Goal: Transaction & Acquisition: Purchase product/service

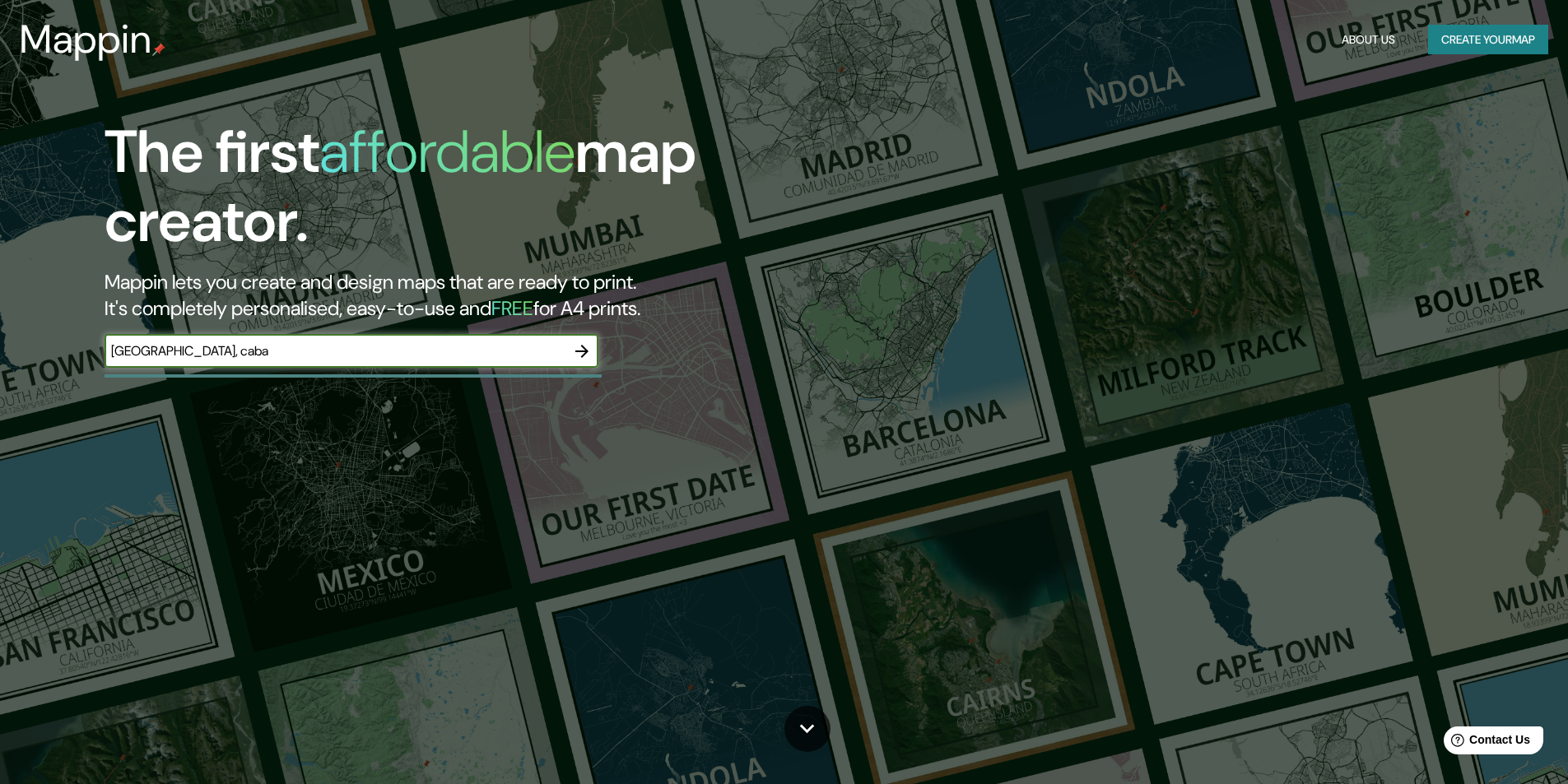
type input "[GEOGRAPHIC_DATA], caba"
click at [579, 351] on icon "button" at bounding box center [582, 351] width 13 height 13
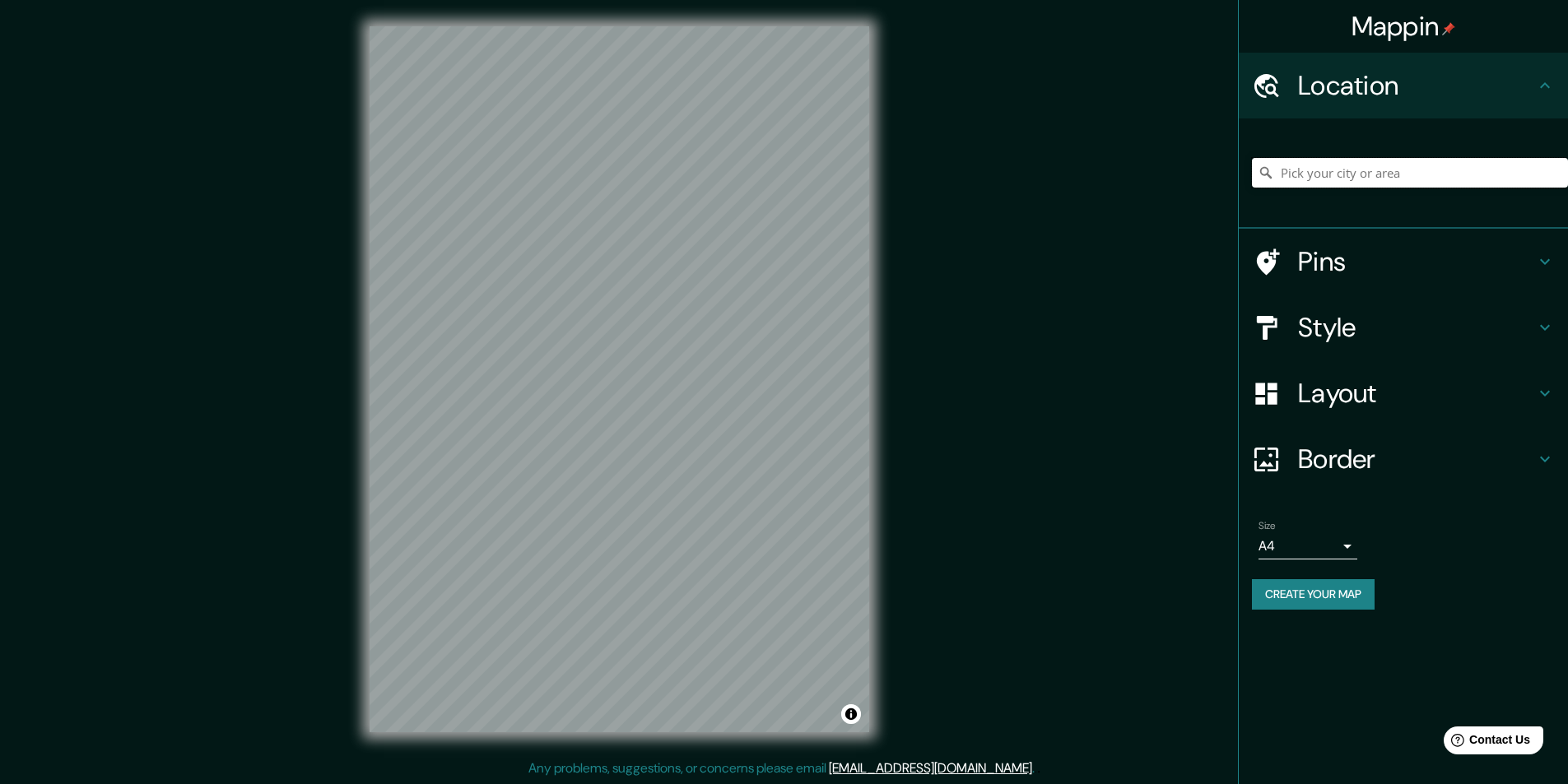
click at [1407, 178] on input "Pick your city or area" at bounding box center [1409, 173] width 316 height 30
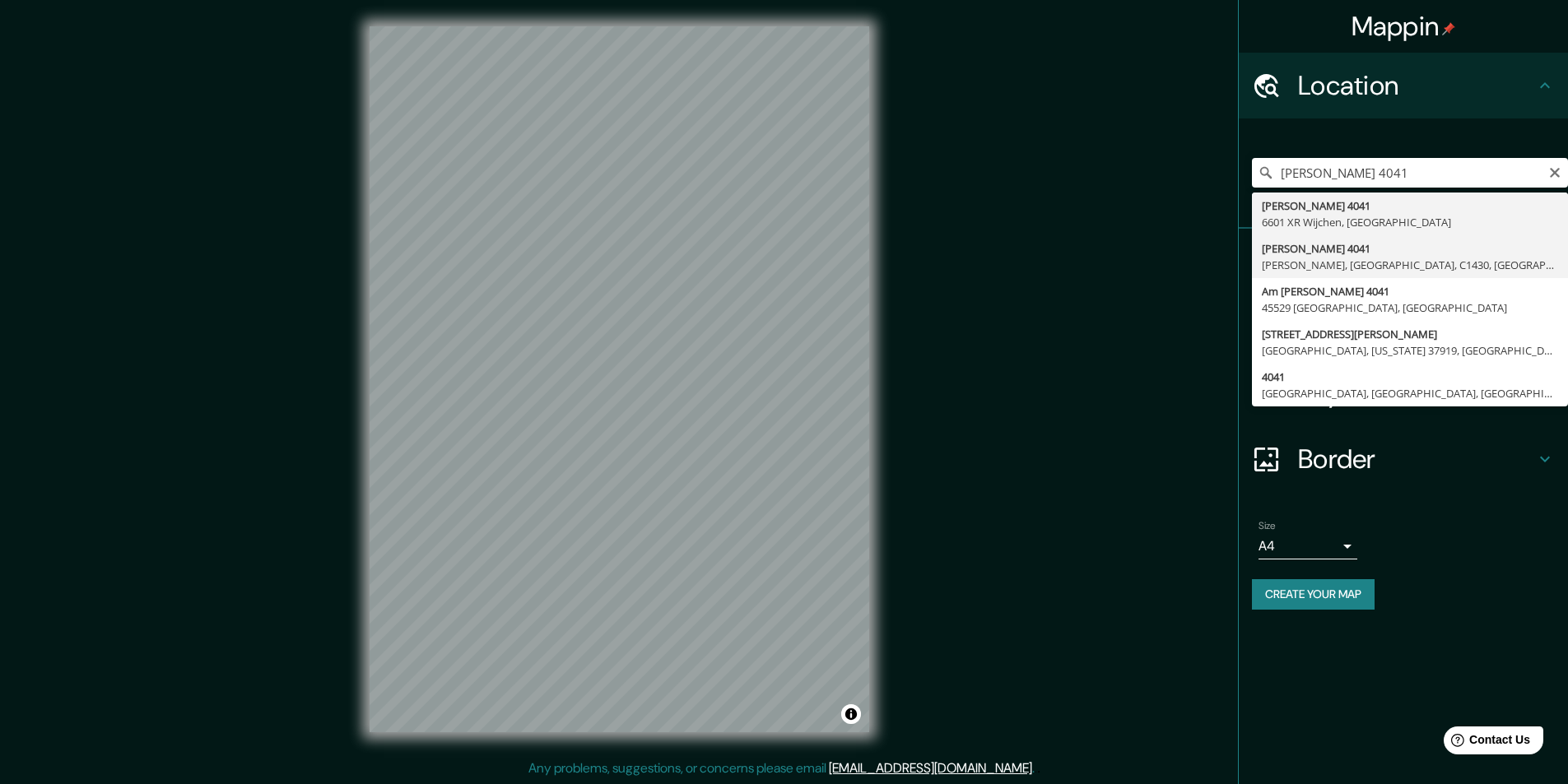
type input "[PERSON_NAME][STREET_ADDRESS][PERSON_NAME]"
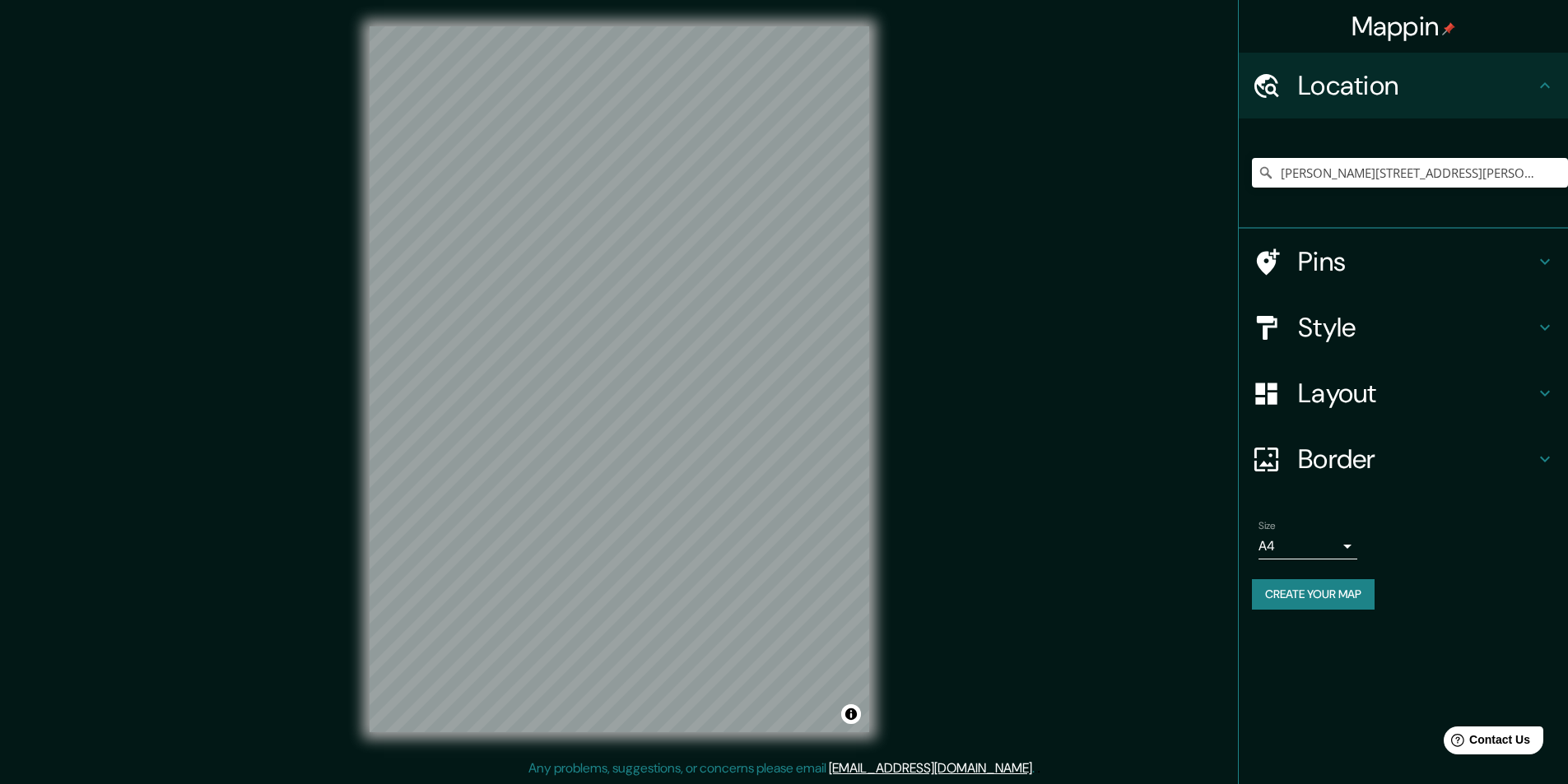
click at [1281, 260] on div at bounding box center [1274, 262] width 46 height 29
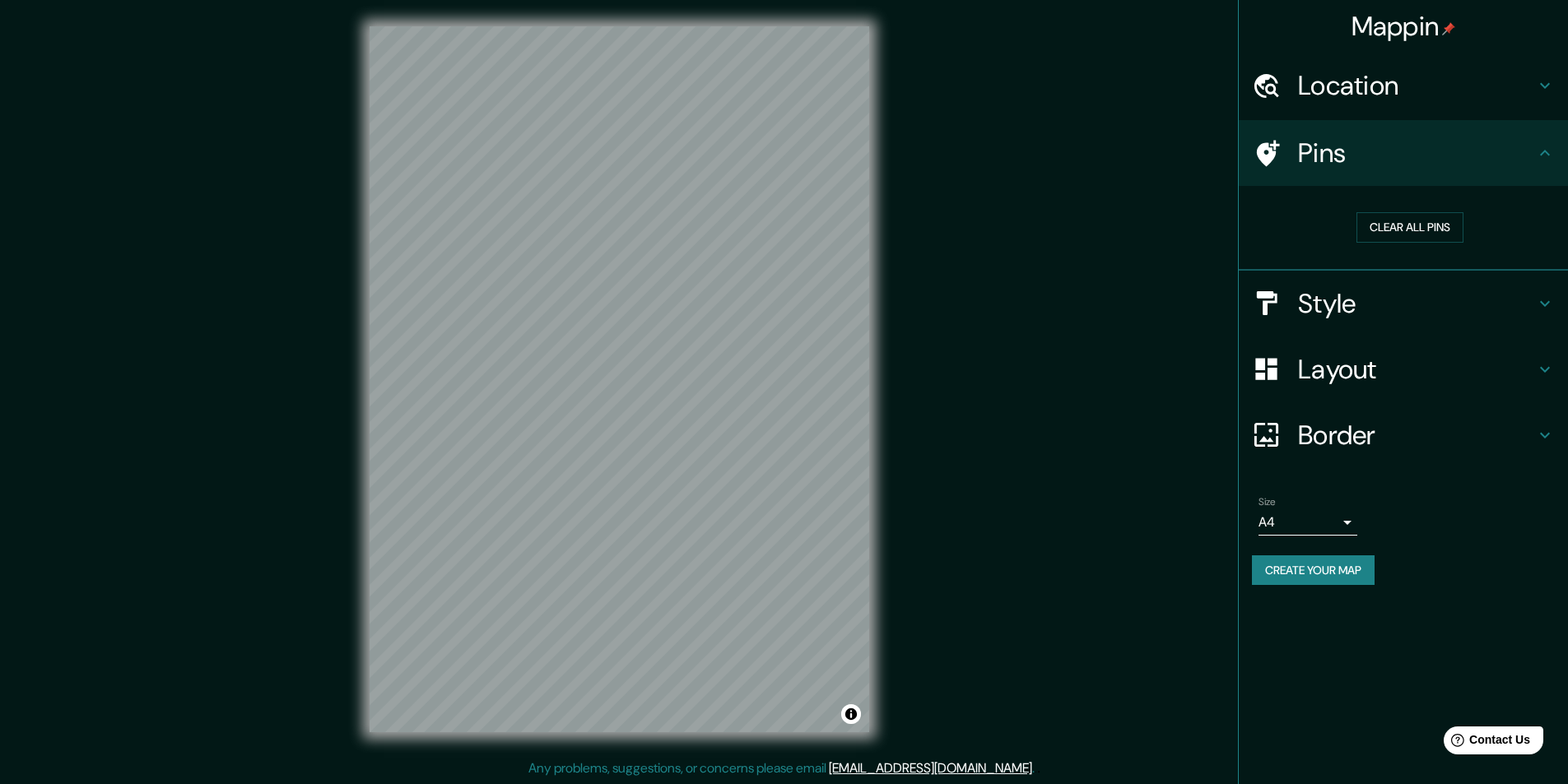
click at [1453, 82] on h4 "Location" at bounding box center [1416, 85] width 237 height 33
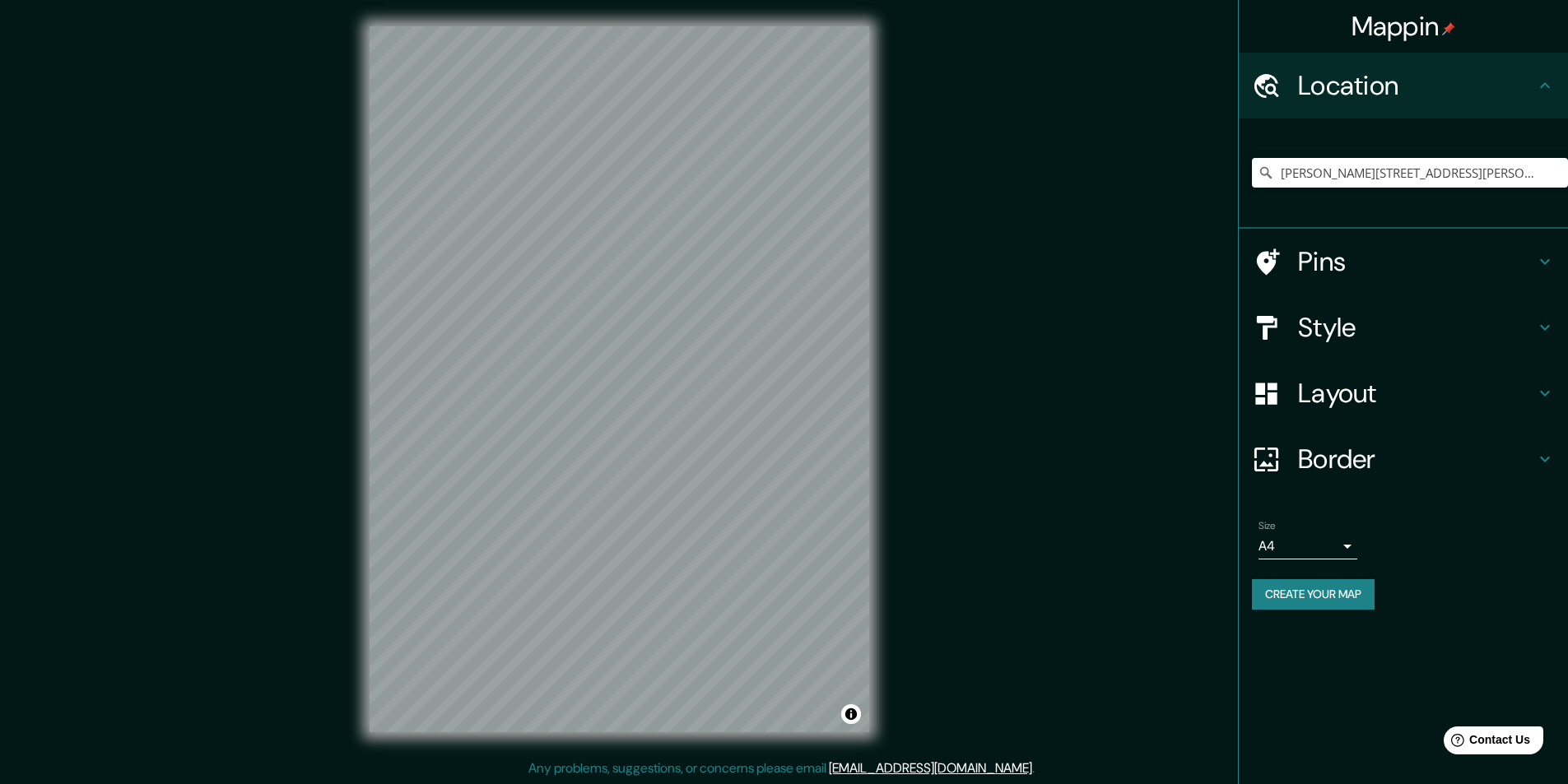
click at [1340, 342] on h4 "Style" at bounding box center [1416, 327] width 237 height 33
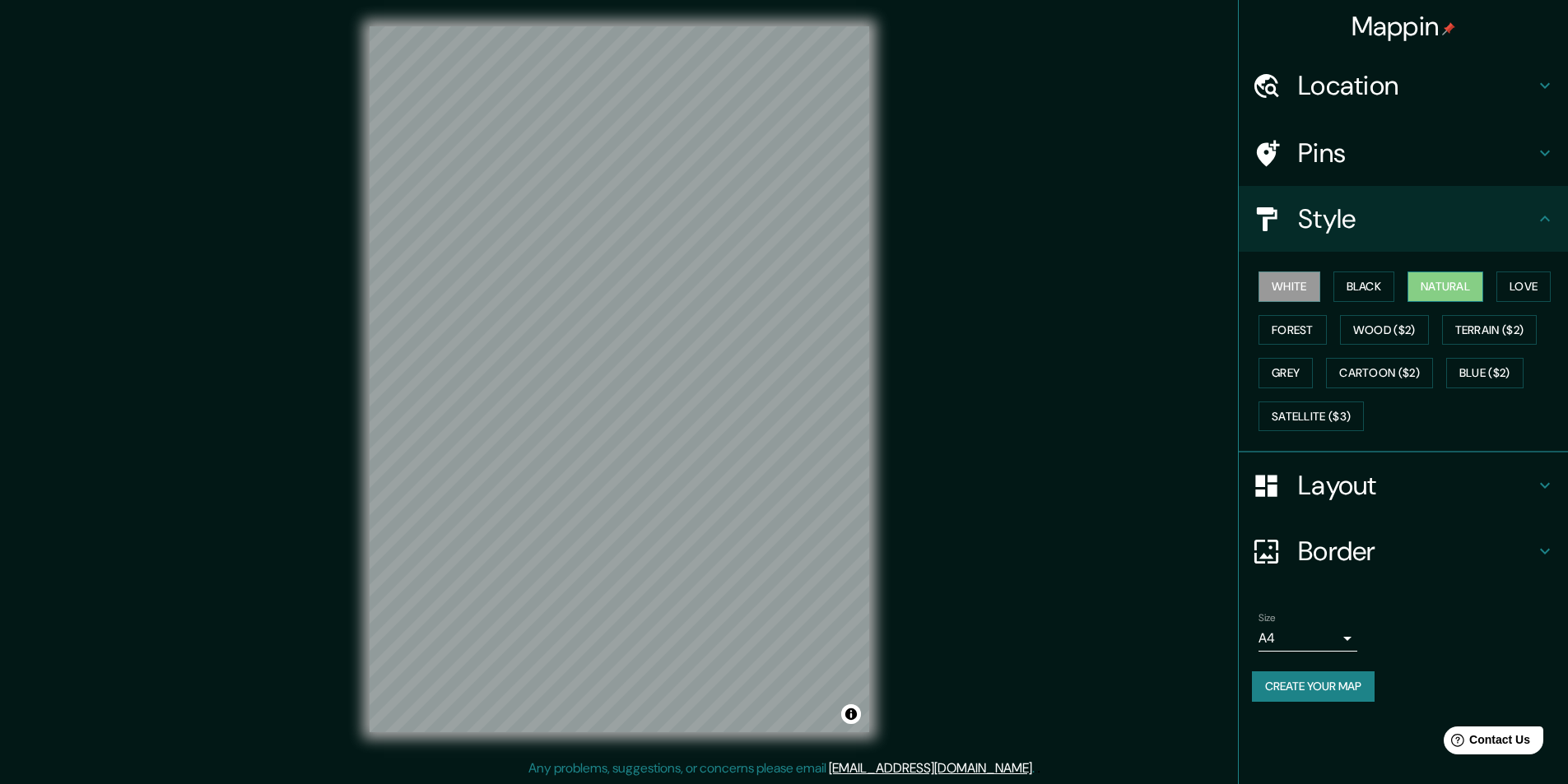
click at [1451, 287] on button "Natural" at bounding box center [1445, 286] width 76 height 30
click at [1285, 337] on button "Forest" at bounding box center [1292, 331] width 69 height 30
click at [1382, 343] on button "Wood ($2)" at bounding box center [1384, 331] width 89 height 30
click at [1517, 293] on button "Love" at bounding box center [1524, 286] width 54 height 30
click at [1291, 373] on button "Grey" at bounding box center [1285, 373] width 54 height 30
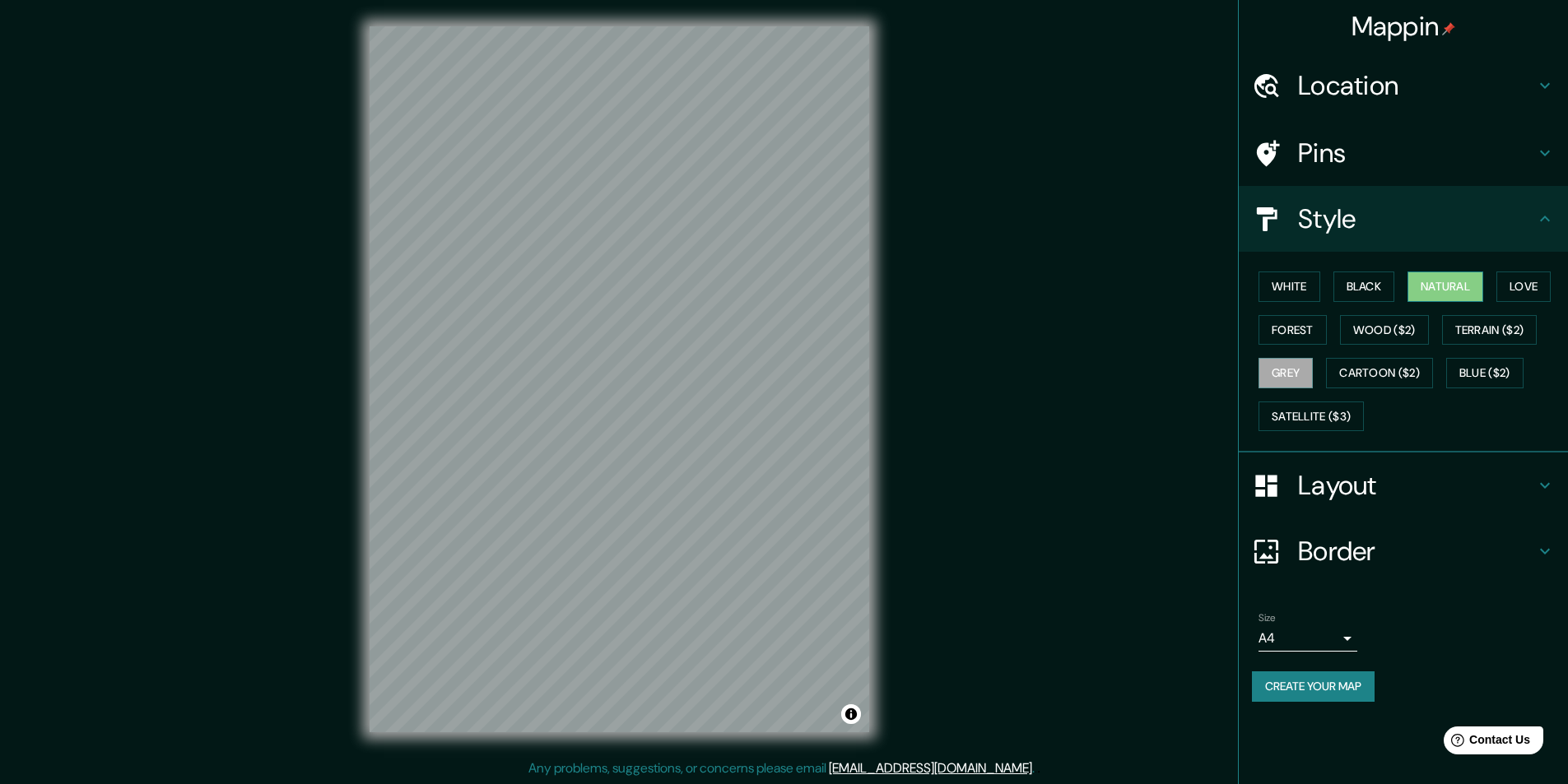
click at [1456, 279] on button "Natural" at bounding box center [1445, 286] width 76 height 30
click at [1437, 546] on h4 "Border" at bounding box center [1416, 551] width 237 height 33
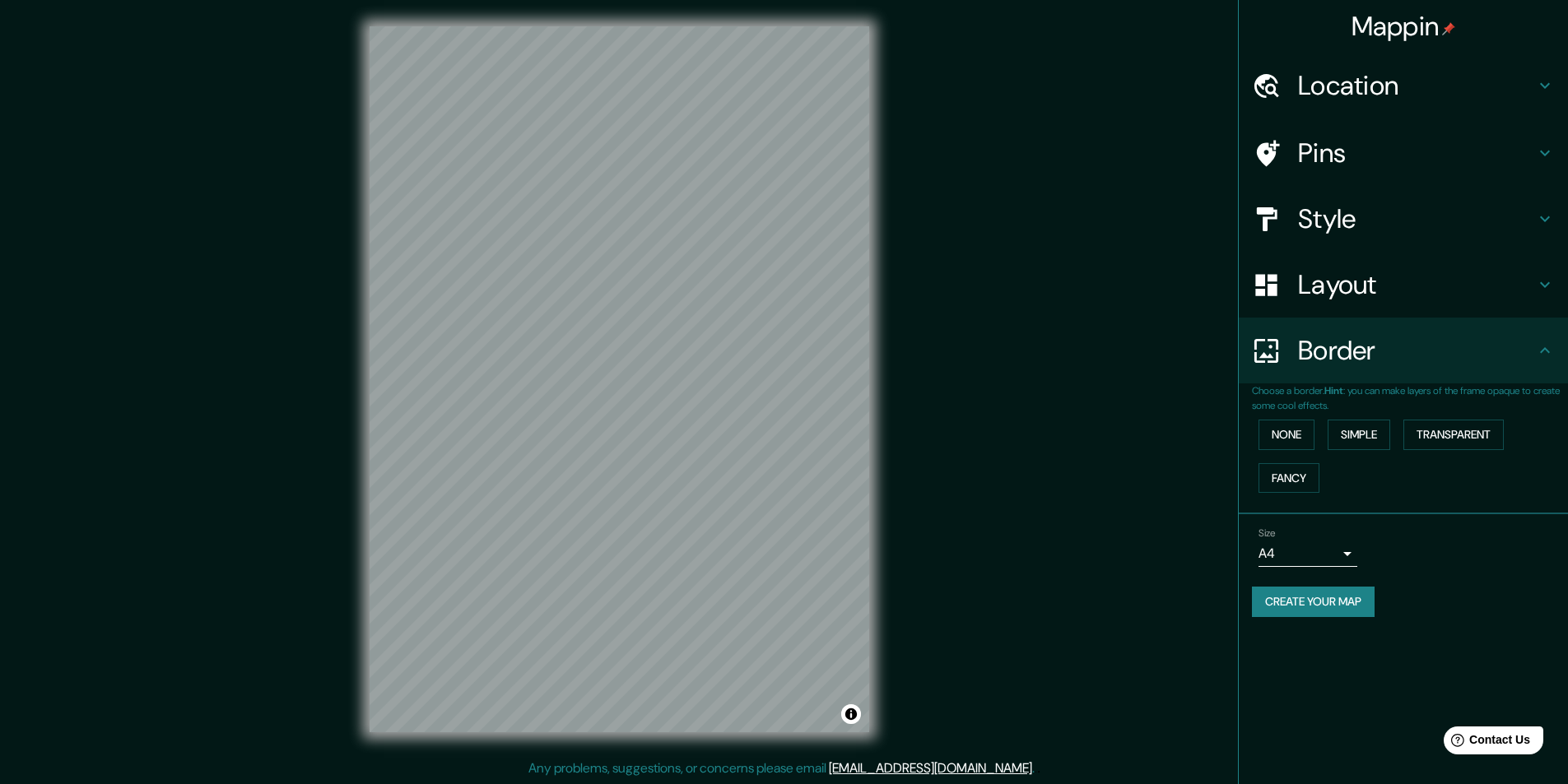
click at [1286, 598] on button "Create your map" at bounding box center [1313, 602] width 123 height 30
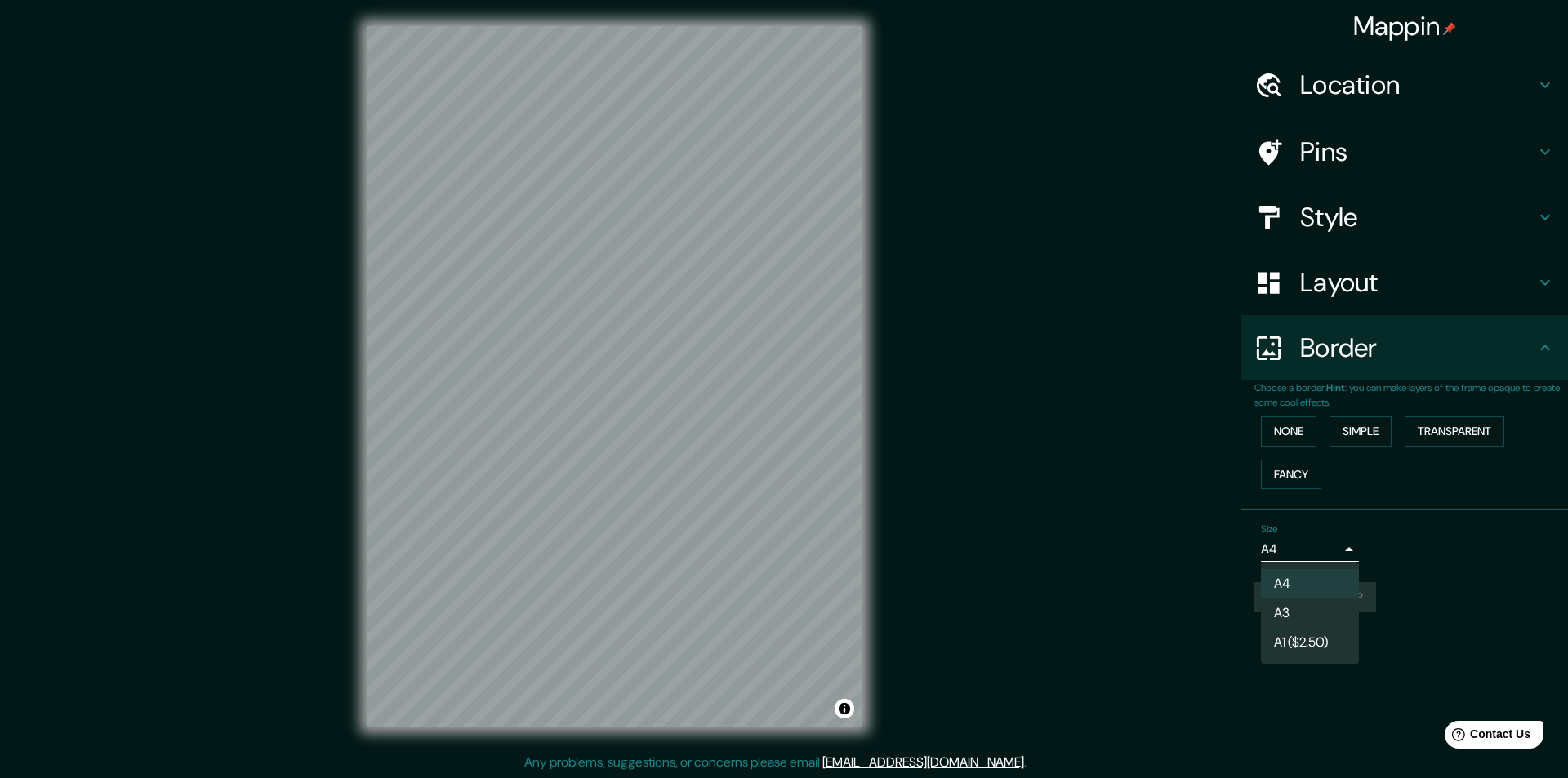
click at [1337, 555] on body "Mappin Location [STREET_ADDRESS] Pins Style Layout Border Choose a border. Hint…" at bounding box center [784, 389] width 1568 height 778
click at [1338, 552] on div at bounding box center [784, 389] width 1568 height 778
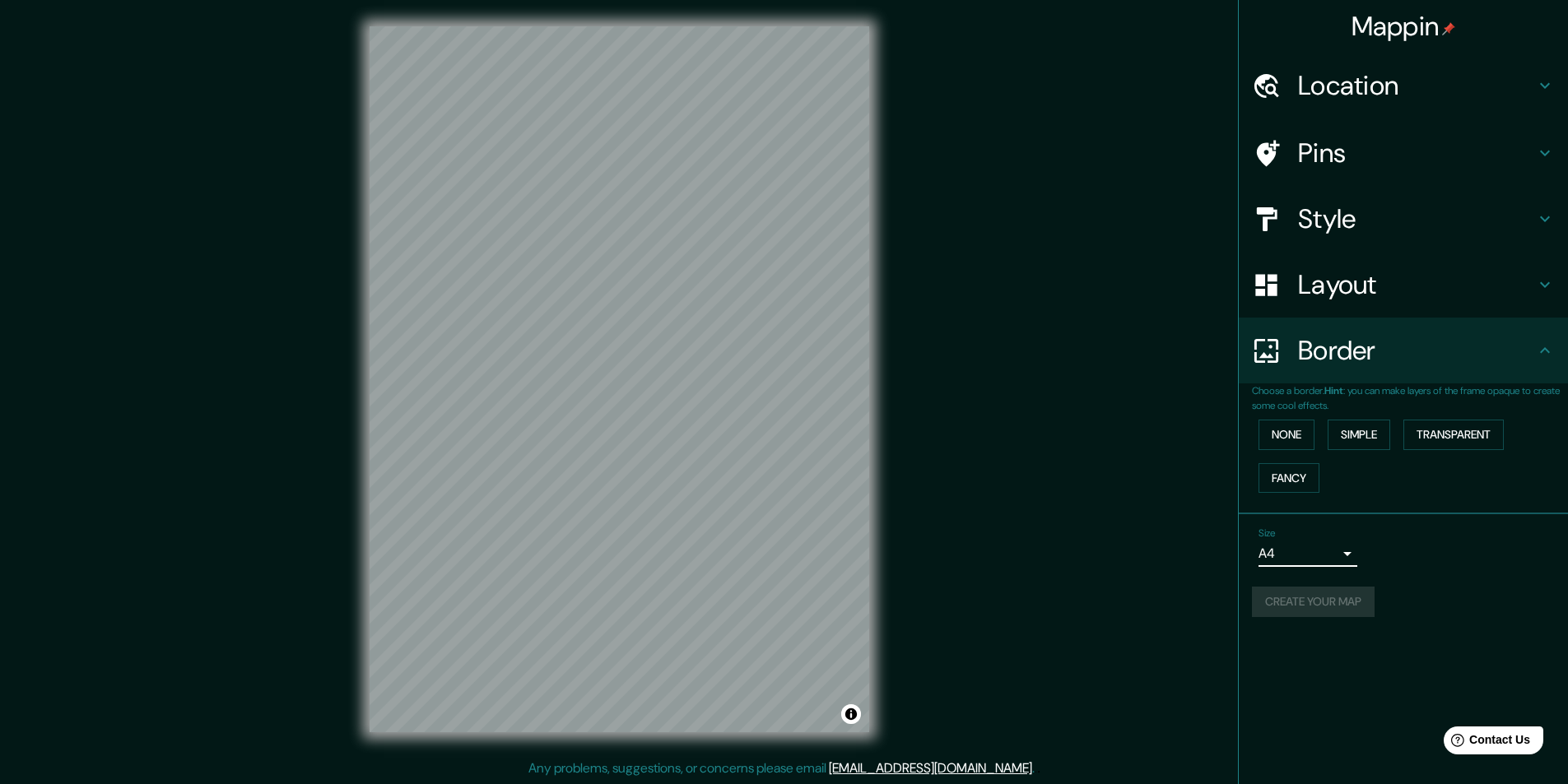
click at [1353, 555] on body "Mappin Location [STREET_ADDRESS] Pins Style Layout Border Choose a border. Hint…" at bounding box center [784, 392] width 1568 height 784
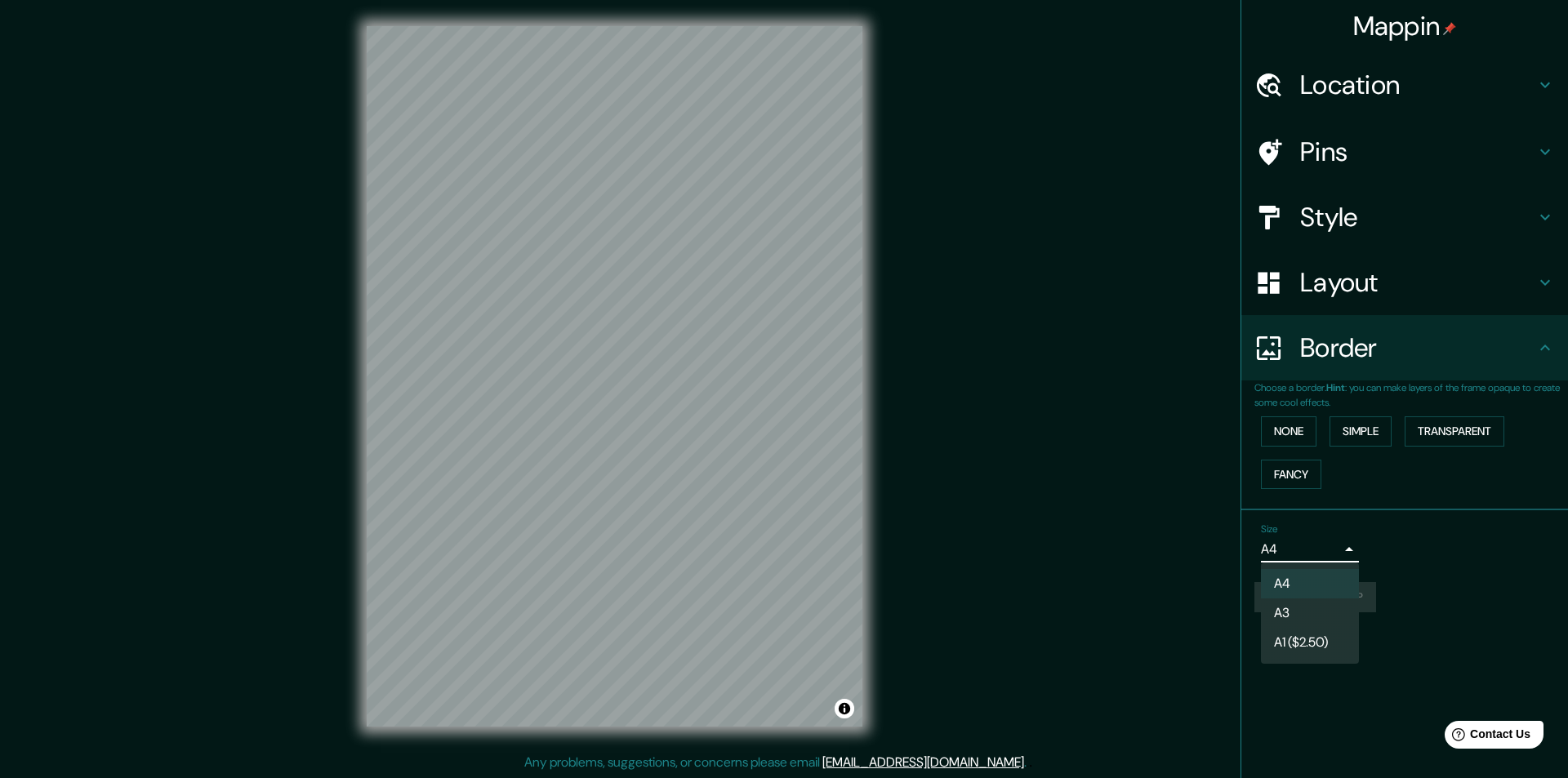
click at [1399, 566] on div at bounding box center [784, 389] width 1568 height 778
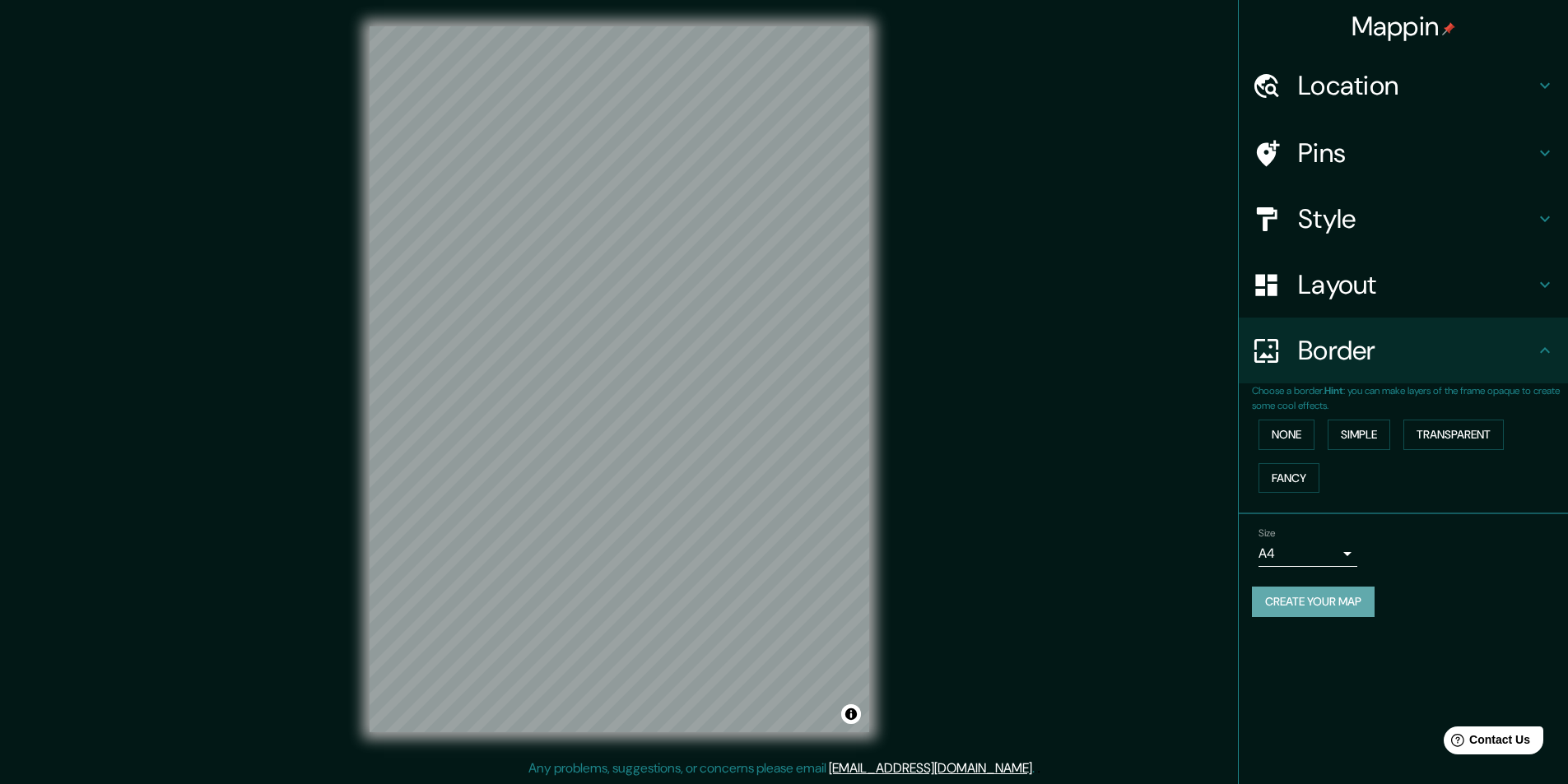
click at [1364, 601] on button "Create your map" at bounding box center [1313, 602] width 123 height 30
click at [1371, 350] on h4 "Border" at bounding box center [1416, 350] width 237 height 33
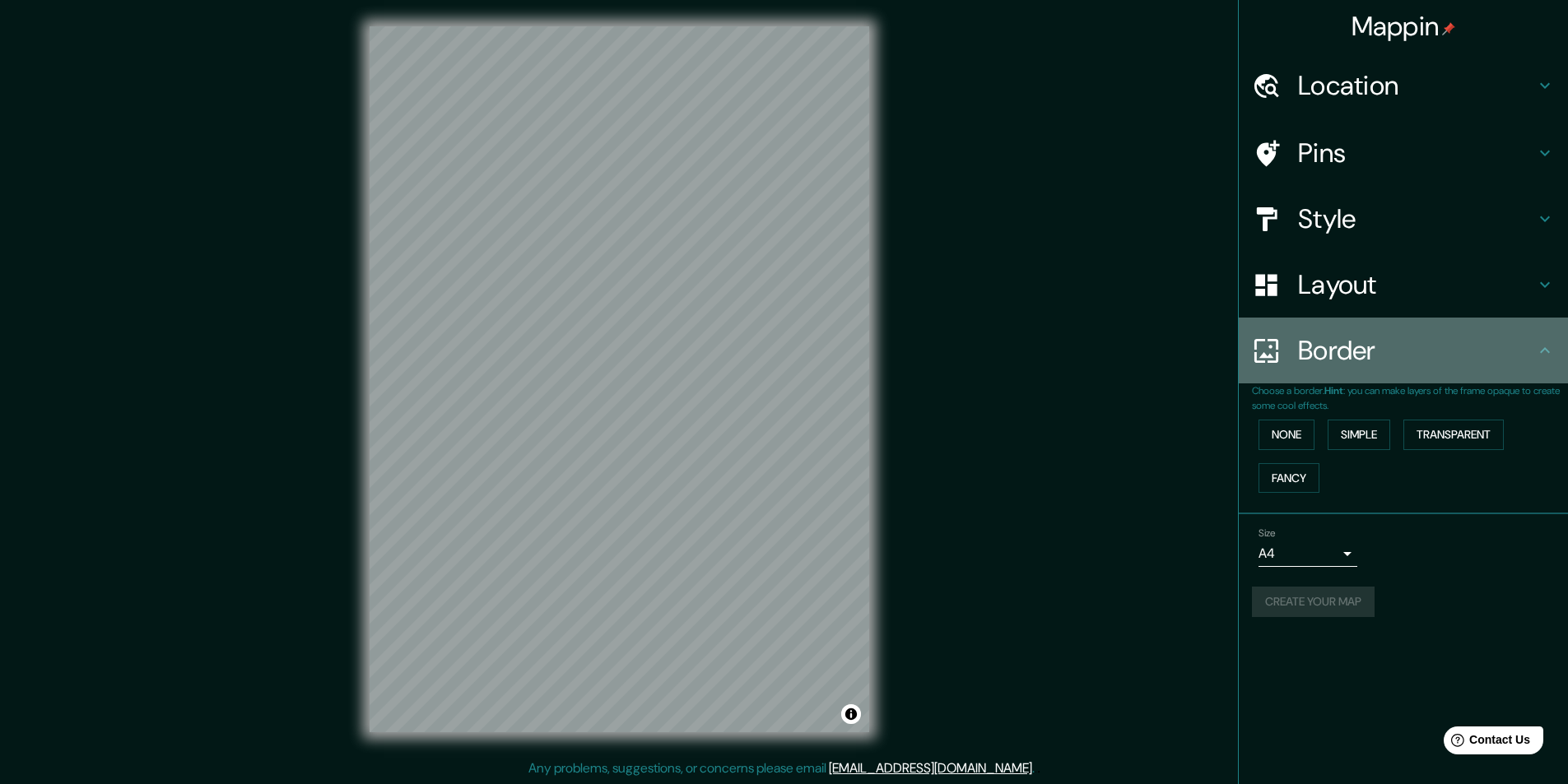
click at [1530, 348] on h4 "Border" at bounding box center [1416, 350] width 237 height 33
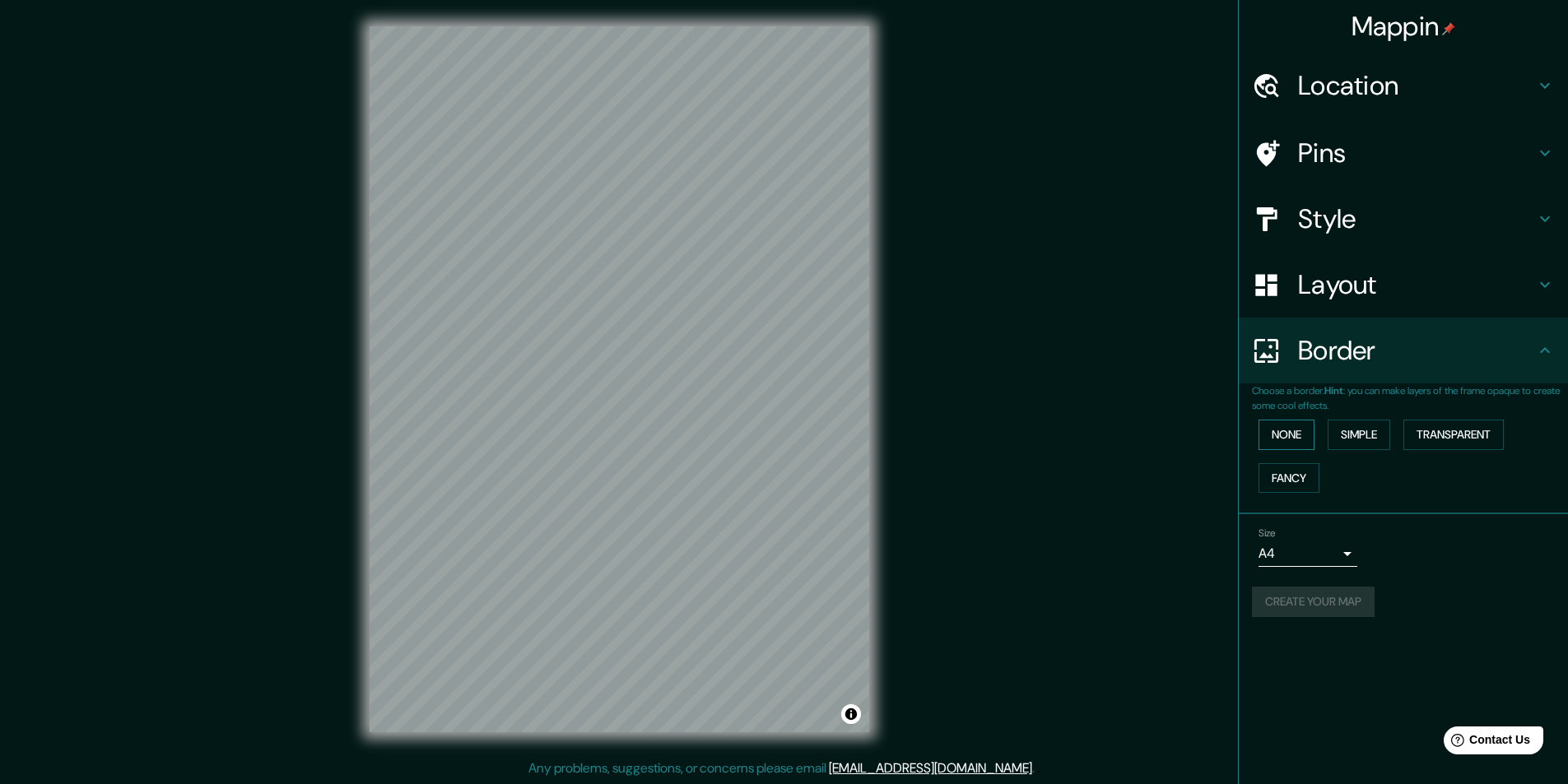
click at [1298, 437] on button "None" at bounding box center [1286, 435] width 56 height 30
click at [1377, 432] on button "Simple" at bounding box center [1359, 435] width 63 height 30
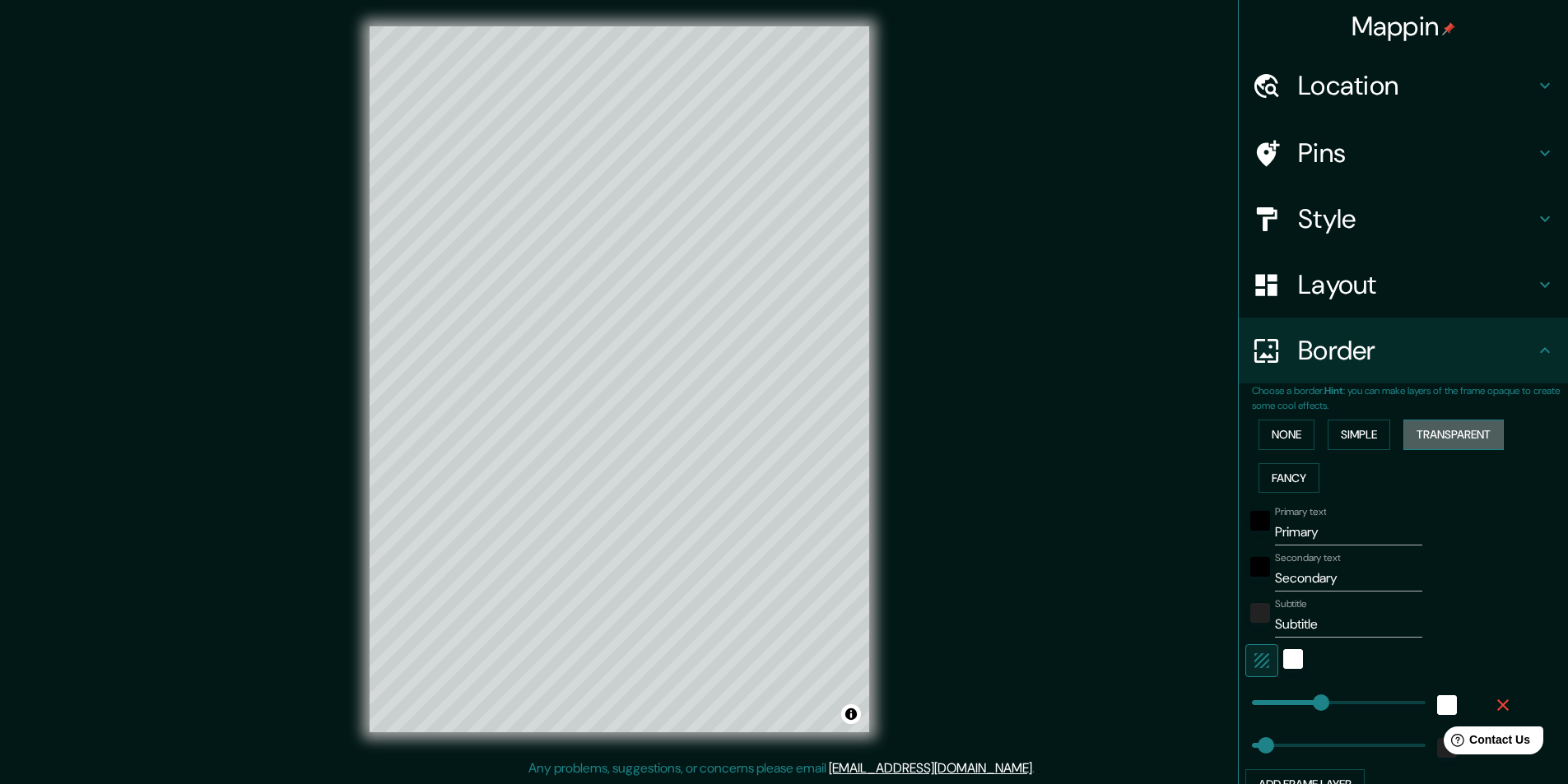
click at [1404, 437] on button "Transparent" at bounding box center [1453, 435] width 100 height 30
click at [1285, 480] on button "Fancy" at bounding box center [1288, 479] width 61 height 30
click at [1371, 438] on button "Simple" at bounding box center [1359, 435] width 63 height 30
click at [1262, 434] on button "None" at bounding box center [1286, 435] width 56 height 30
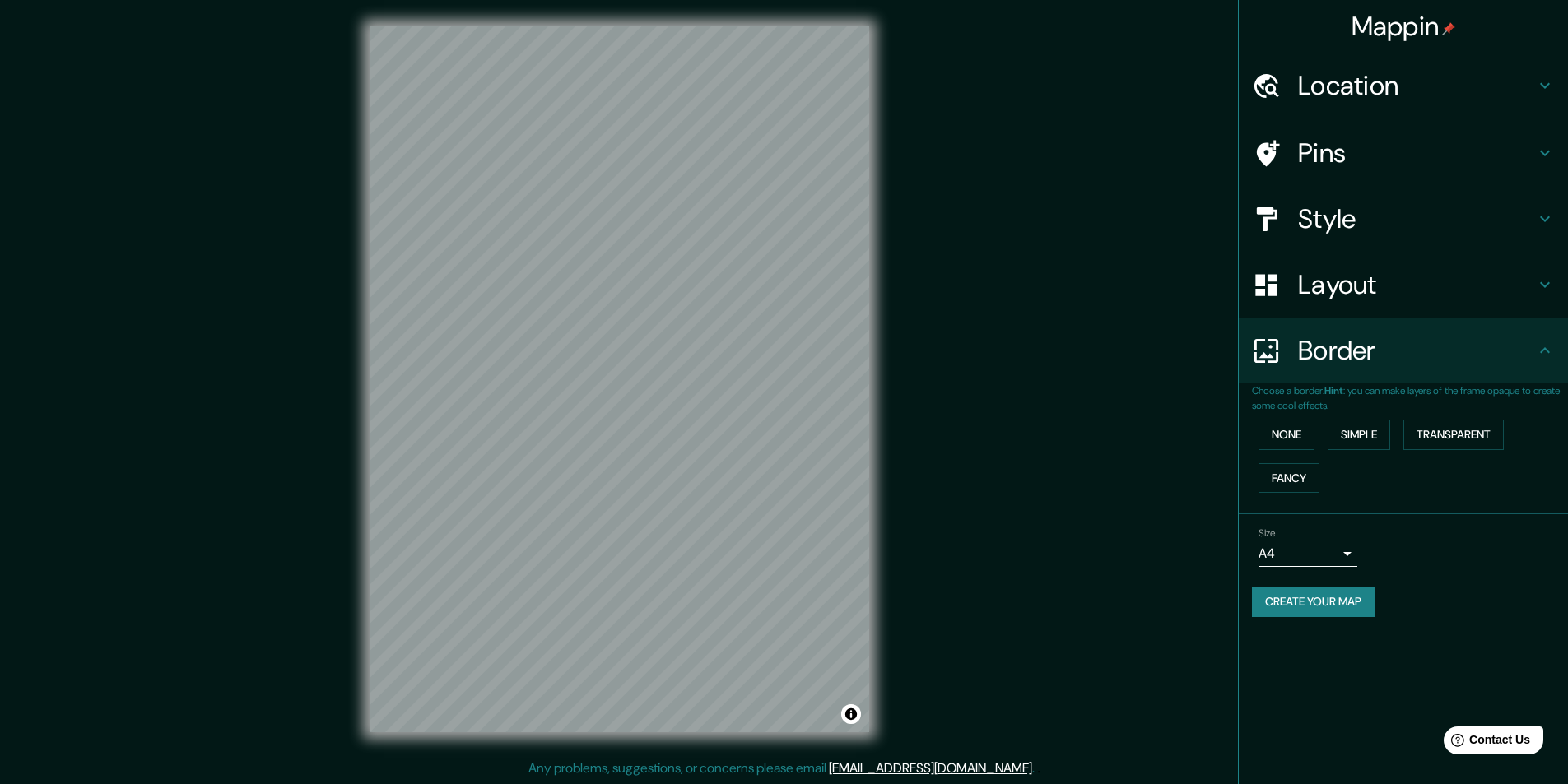
click at [1379, 95] on h4 "Location" at bounding box center [1416, 85] width 237 height 33
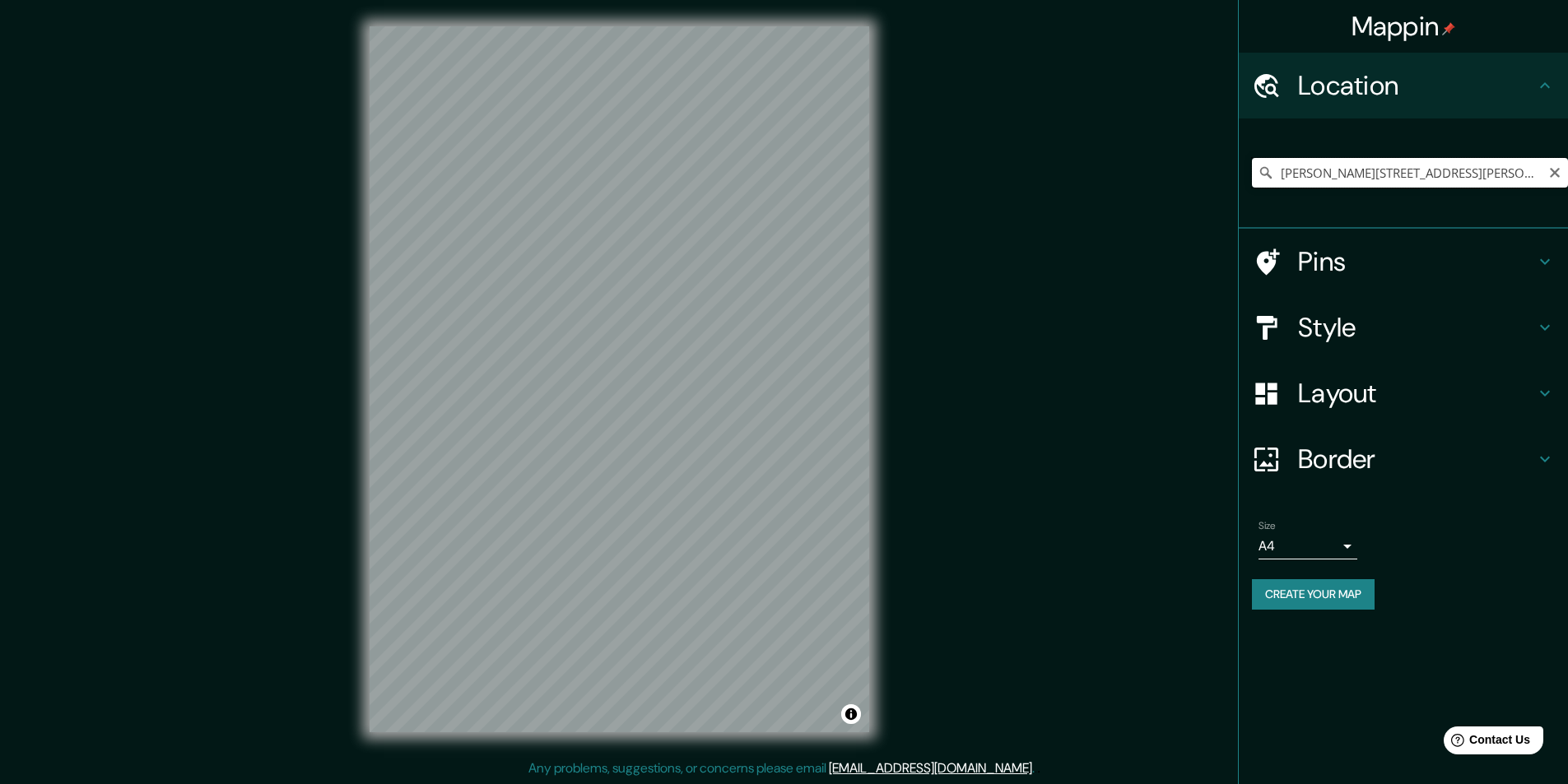
click at [1432, 177] on input "[PERSON_NAME][STREET_ADDRESS][PERSON_NAME]" at bounding box center [1409, 173] width 316 height 30
click at [1553, 176] on icon "Clear" at bounding box center [1555, 173] width 13 height 13
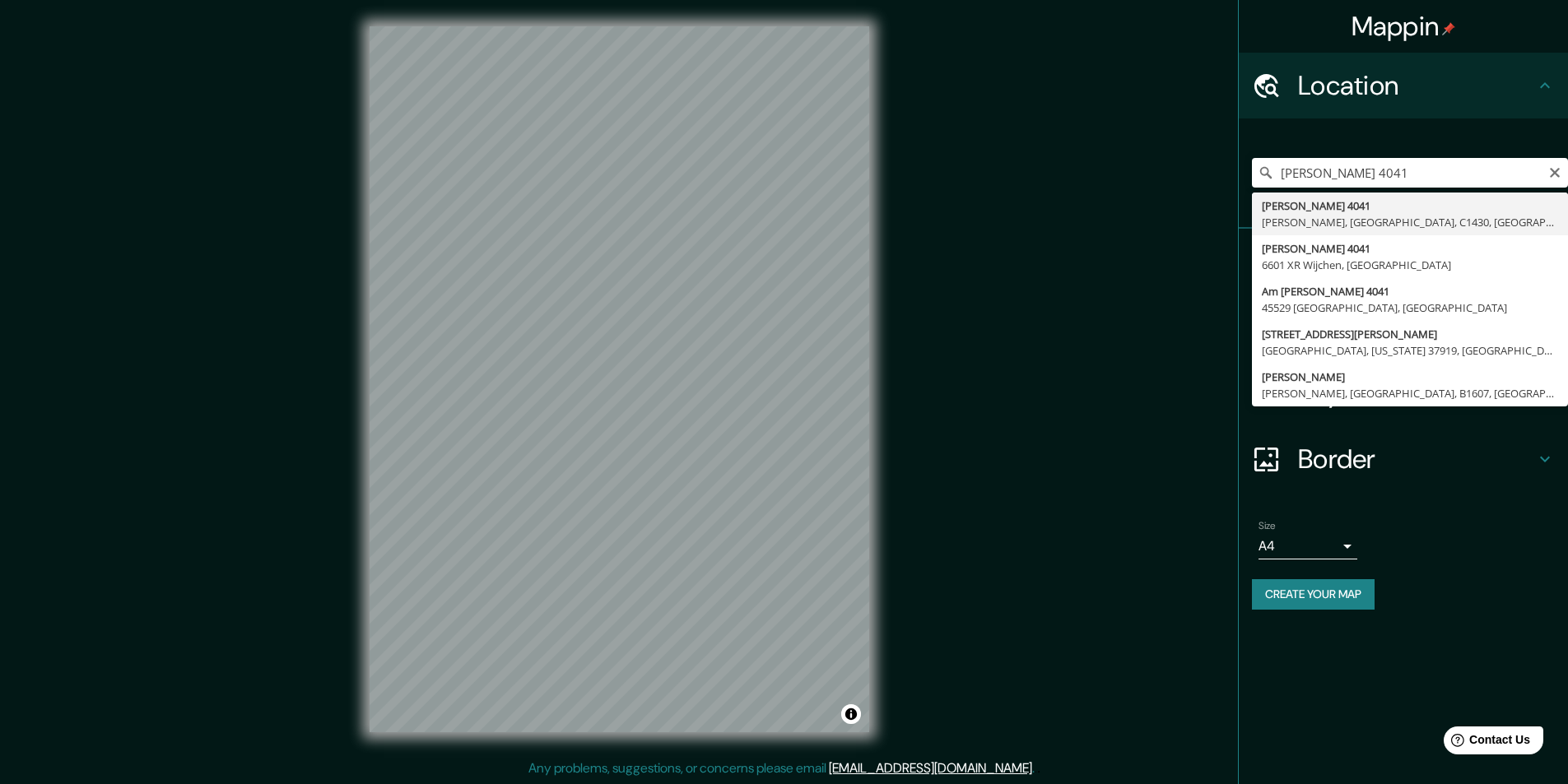
type input "[PERSON_NAME][STREET_ADDRESS][PERSON_NAME]"
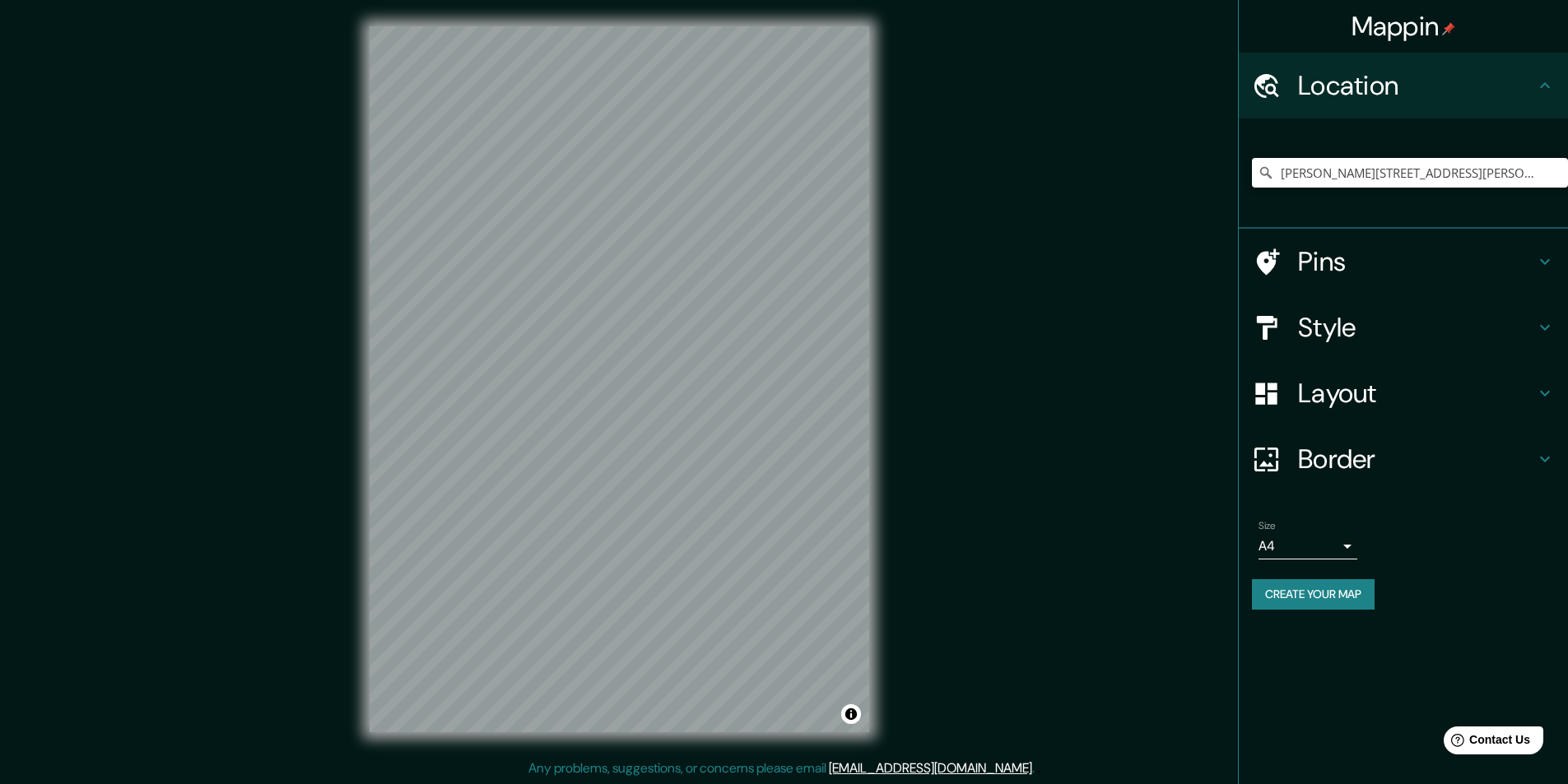
click at [1543, 259] on icon at bounding box center [1545, 261] width 20 height 20
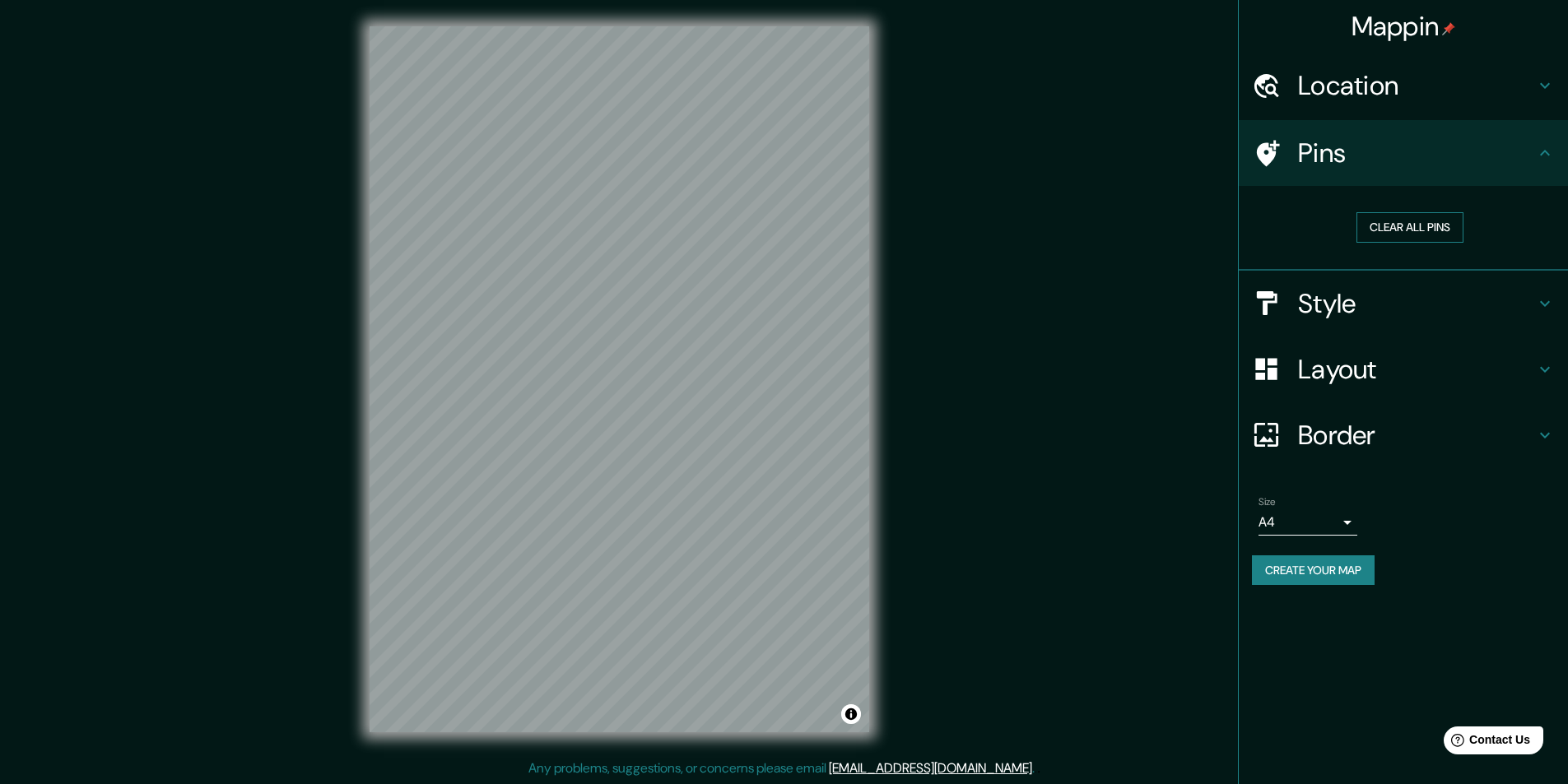
click at [1390, 219] on button "Clear all pins" at bounding box center [1410, 227] width 107 height 30
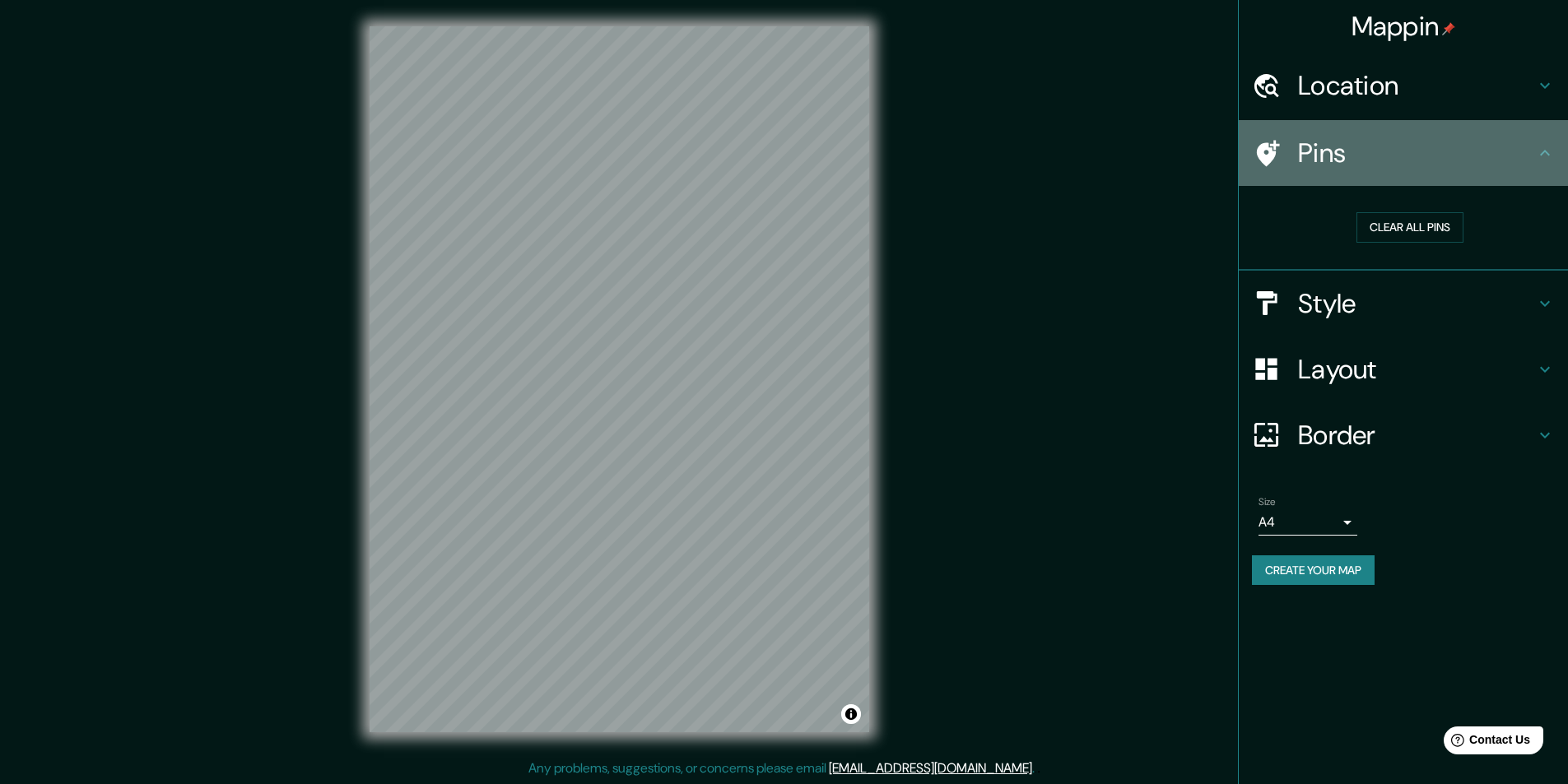
click at [1270, 141] on icon at bounding box center [1266, 153] width 29 height 29
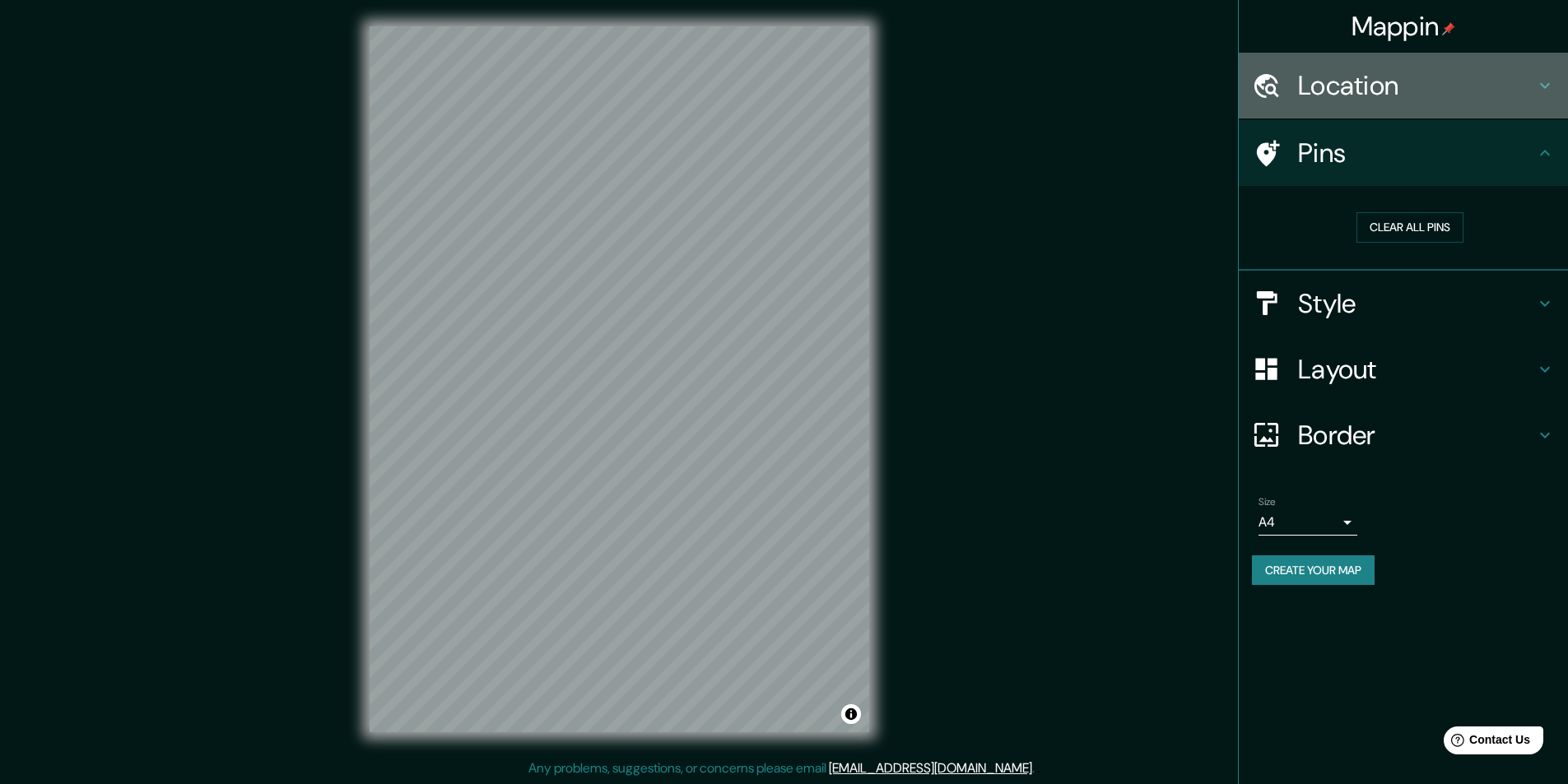
click at [1362, 84] on h4 "Location" at bounding box center [1416, 85] width 237 height 33
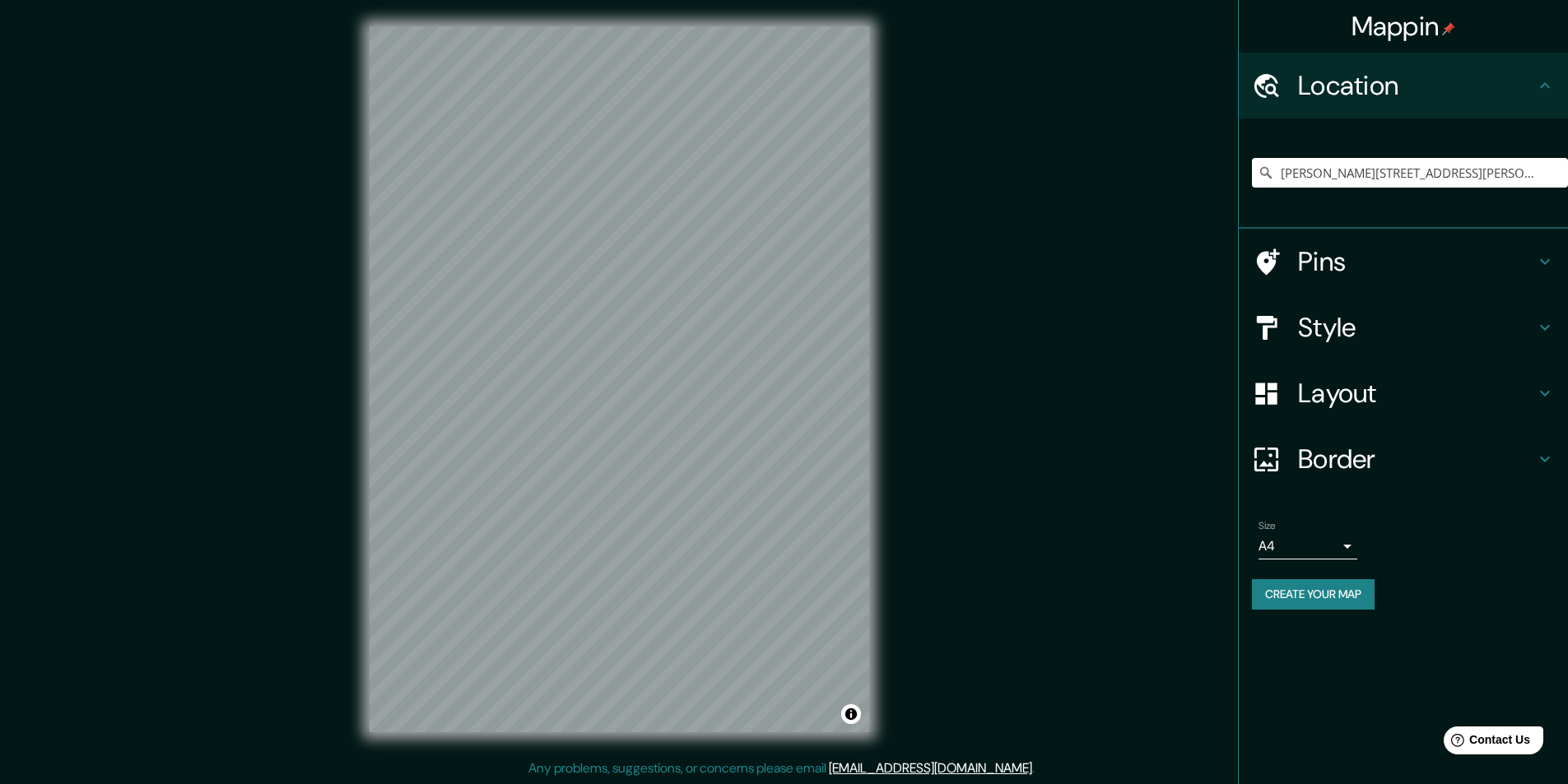
click at [1355, 269] on h4 "Pins" at bounding box center [1416, 261] width 237 height 33
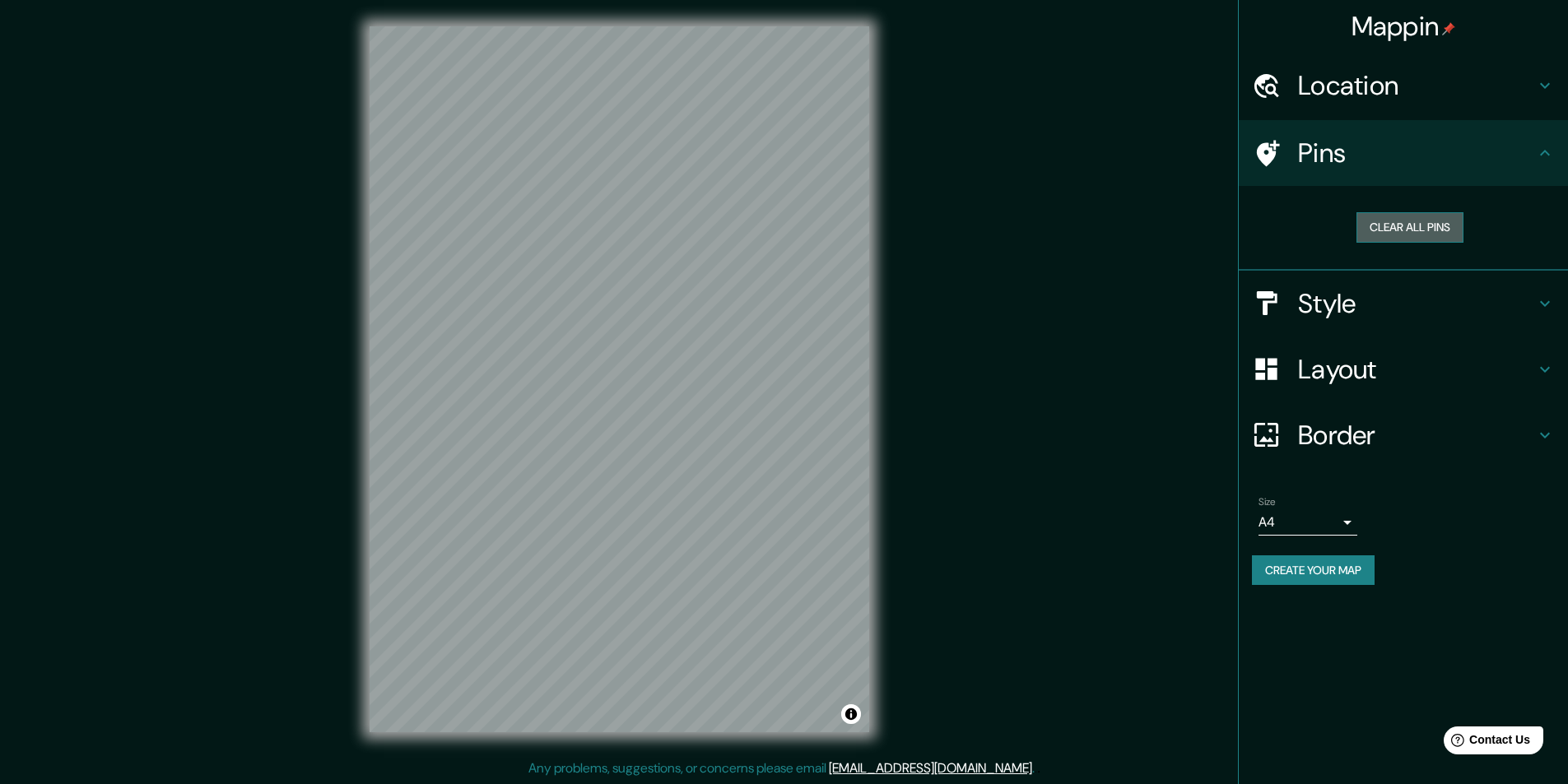
click at [1416, 216] on button "Clear all pins" at bounding box center [1410, 227] width 107 height 30
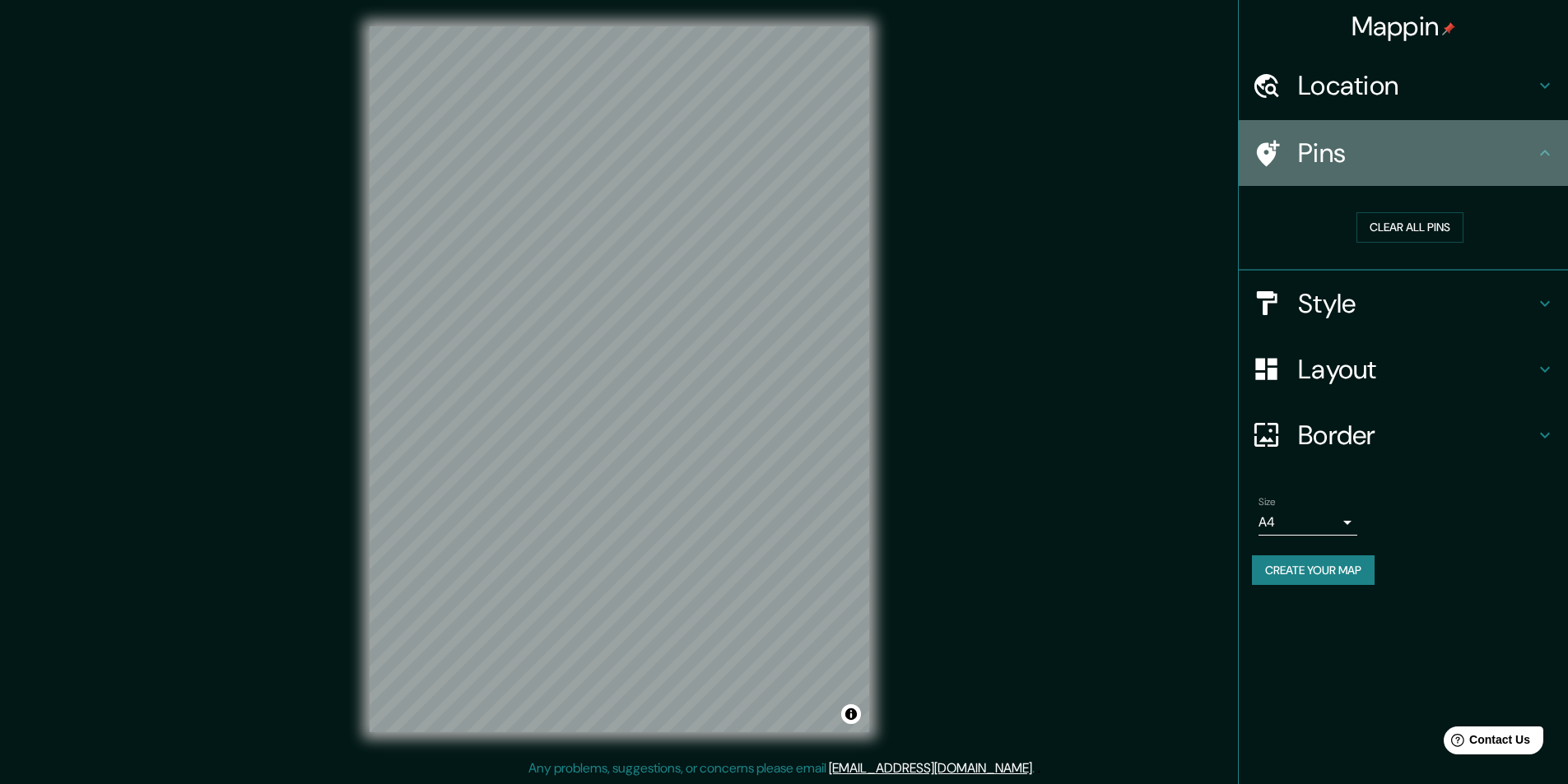
click at [1279, 154] on div at bounding box center [1274, 153] width 46 height 29
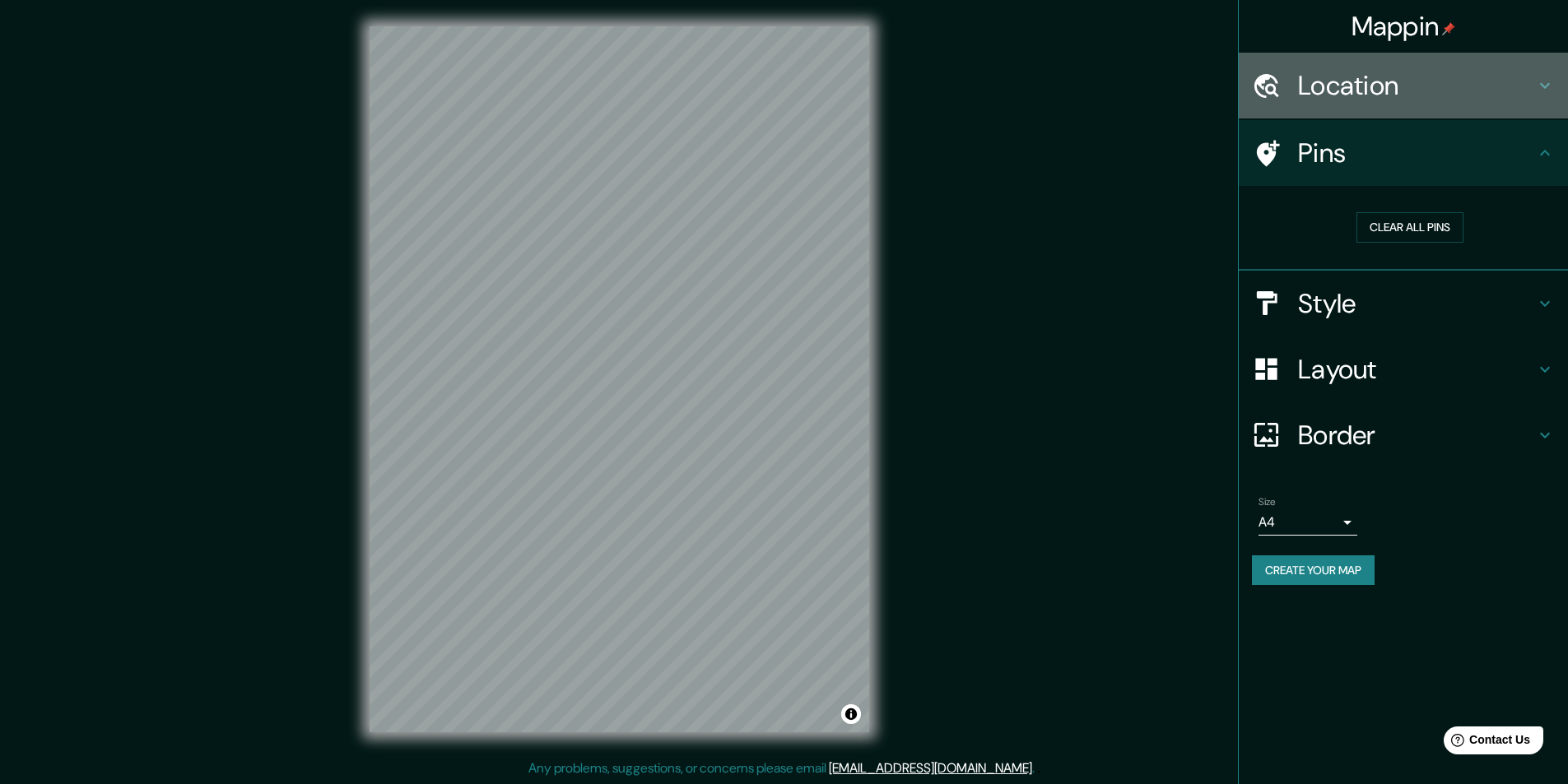
click at [1400, 85] on h4 "Location" at bounding box center [1416, 85] width 237 height 33
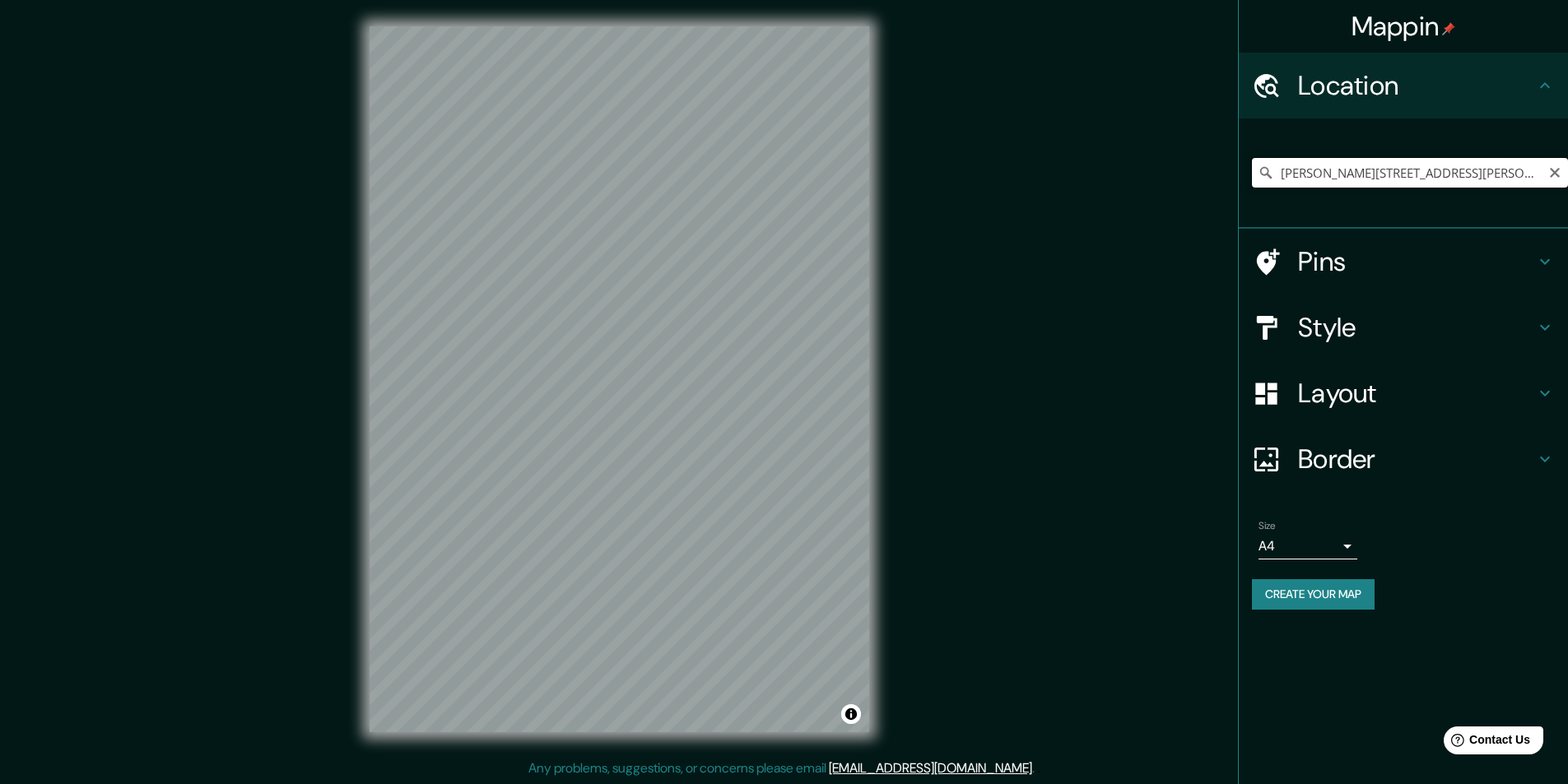
click at [1494, 178] on input "[PERSON_NAME][STREET_ADDRESS][PERSON_NAME]" at bounding box center [1409, 173] width 316 height 30
click at [1274, 250] on icon at bounding box center [1268, 262] width 23 height 26
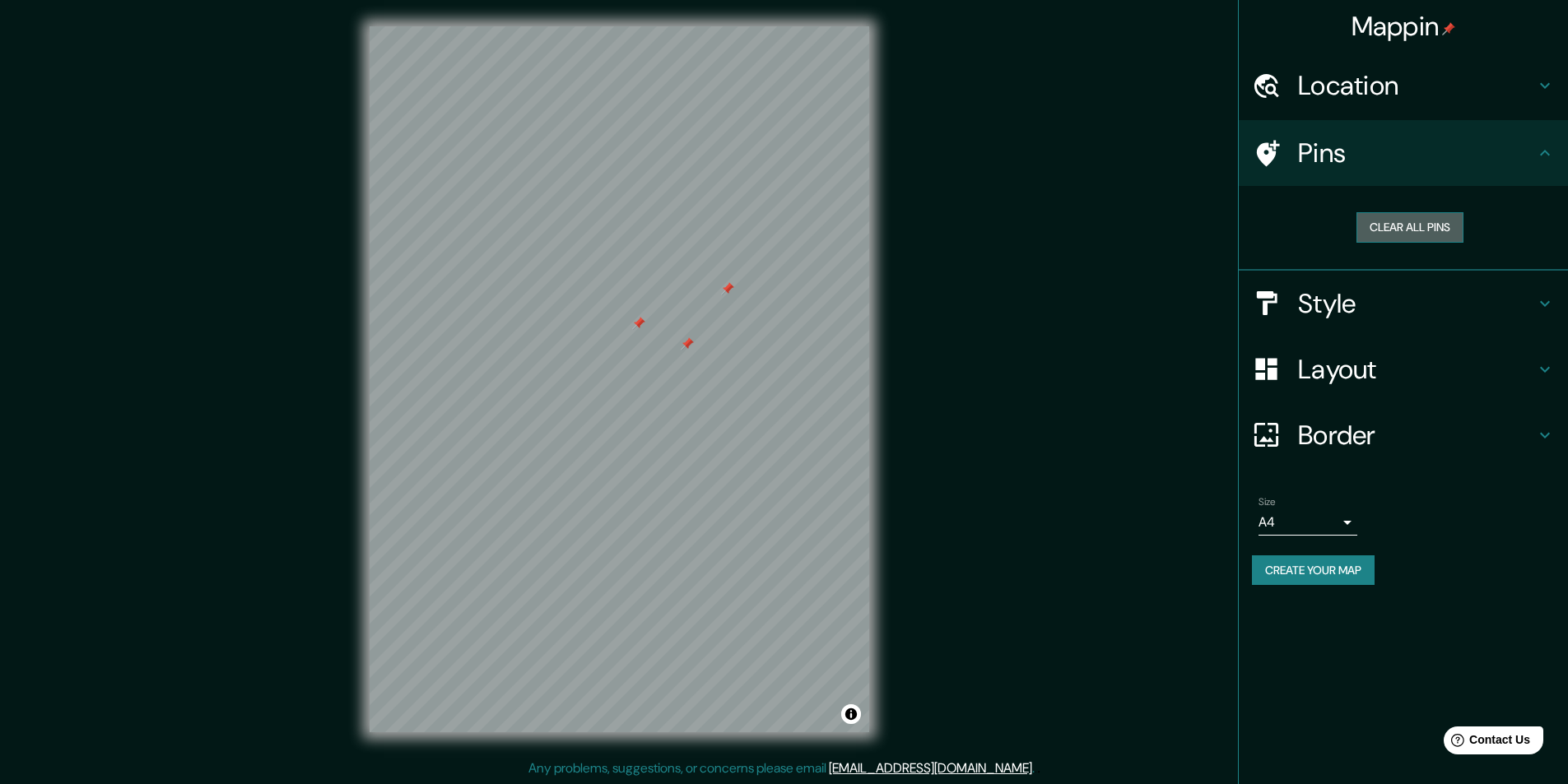
click at [1404, 224] on button "Clear all pins" at bounding box center [1410, 227] width 107 height 30
click at [1337, 301] on h4 "Style" at bounding box center [1416, 303] width 237 height 33
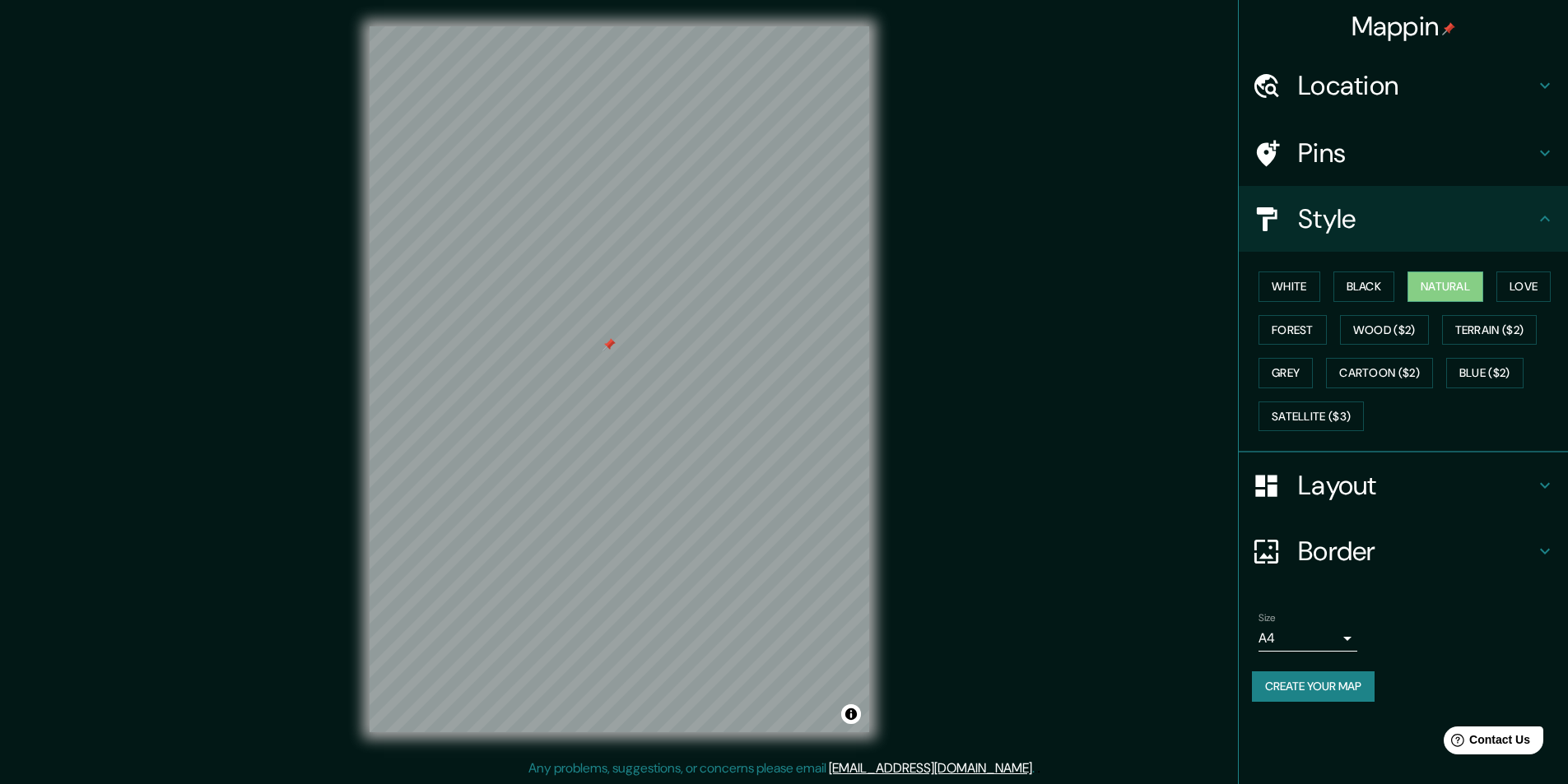
click at [1407, 475] on h4 "Layout" at bounding box center [1416, 485] width 237 height 33
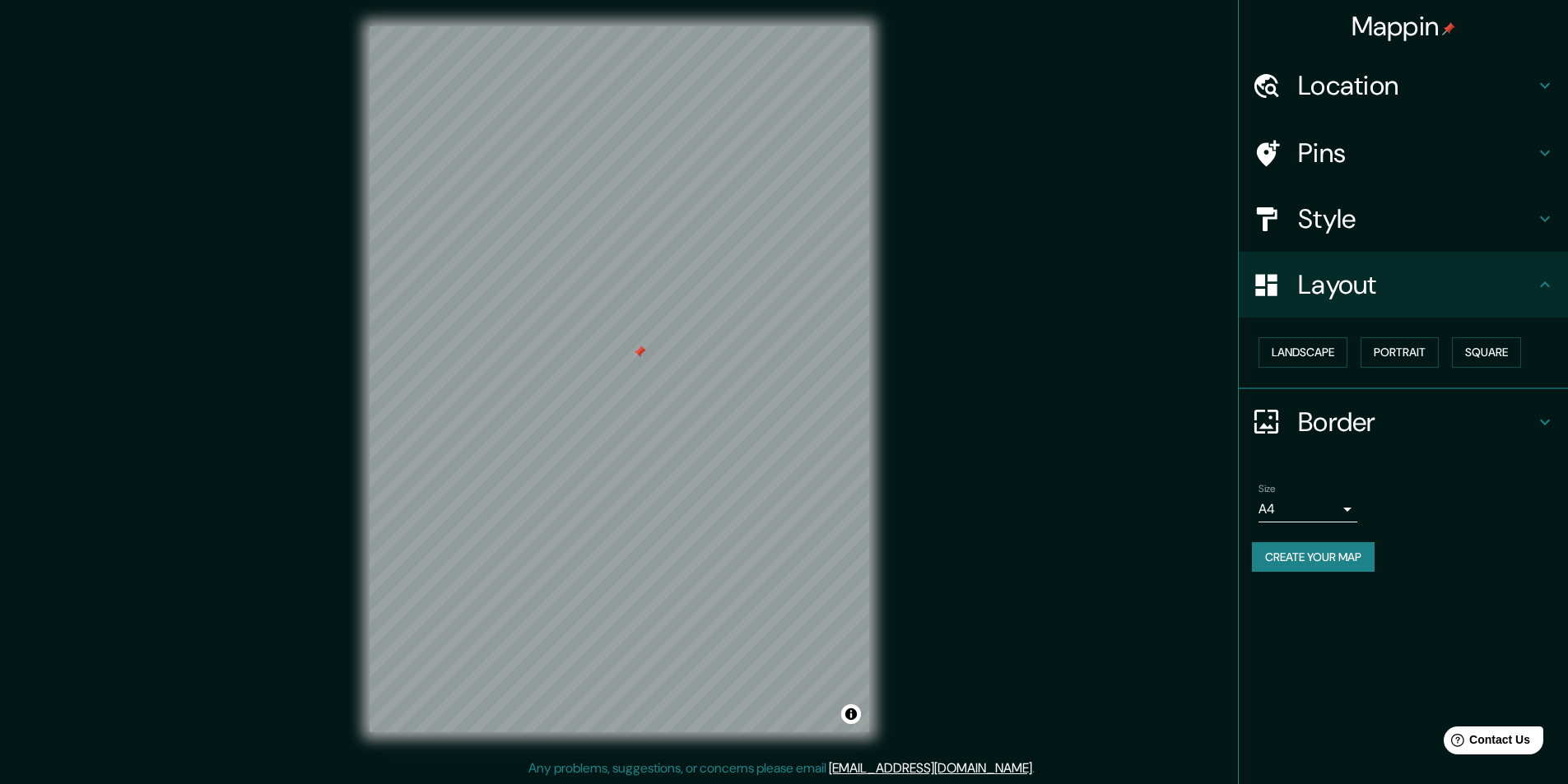
click at [1317, 429] on h4 "Border" at bounding box center [1416, 422] width 237 height 33
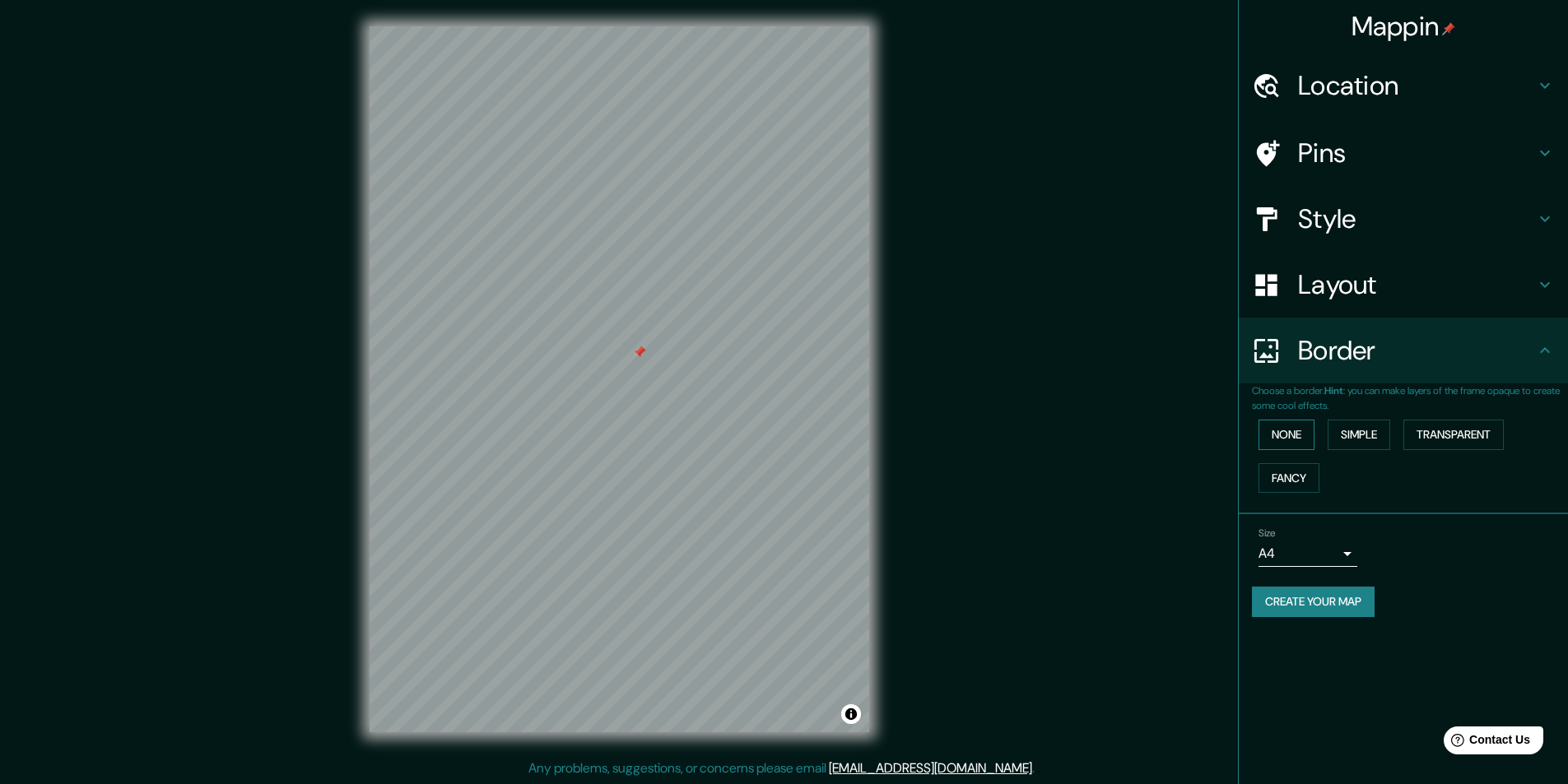
click at [1307, 432] on button "None" at bounding box center [1286, 435] width 56 height 30
click at [1350, 438] on button "Simple" at bounding box center [1359, 435] width 63 height 30
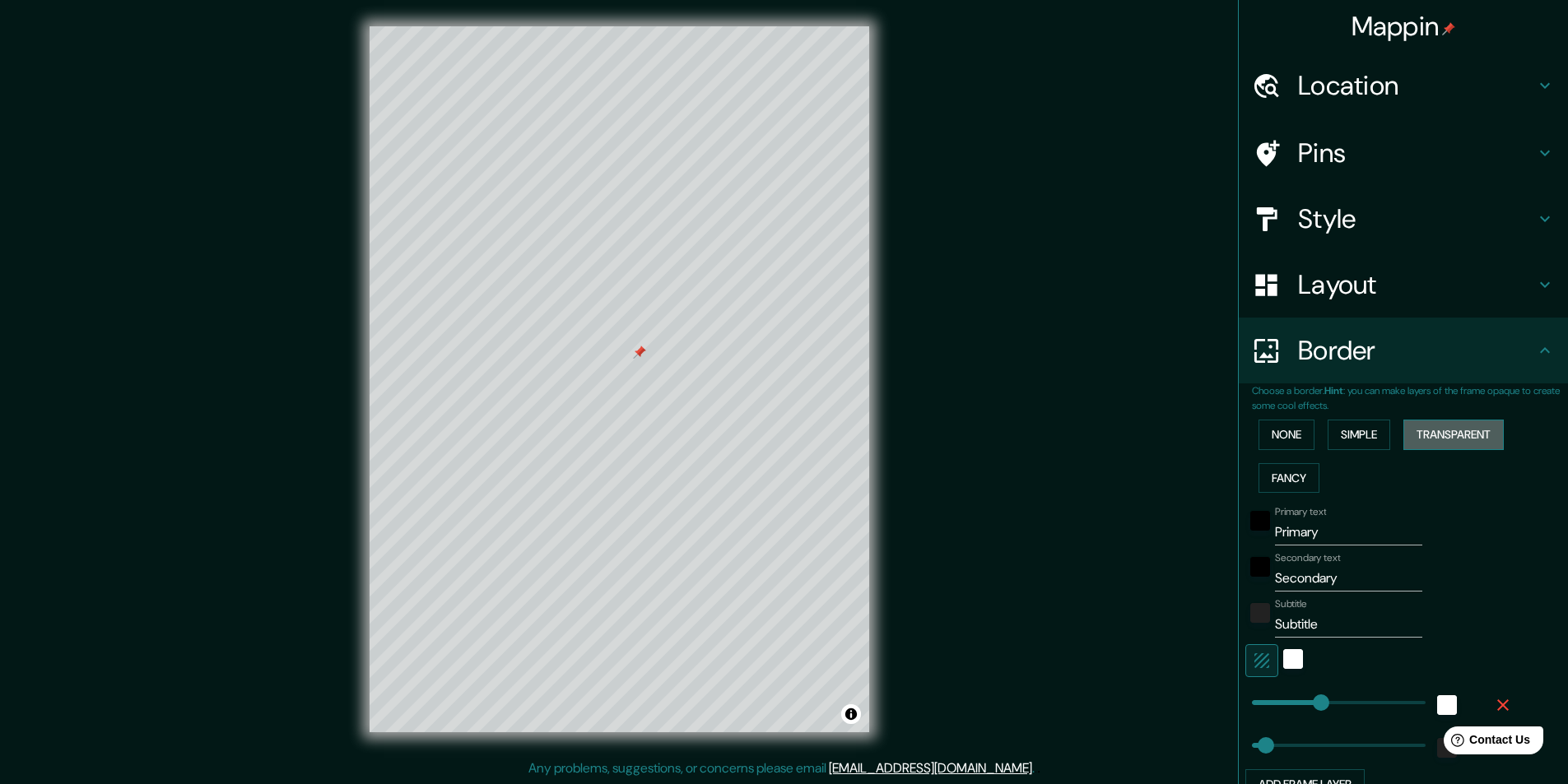
click at [1422, 429] on button "Transparent" at bounding box center [1453, 435] width 100 height 30
drag, startPoint x: 1320, startPoint y: 534, endPoint x: 1167, endPoint y: 530, distance: 153.1
click at [1167, 530] on div "Mappin Location [STREET_ADDRESS] Pins Style Layout Border Choose a border. Hint…" at bounding box center [784, 392] width 1568 height 785
type input "h"
type input "291"
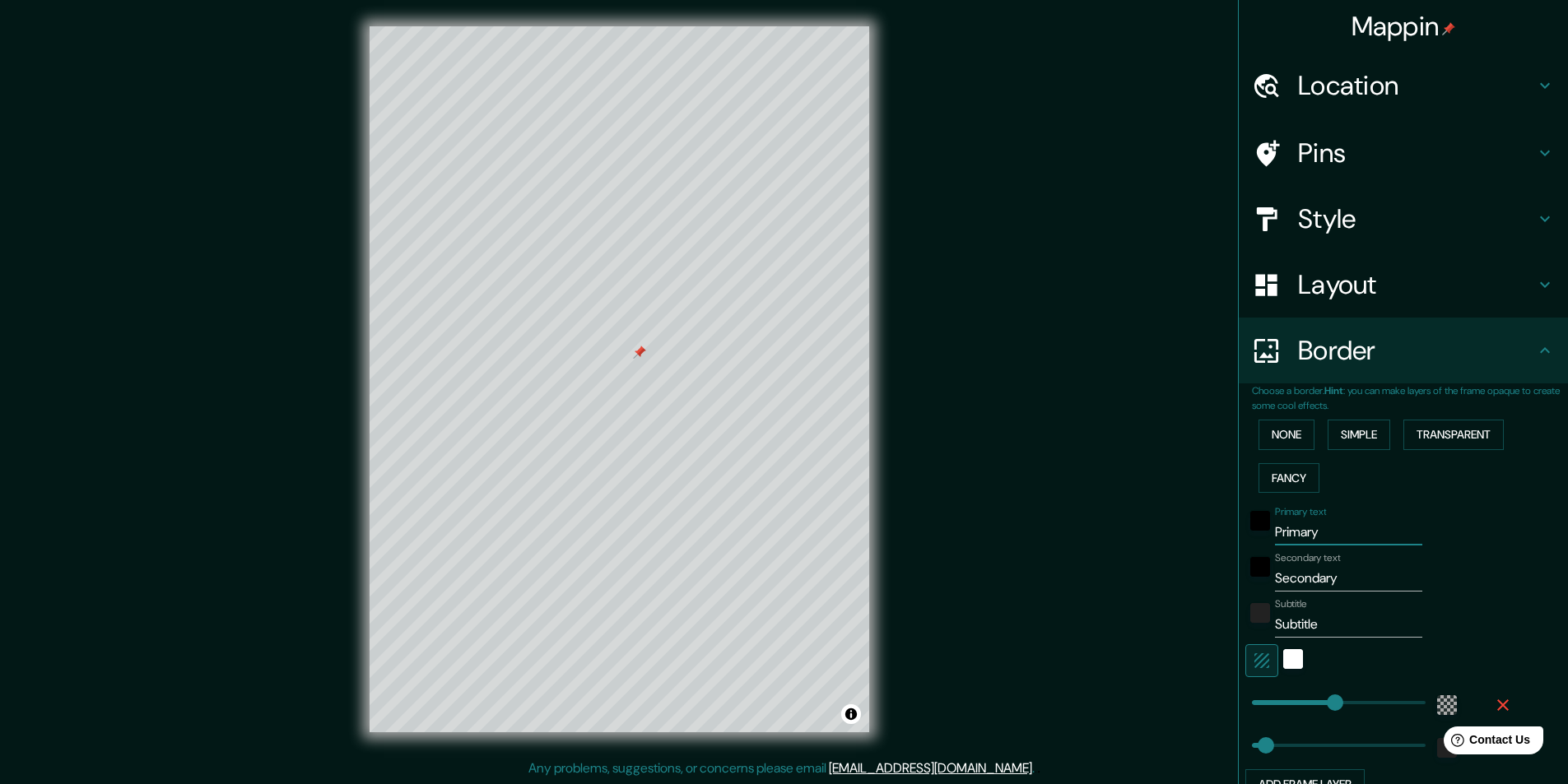
type input "49"
type input "ho"
type input "291"
type input "49"
type input "hol"
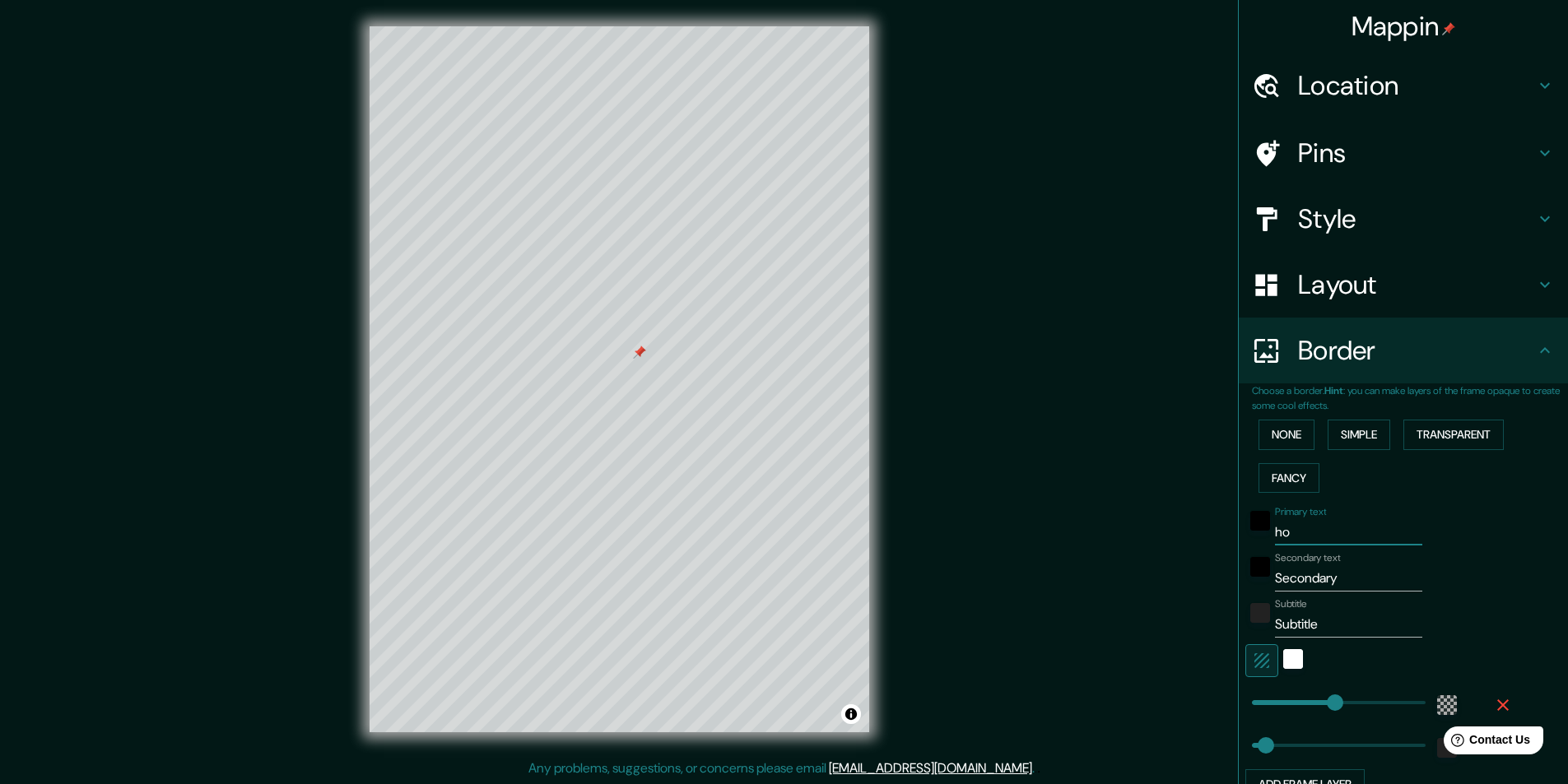
type input "291"
type input "49"
type input "[PERSON_NAME]"
type input "291"
type input "49"
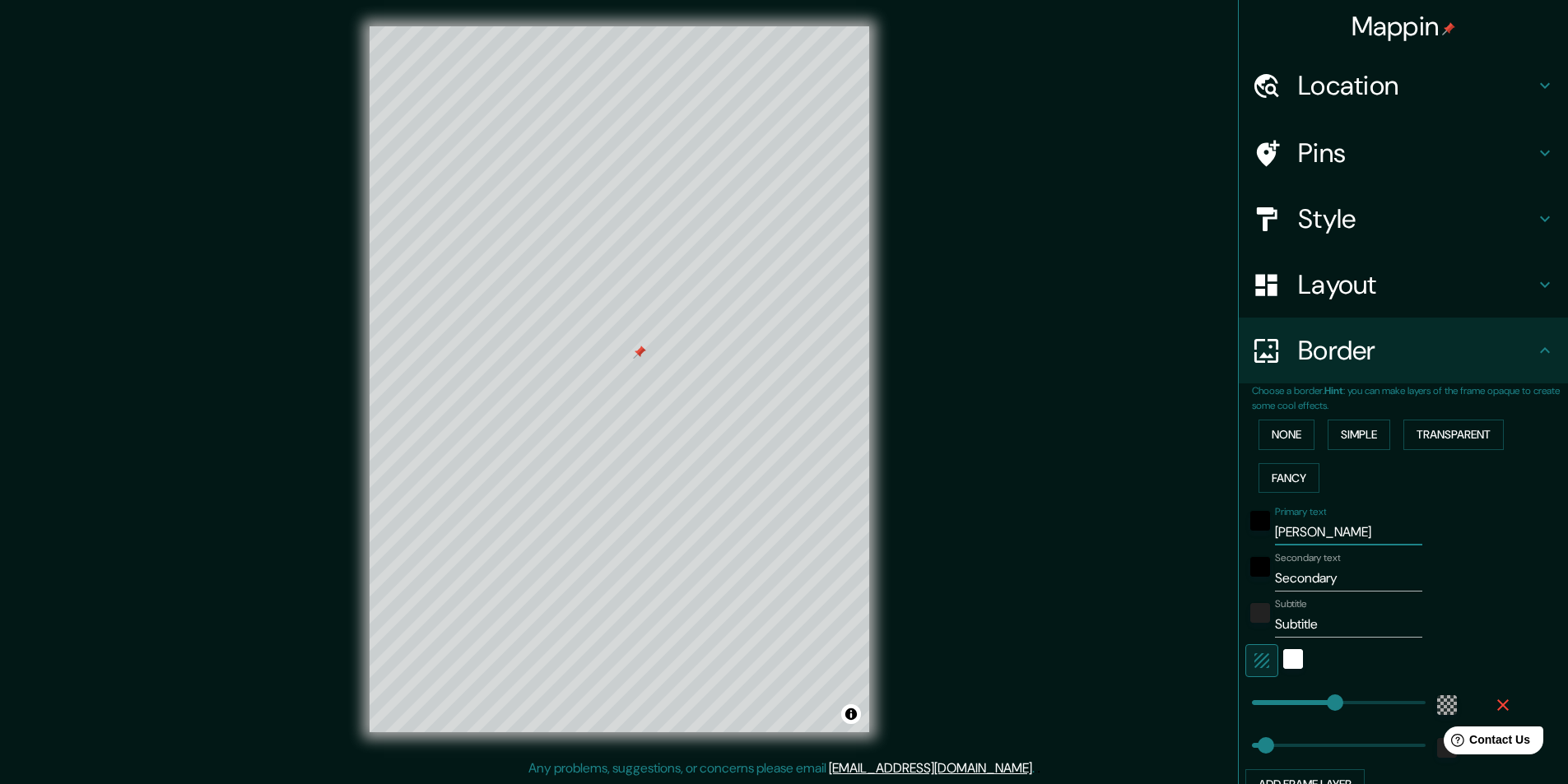
type input "holmb"
type input "291"
type input "49"
type input "holmbe"
type input "291"
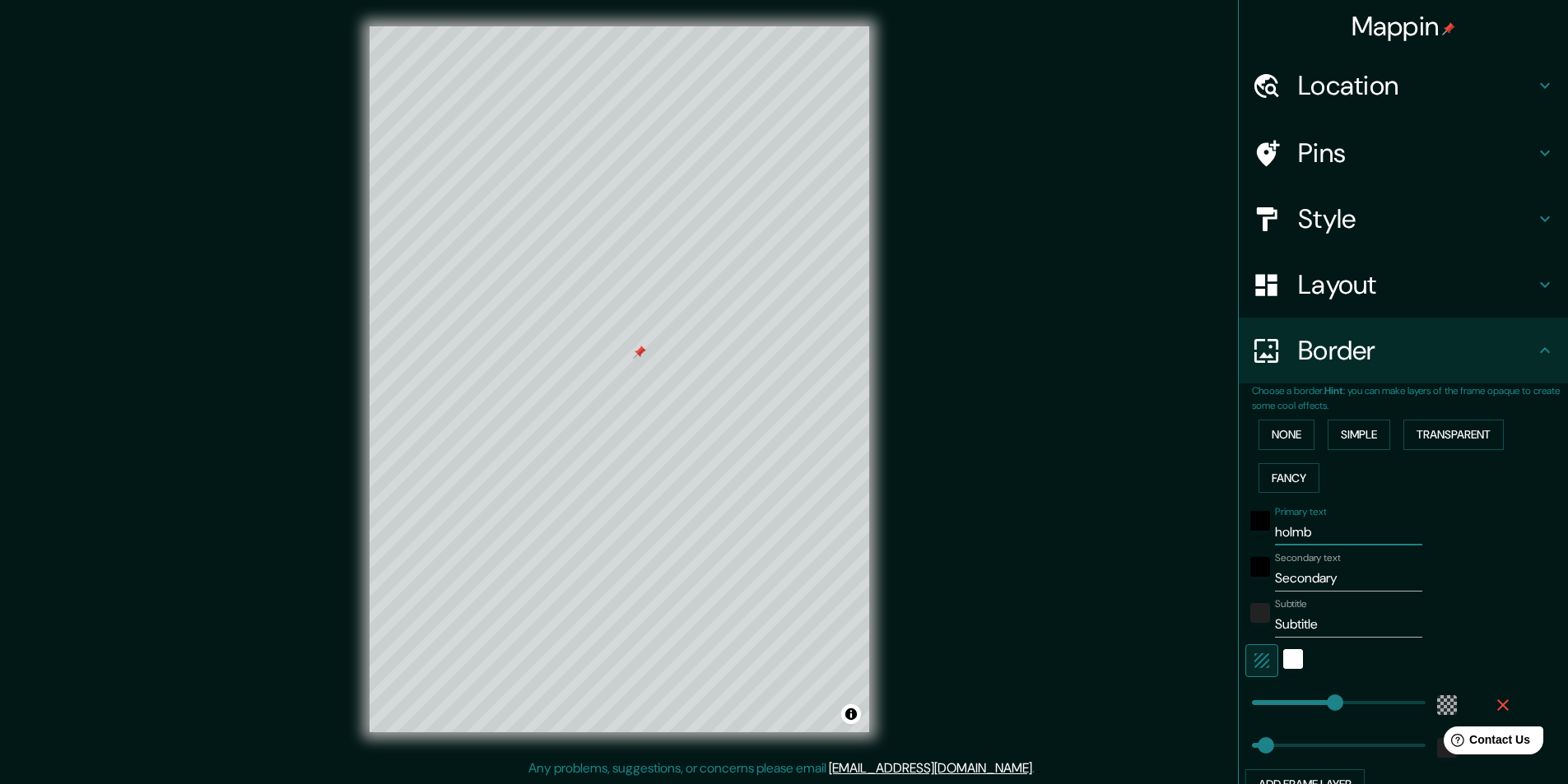
type input "49"
type input "holmber"
type input "291"
type input "49"
type input "[PERSON_NAME]"
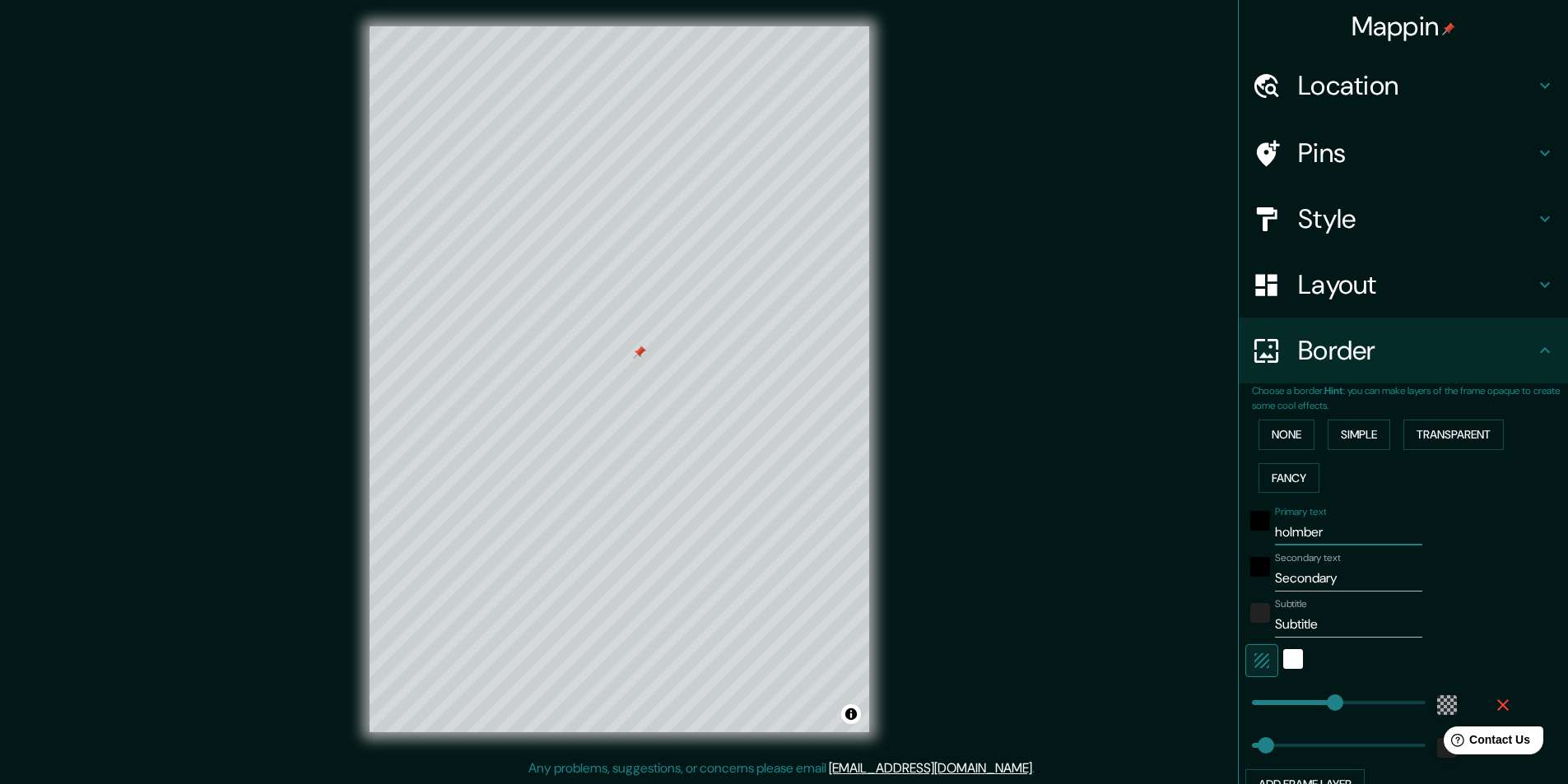
type input "291"
type input "49"
type input "[PERSON_NAME]"
click at [1297, 576] on input "Secondary" at bounding box center [1348, 578] width 147 height 26
drag, startPoint x: 1338, startPoint y: 584, endPoint x: 1106, endPoint y: 576, distance: 232.1
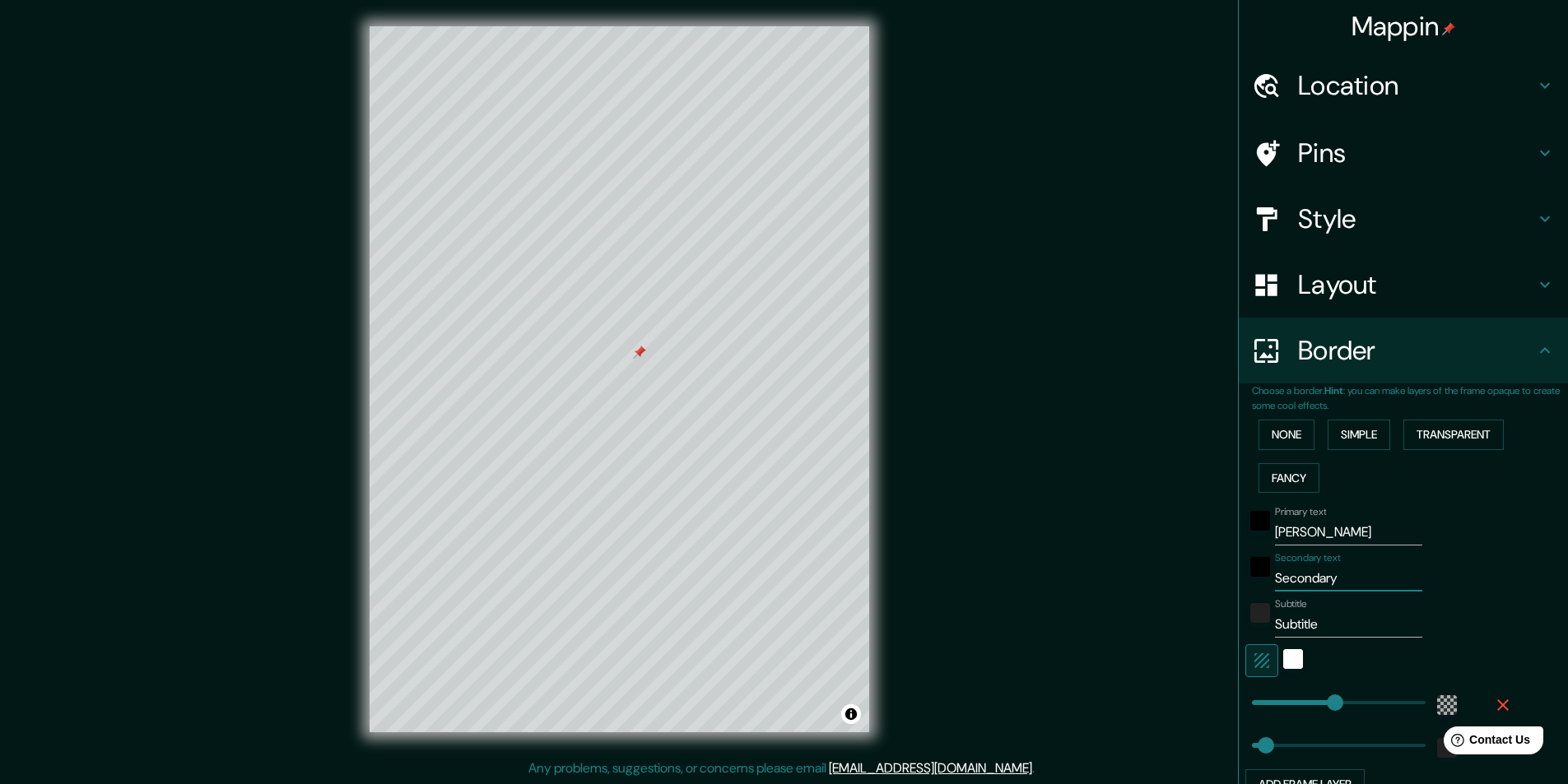
click at [1109, 576] on div "Mappin Location [STREET_ADDRESS] Pins Style Layout Border Choose a border. Hint…" at bounding box center [784, 392] width 1568 height 785
type input "4"
type input "291"
type input "49"
type input "40"
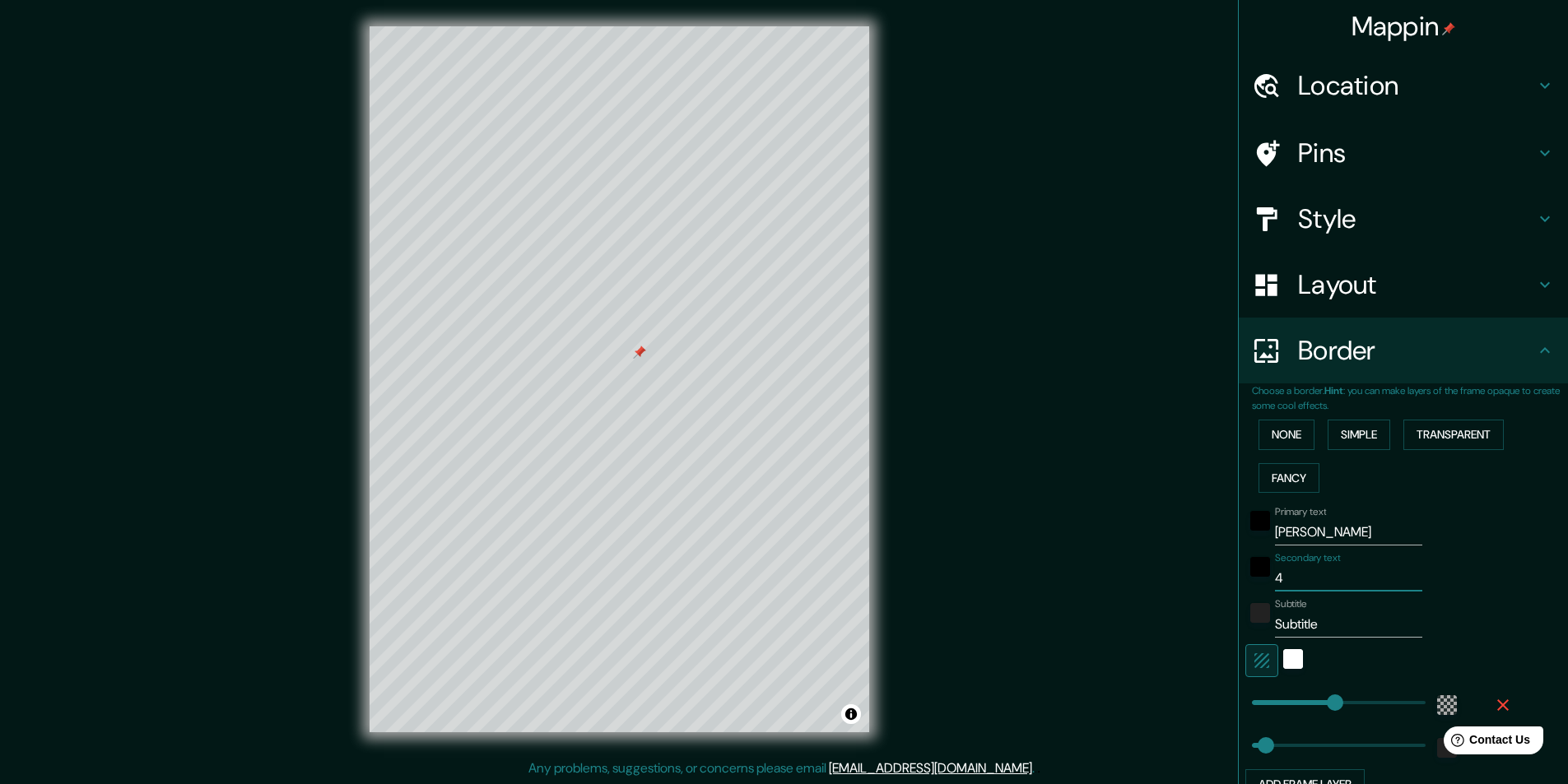
type input "291"
type input "49"
type input "404"
type input "291"
type input "49"
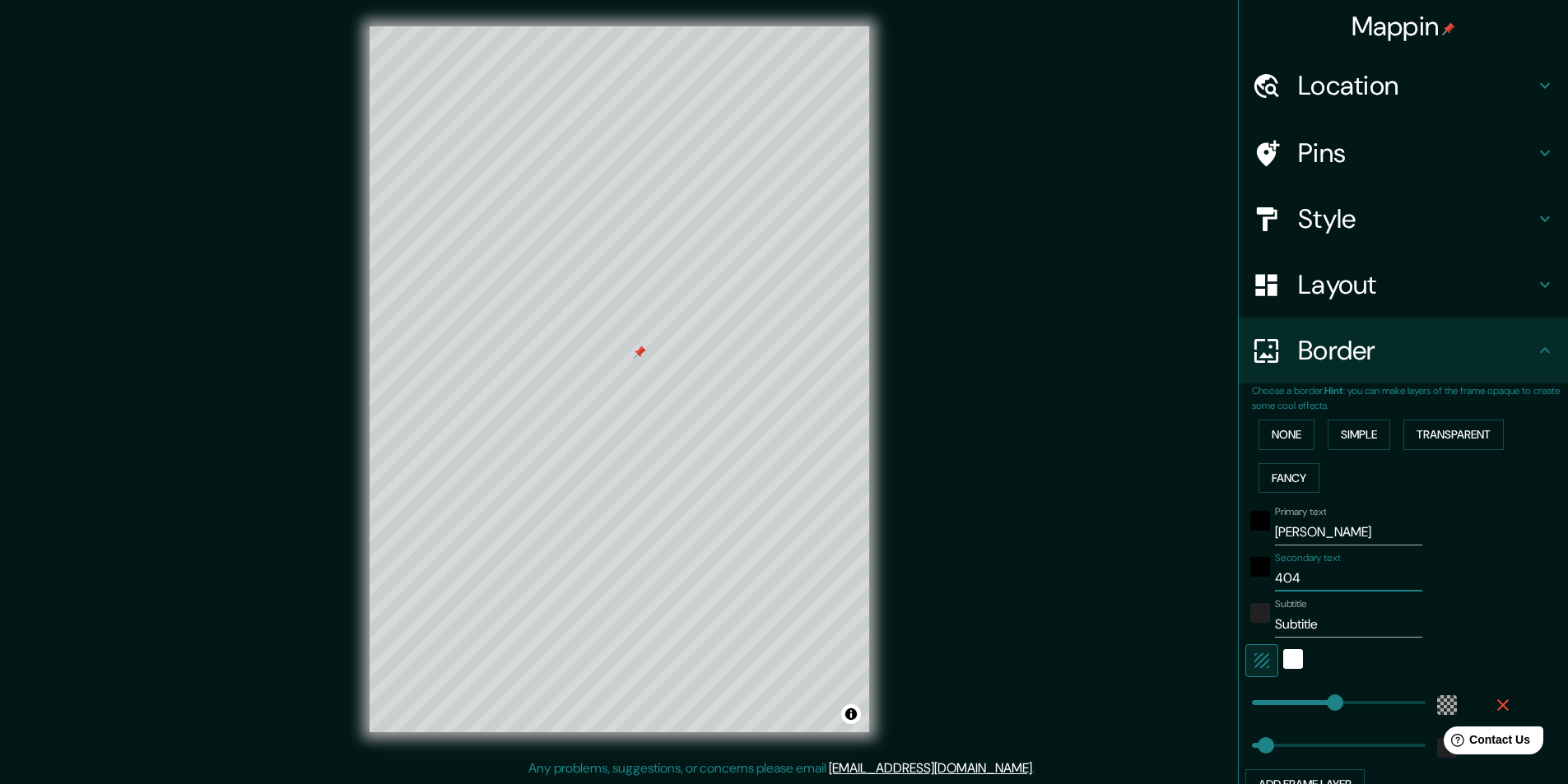
type input "4041"
type input "291"
type input "49"
type input "4041"
click at [1308, 622] on input "Subtitle" at bounding box center [1348, 624] width 147 height 26
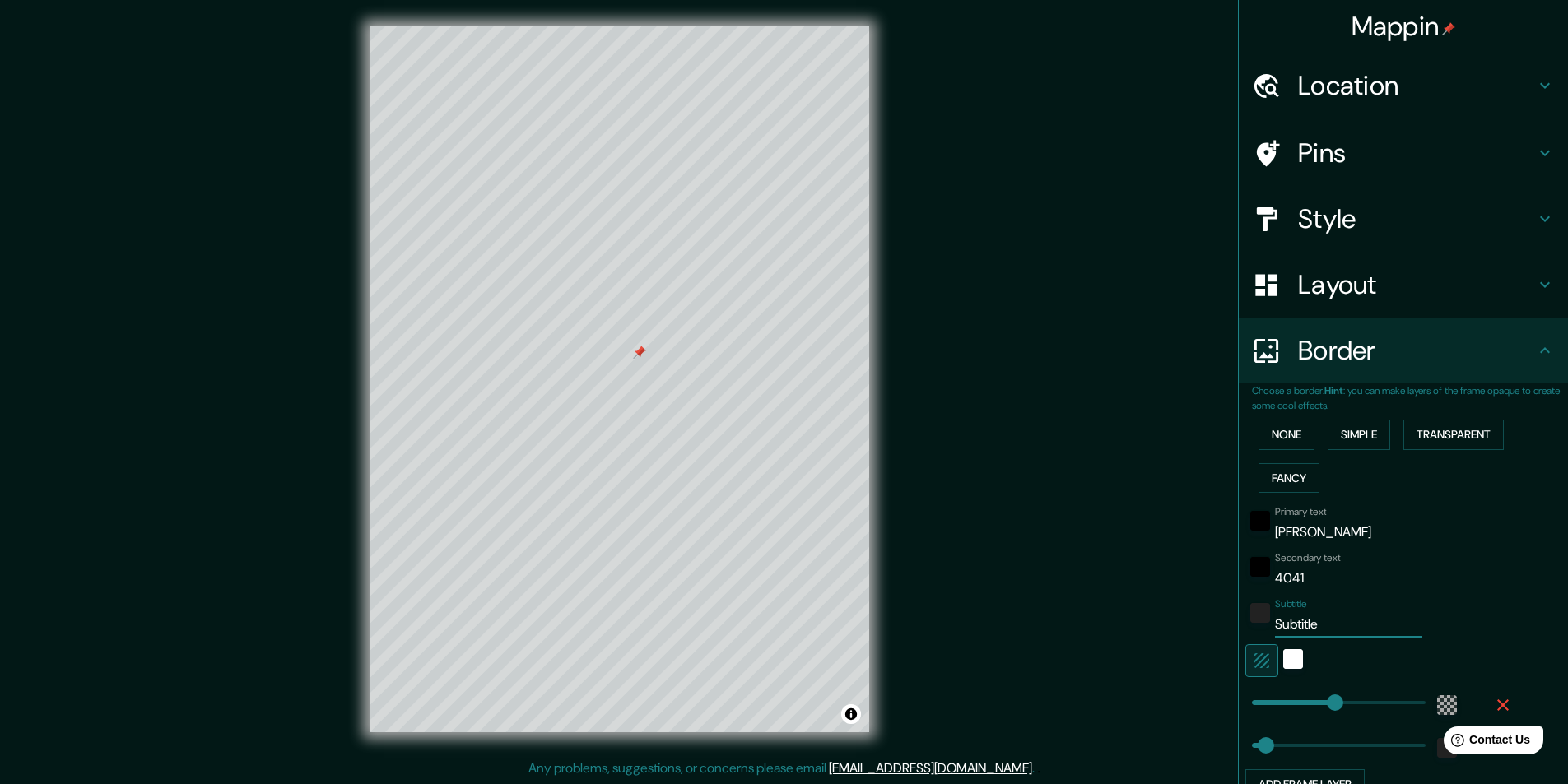
drag, startPoint x: 1328, startPoint y: 625, endPoint x: 1112, endPoint y: 636, distance: 216.3
click at [1112, 636] on div "Mappin Location [STREET_ADDRESS] Pins Style Layout Border Choose a border. Hint…" at bounding box center [784, 392] width 1568 height 785
type input "291"
type input "49"
click at [1284, 655] on div "white" at bounding box center [1293, 659] width 20 height 20
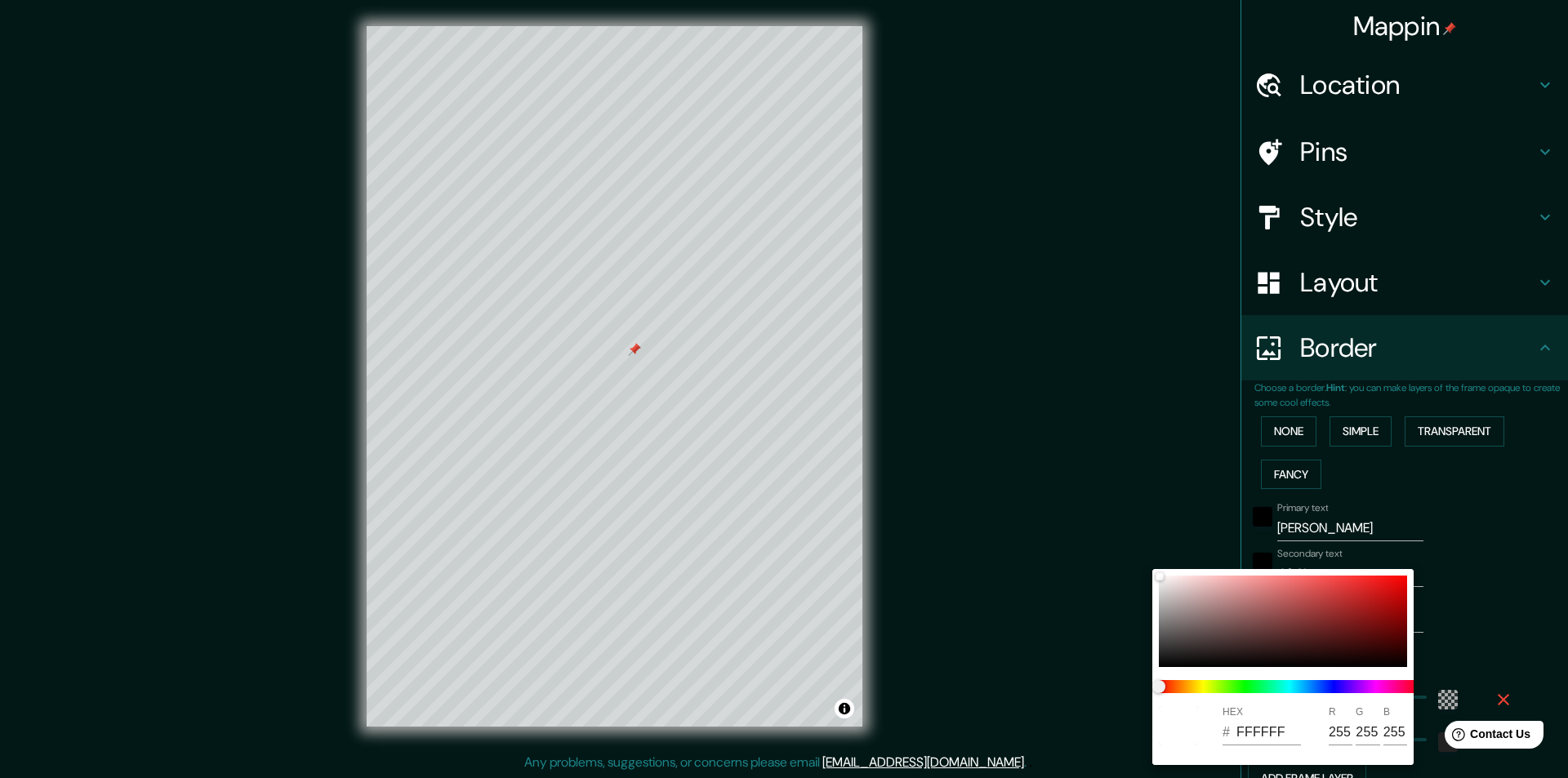
click at [1035, 295] on div at bounding box center [784, 389] width 1568 height 778
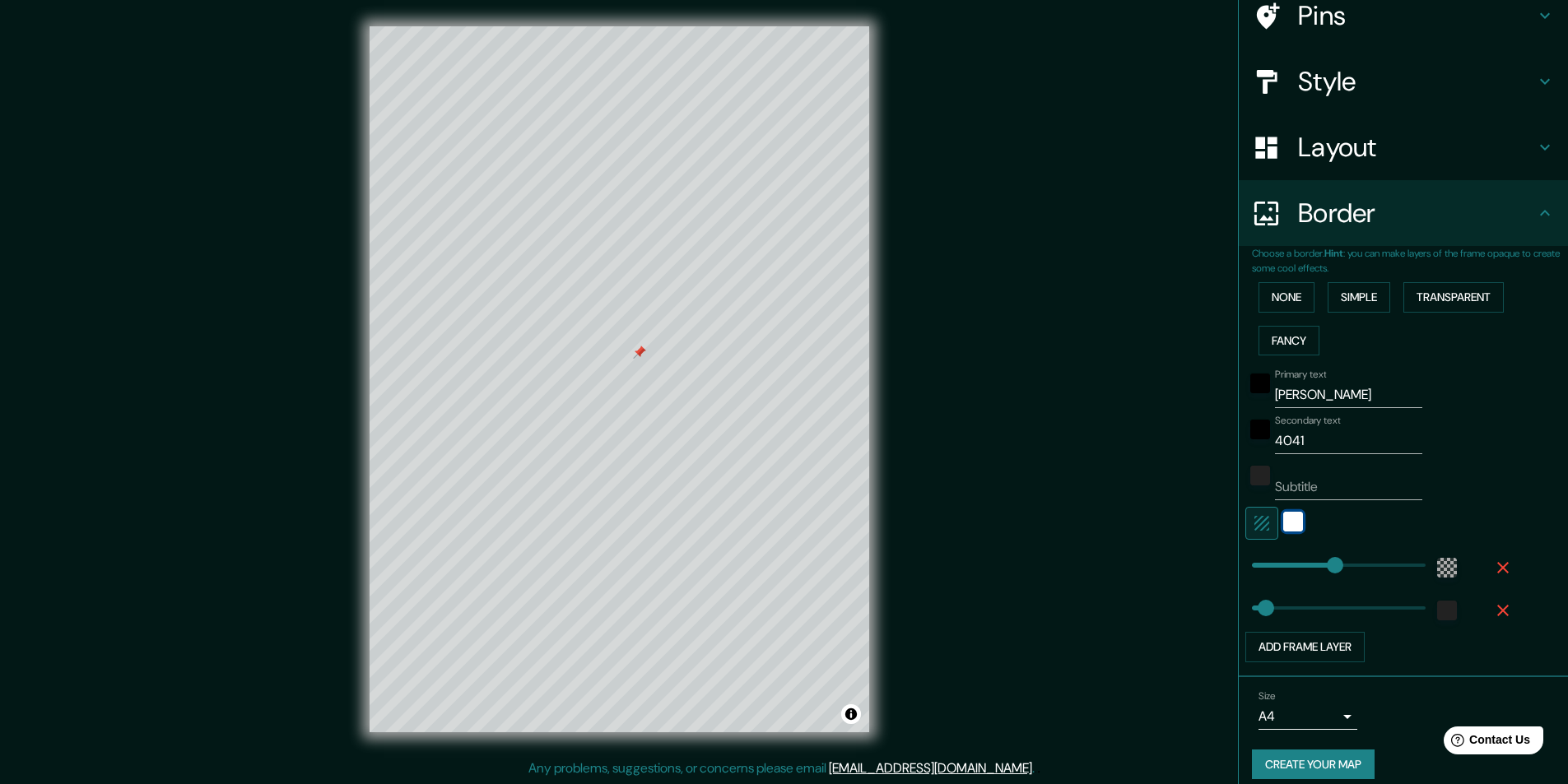
scroll to position [152, 0]
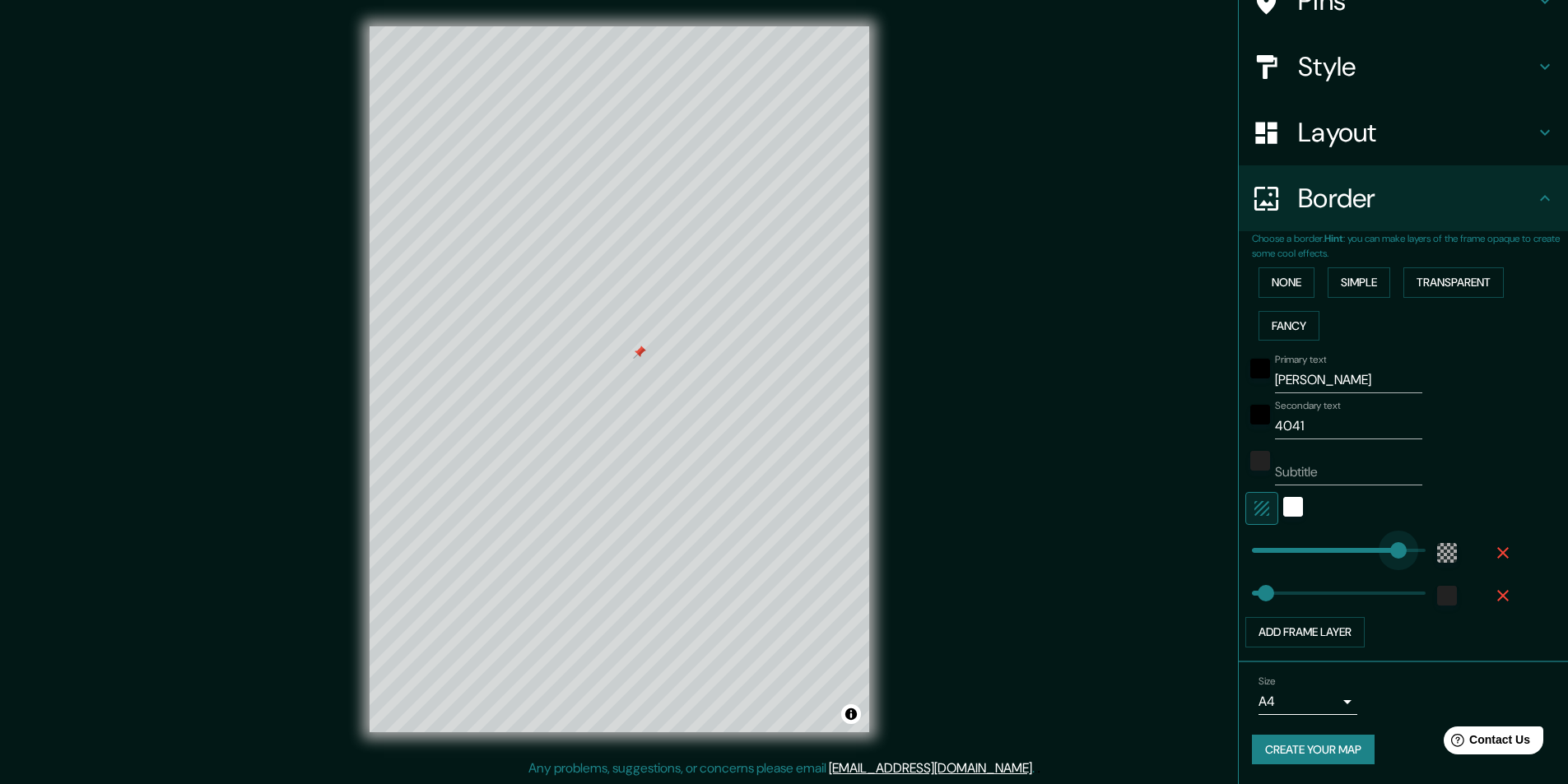
type input "542"
drag, startPoint x: 1317, startPoint y: 547, endPoint x: 1391, endPoint y: 548, distance: 74.0
type input "49"
type input "29"
drag, startPoint x: 1397, startPoint y: 551, endPoint x: 1248, endPoint y: 542, distance: 149.3
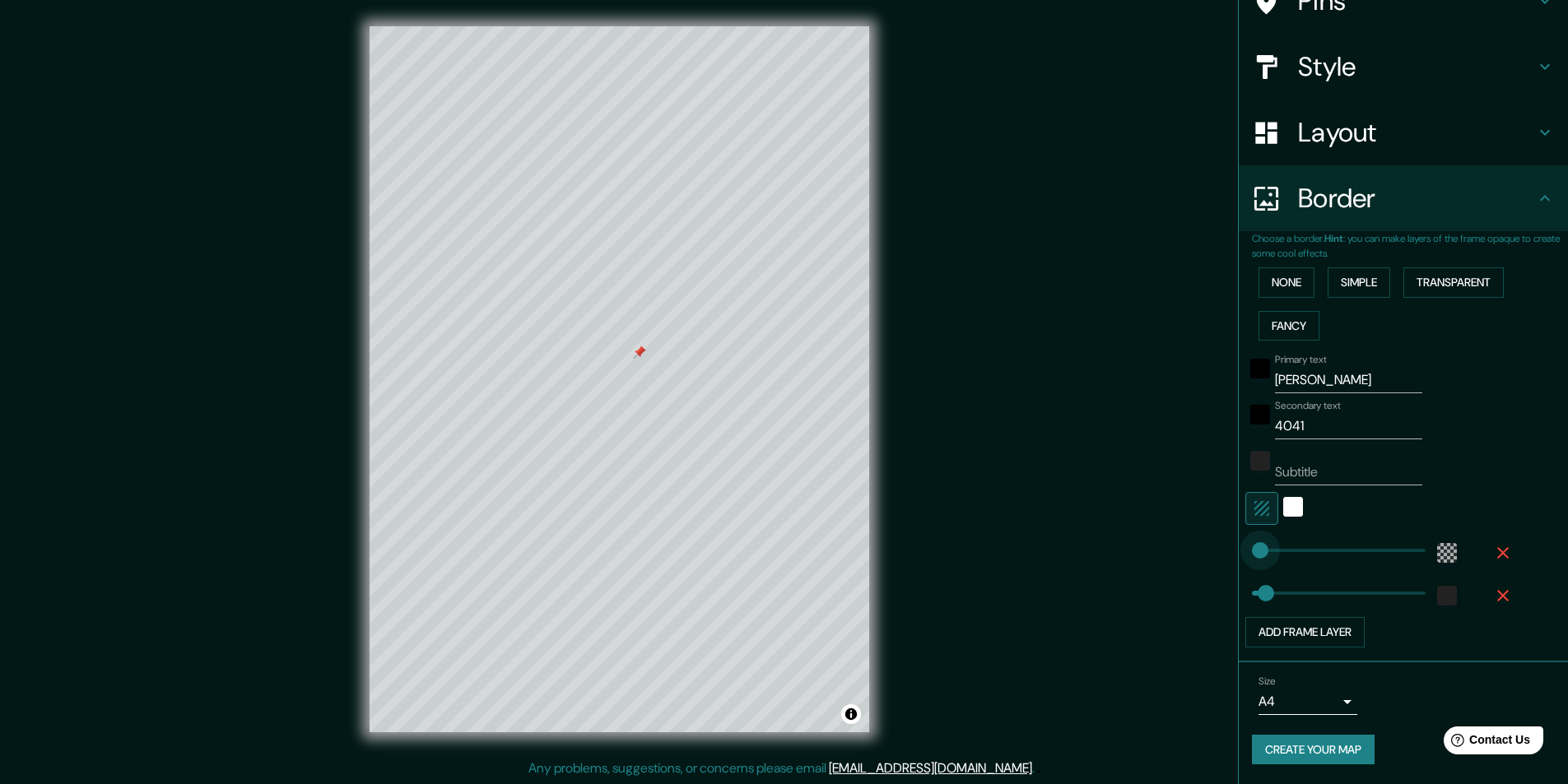
type input "49"
type input "150"
drag, startPoint x: 1254, startPoint y: 551, endPoint x: 1283, endPoint y: 552, distance: 29.0
type input "233"
drag, startPoint x: 1257, startPoint y: 597, endPoint x: 1306, endPoint y: 599, distance: 49.0
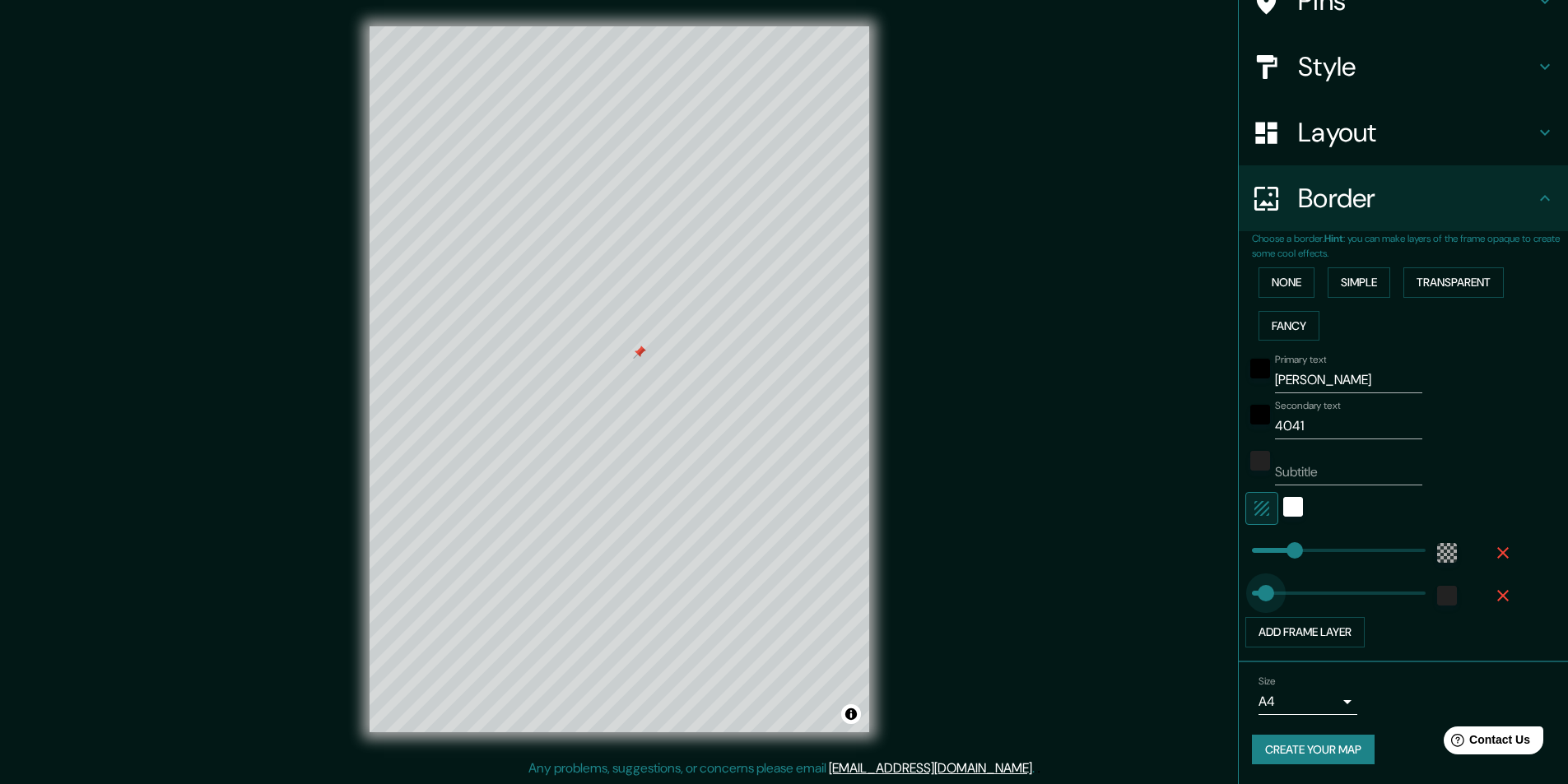
type input "43"
drag, startPoint x: 1306, startPoint y: 593, endPoint x: 1252, endPoint y: 594, distance: 54.0
click at [1333, 748] on button "Create your map" at bounding box center [1313, 750] width 123 height 30
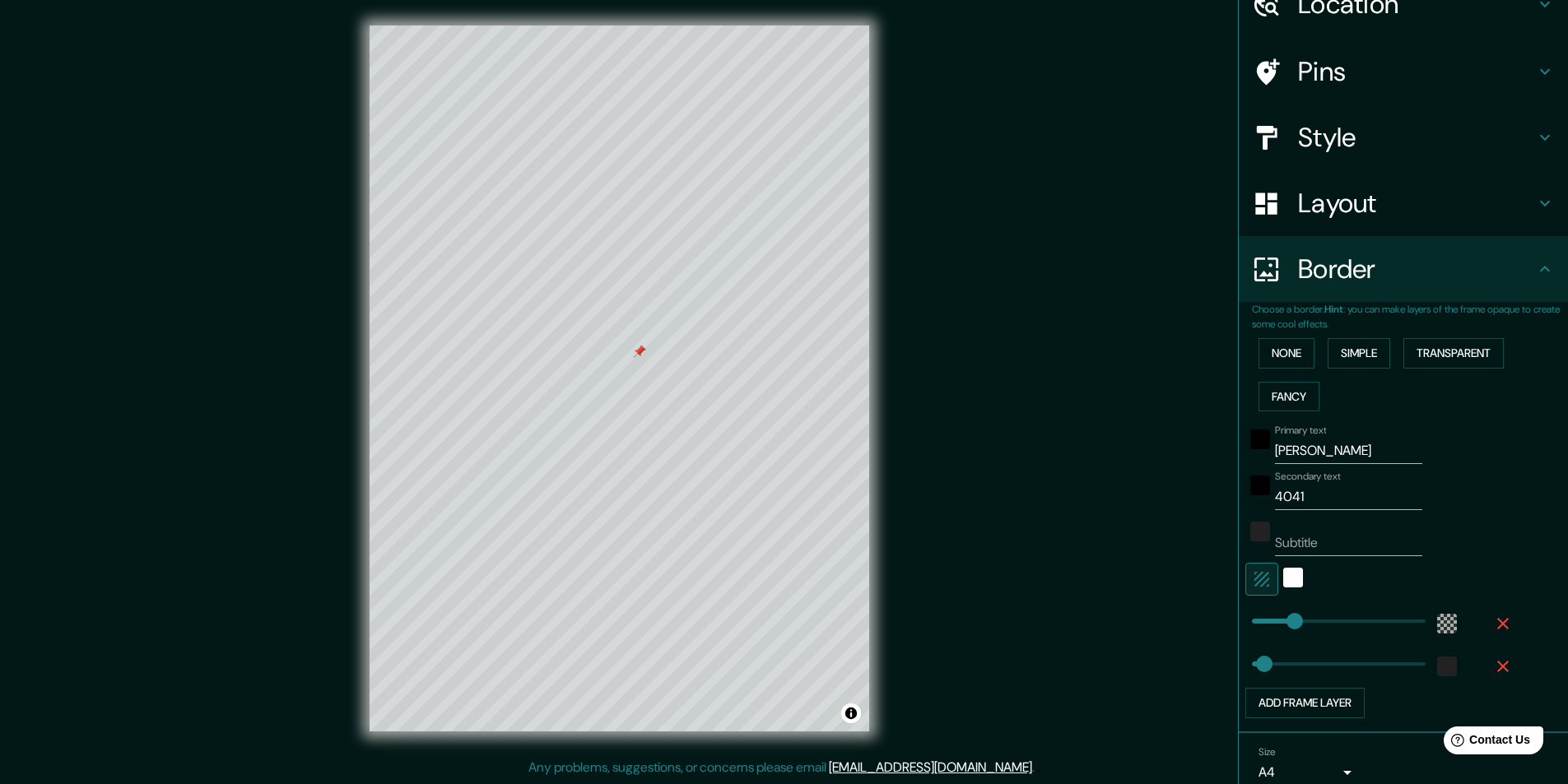
scroll to position [0, 0]
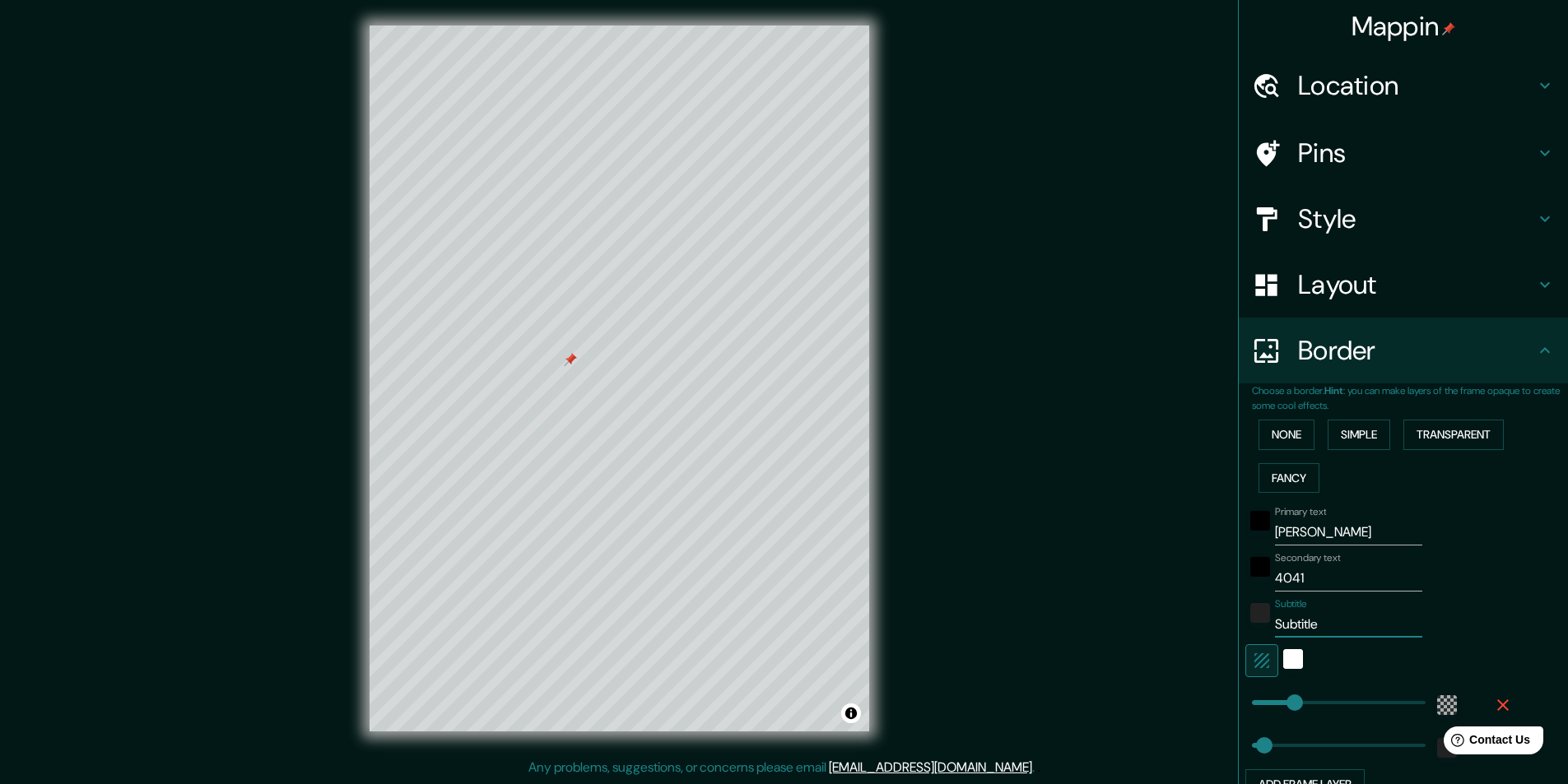
type input "Subtitle"
click at [1048, 404] on div "Mappin Location [STREET_ADDRESS] Pins Style Layout Border Choose a border. Hint…" at bounding box center [784, 392] width 1568 height 785
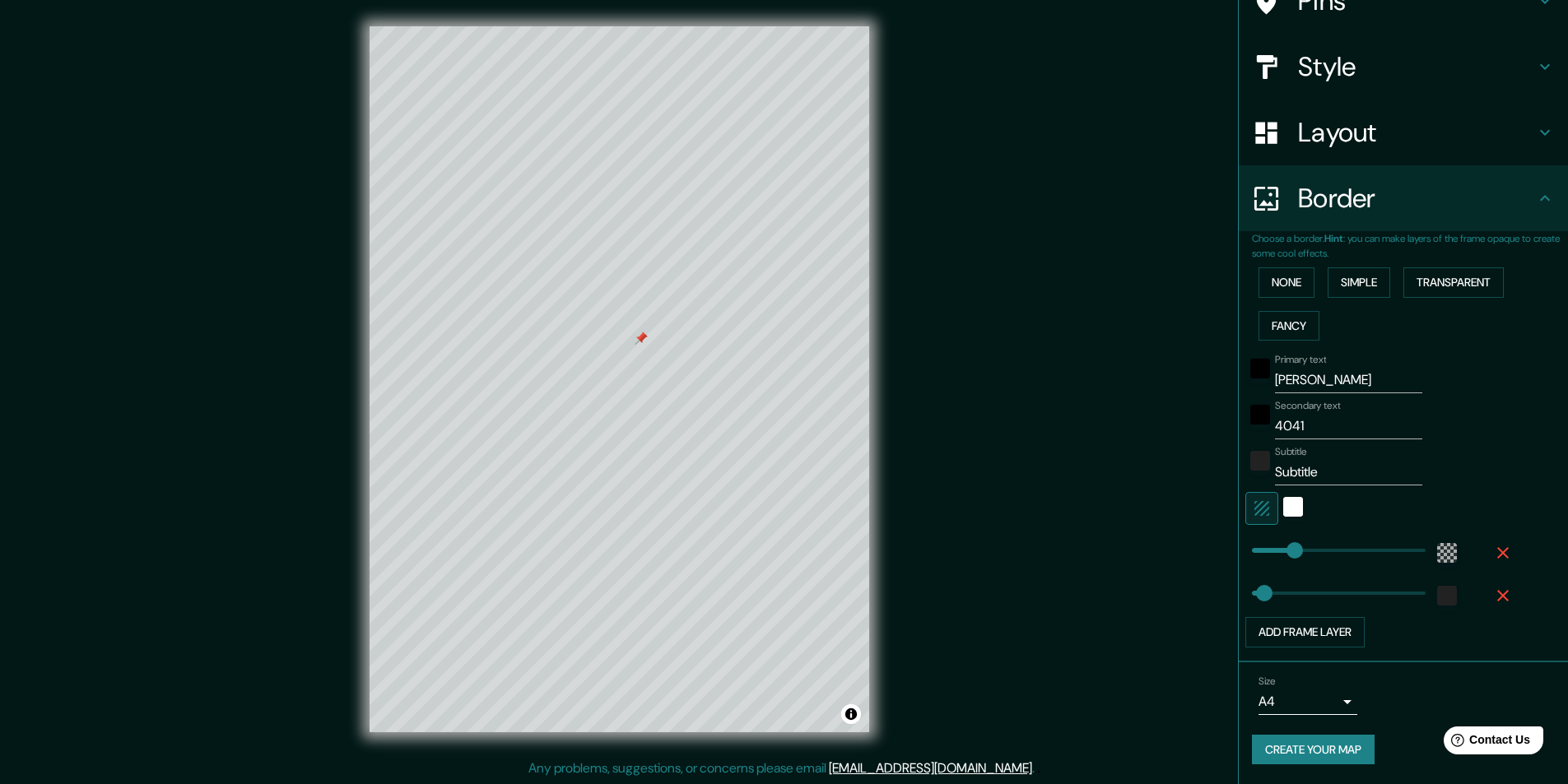
scroll to position [1, 0]
click at [1116, 474] on div "Mappin Location [STREET_ADDRESS] Pins Style Layout Border Choose a border. Hint…" at bounding box center [784, 392] width 1568 height 785
click at [1340, 703] on body "Mappin Location [STREET_ADDRESS] Pins Style Layout Border Choose a border. Hint…" at bounding box center [790, 391] width 1580 height 784
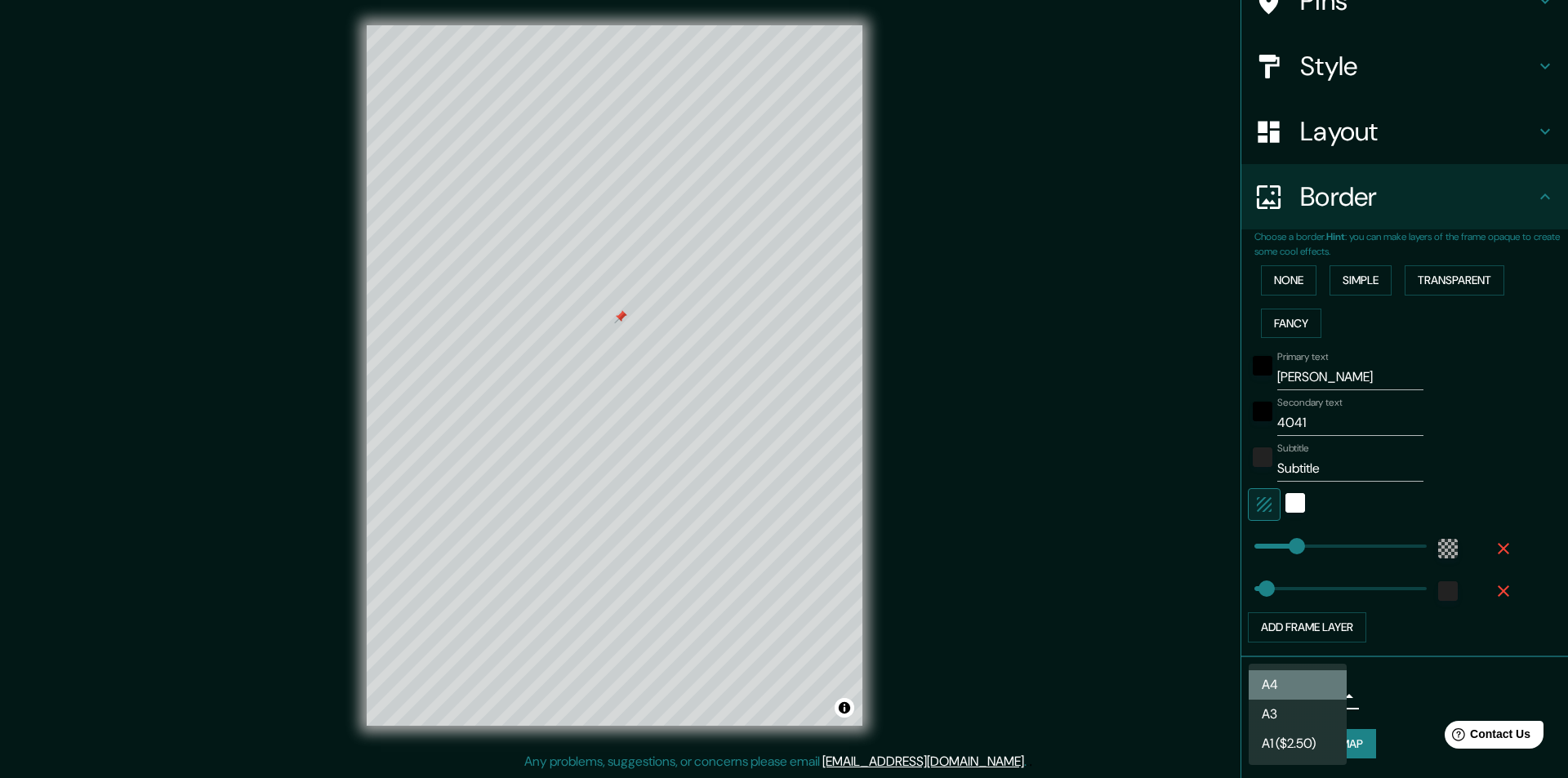
click at [1329, 685] on li "A4" at bounding box center [1297, 686] width 98 height 30
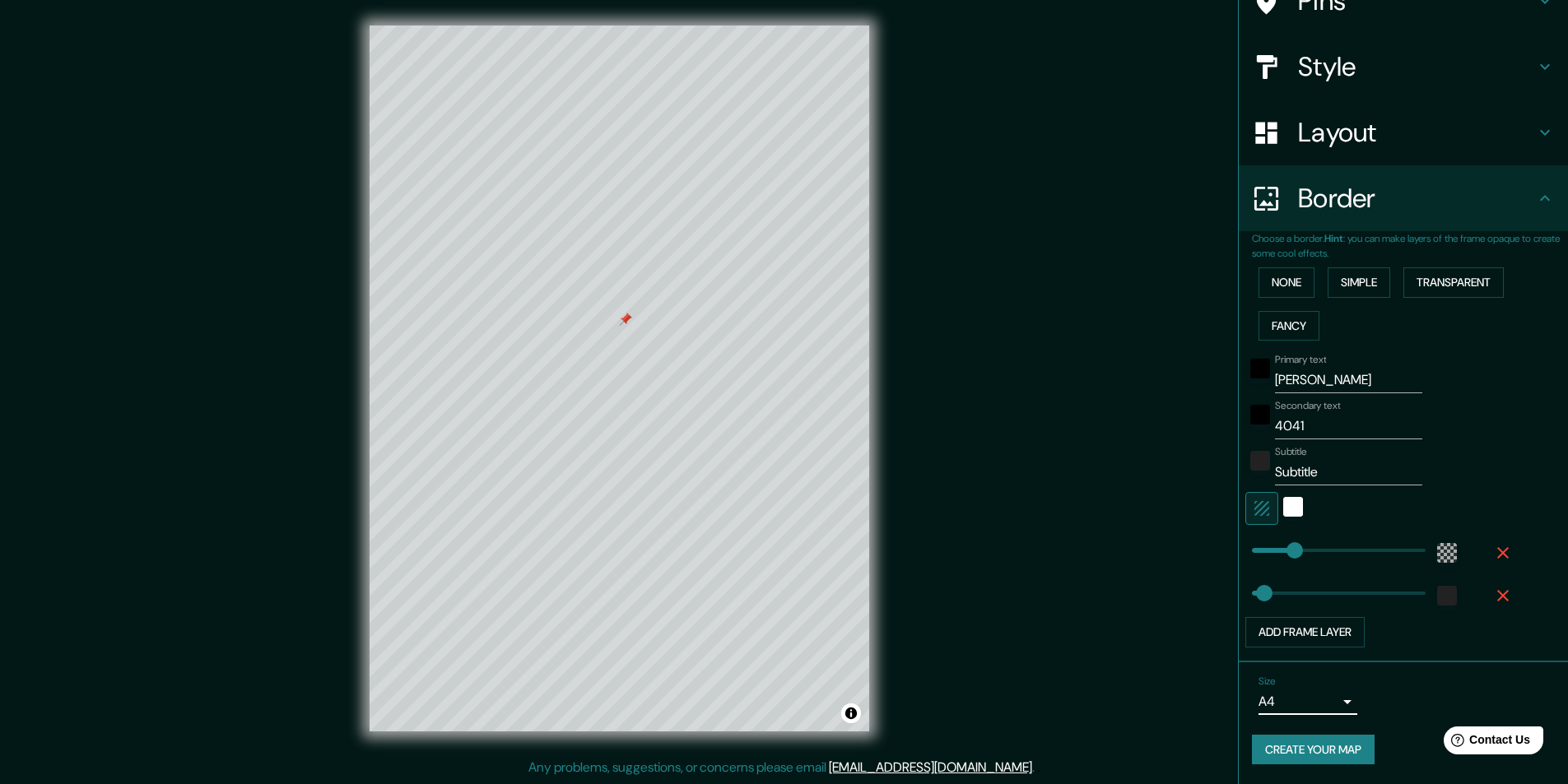
click at [1337, 741] on button "Create your map" at bounding box center [1313, 750] width 123 height 30
click at [1494, 547] on icon "button" at bounding box center [1502, 553] width 20 height 20
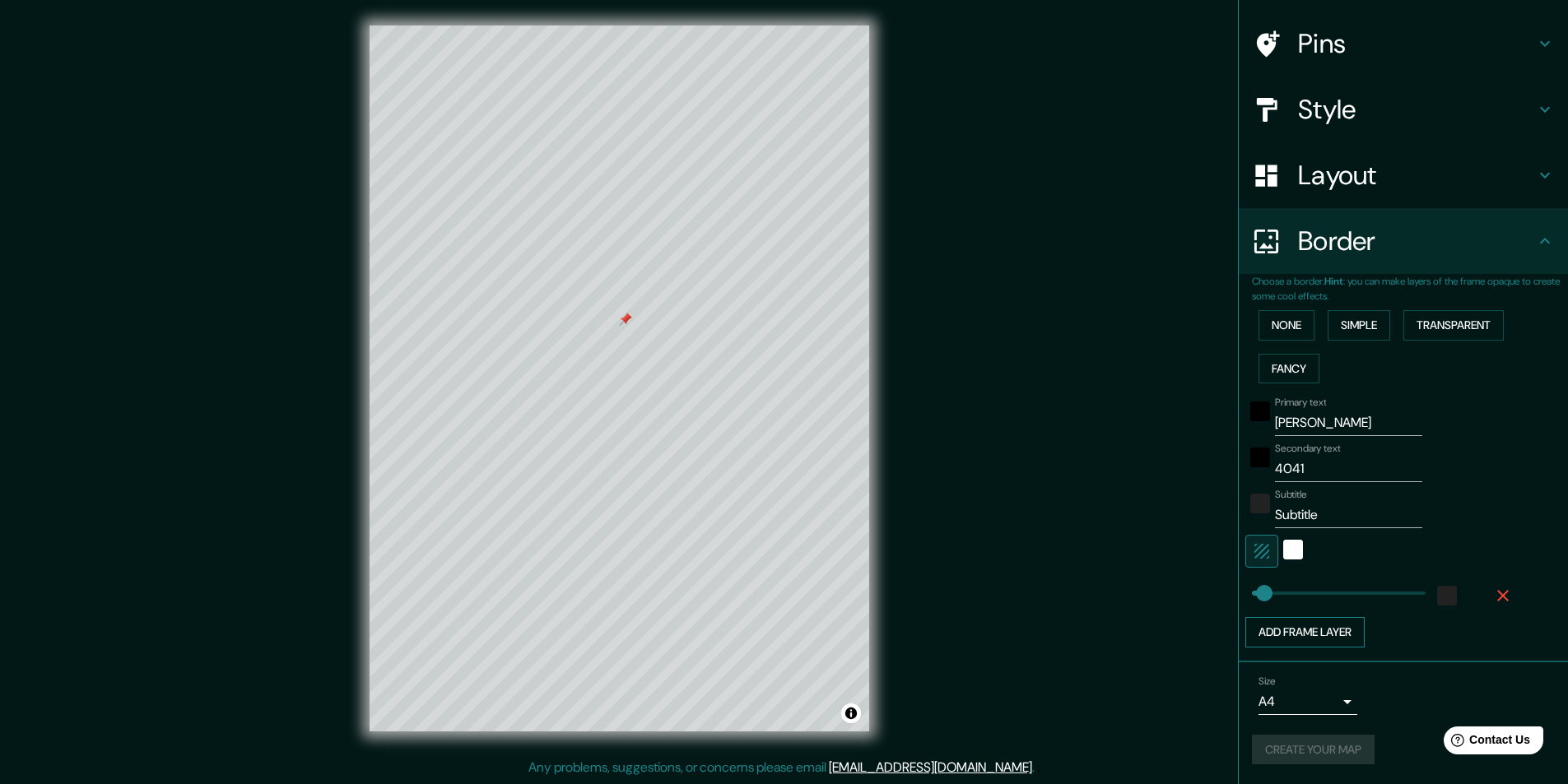
click at [1318, 642] on button "Add frame layer" at bounding box center [1304, 632] width 119 height 30
type input "243"
type input "404"
type input "243"
type input "40"
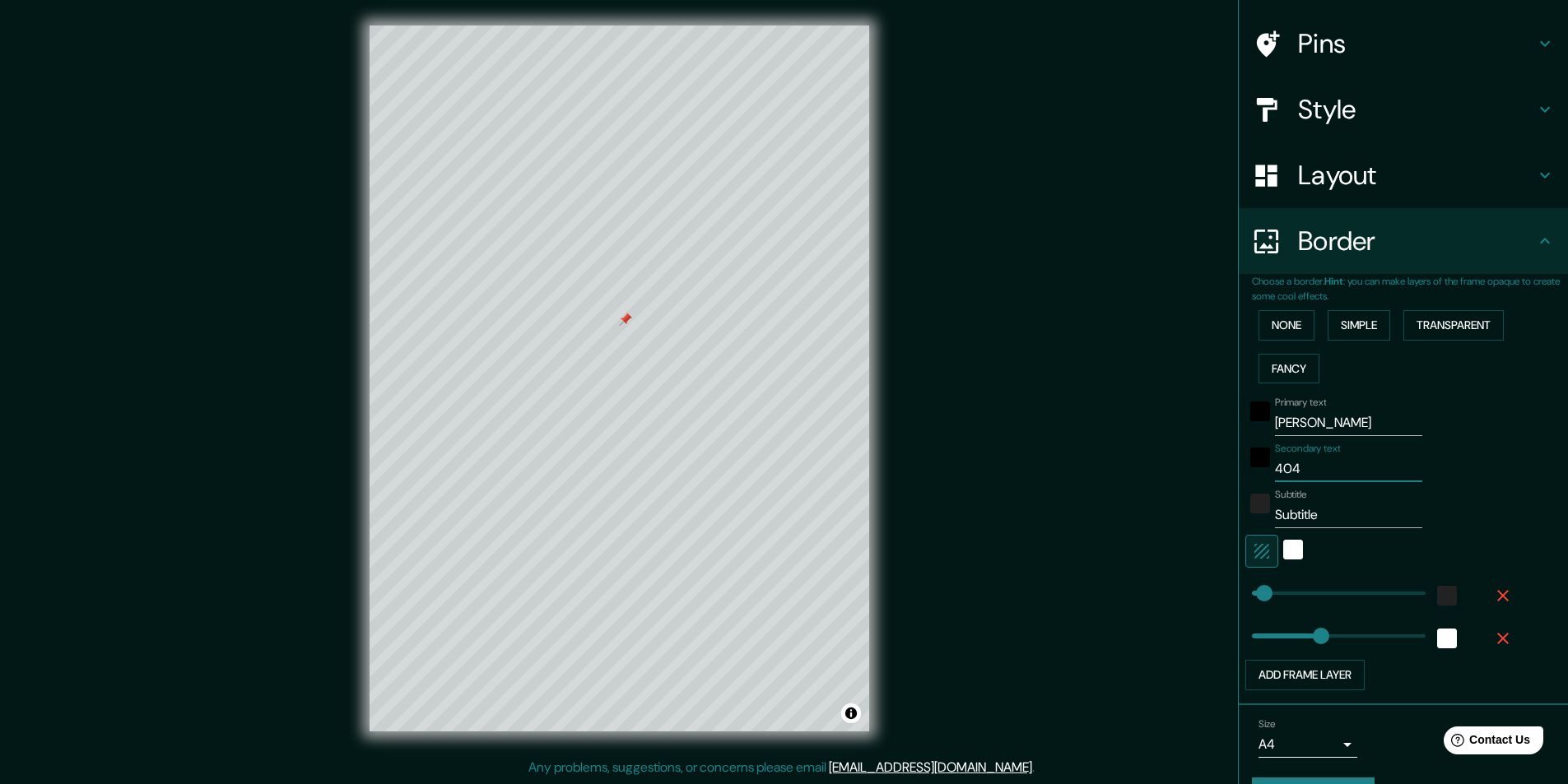
type input "243"
type input "4"
type input "243"
type input "Secondary"
type input "243"
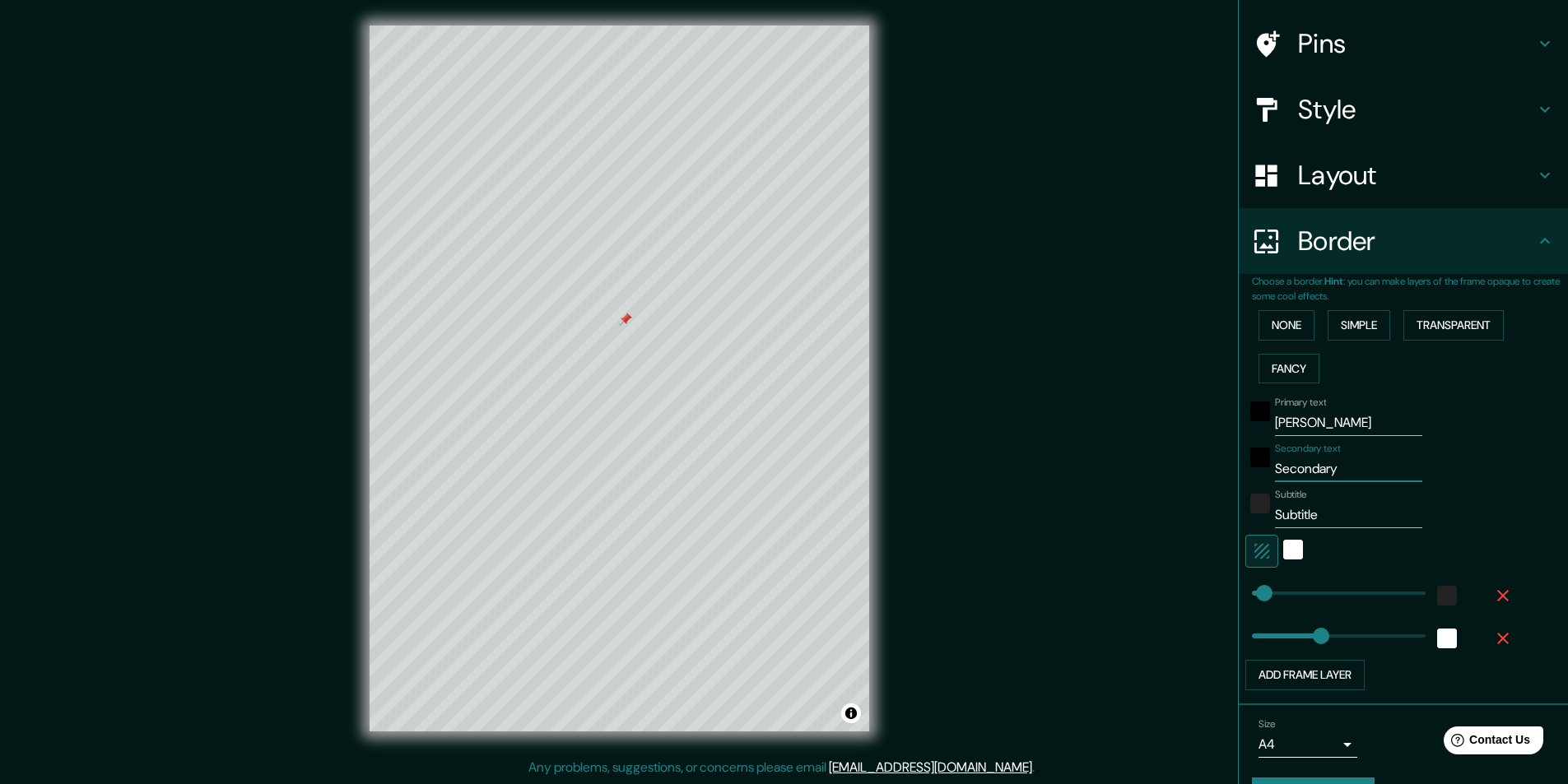
type input "Secondary"
type input "holmber"
type input "243"
type input "holmber"
type input "0"
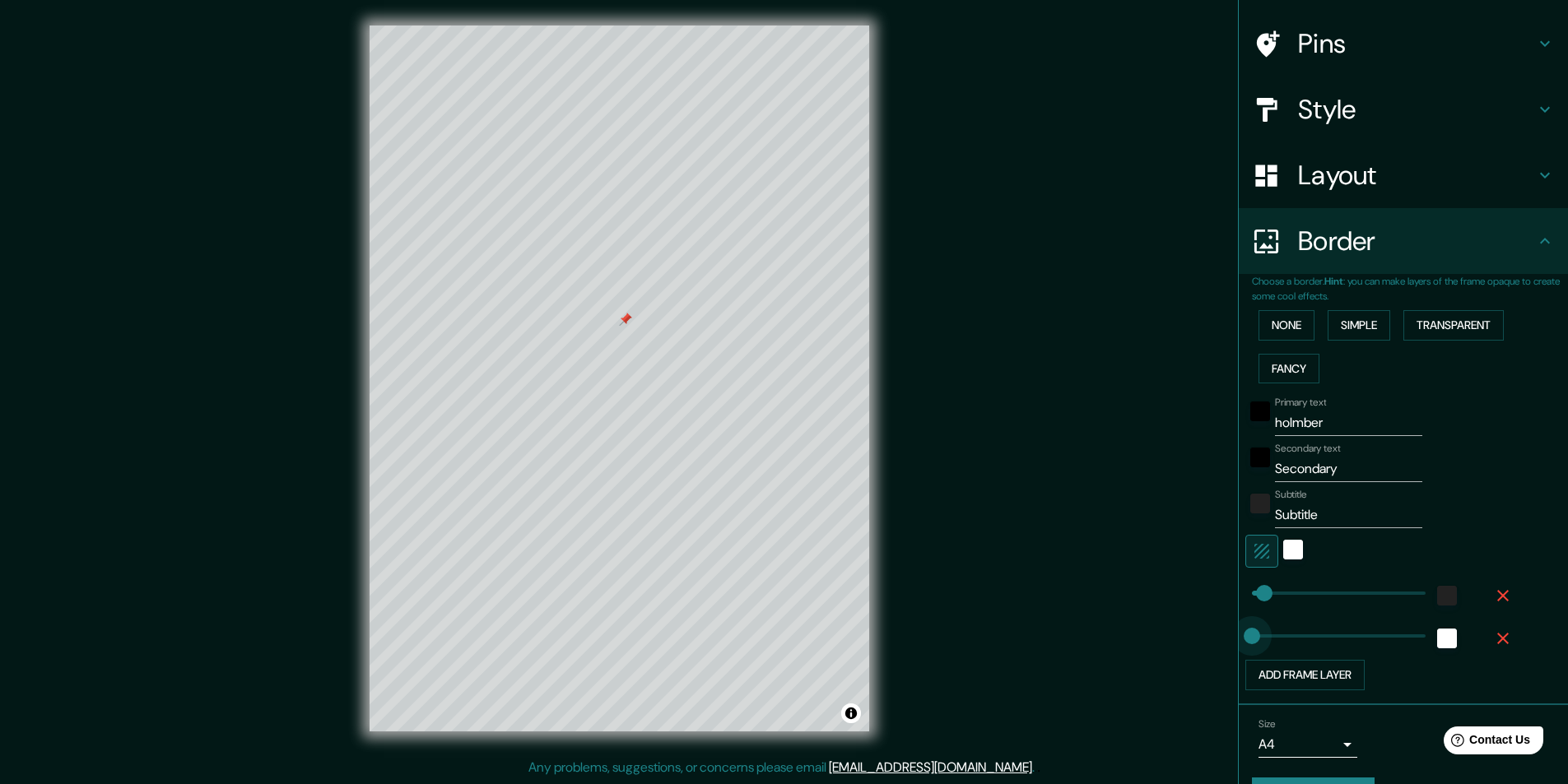
drag, startPoint x: 1314, startPoint y: 635, endPoint x: 1222, endPoint y: 624, distance: 92.7
click at [1310, 418] on input "holmber" at bounding box center [1348, 423] width 147 height 26
click at [1322, 423] on input "holmber" at bounding box center [1348, 423] width 147 height 26
type input "[PERSON_NAME]"
type input "4041"
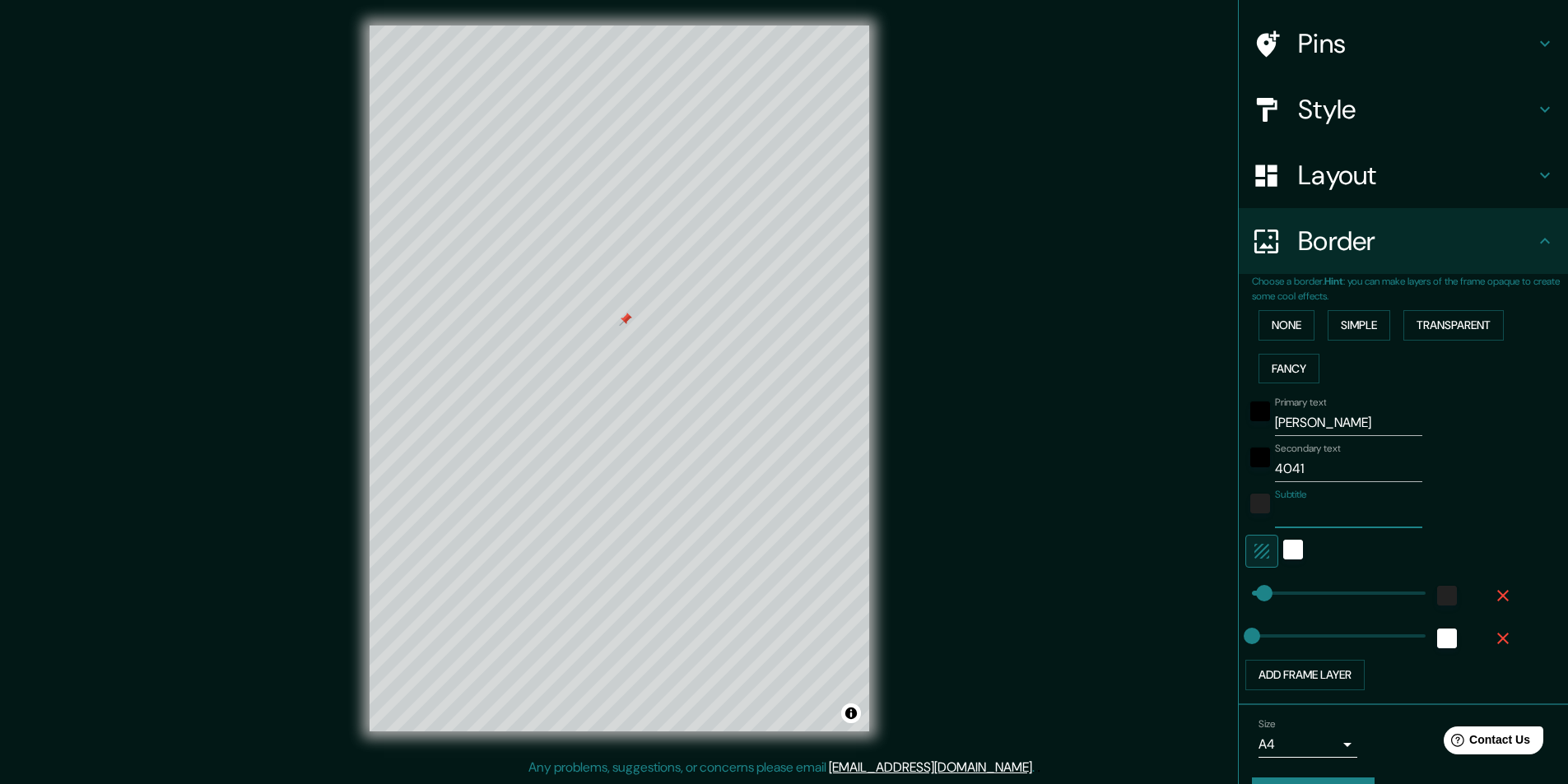
type input "Subtitle"
type input "Secondary"
type input "Primary"
type input "[PERSON_NAME][STREET_ADDRESS][PERSON_NAME] 4holmberg 4041"
type input "h"
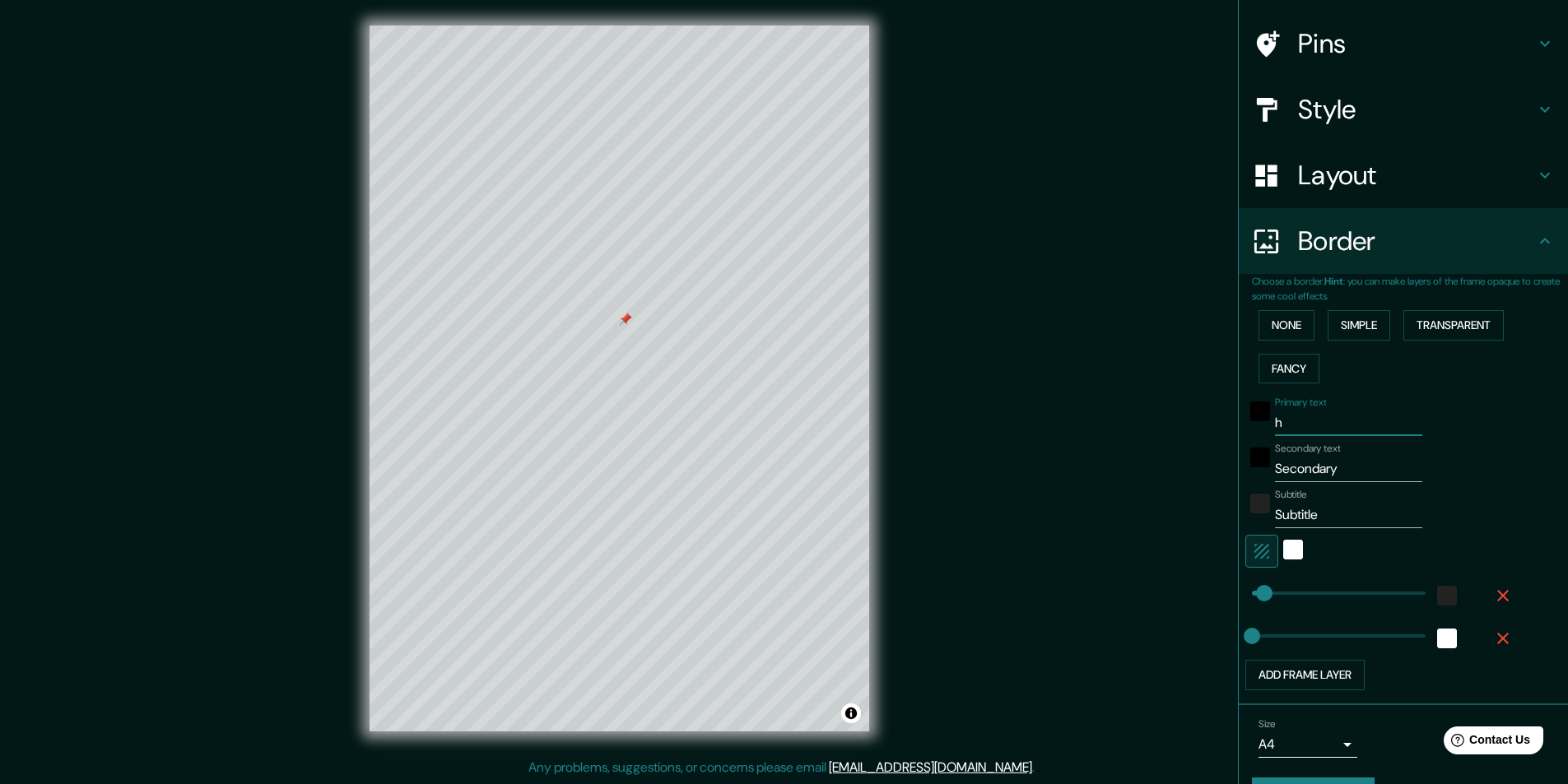
click at [1327, 416] on input "h" at bounding box center [1348, 423] width 147 height 26
type input "[PERSON_NAME]"
click at [1294, 486] on div "Primary text [PERSON_NAME] Secondary text Secondary Subtitle Subtitle Add frame…" at bounding box center [1383, 541] width 264 height 300
click at [1302, 464] on input "Secondary" at bounding box center [1348, 469] width 147 height 26
drag, startPoint x: 1339, startPoint y: 469, endPoint x: 1023, endPoint y: 427, distance: 318.8
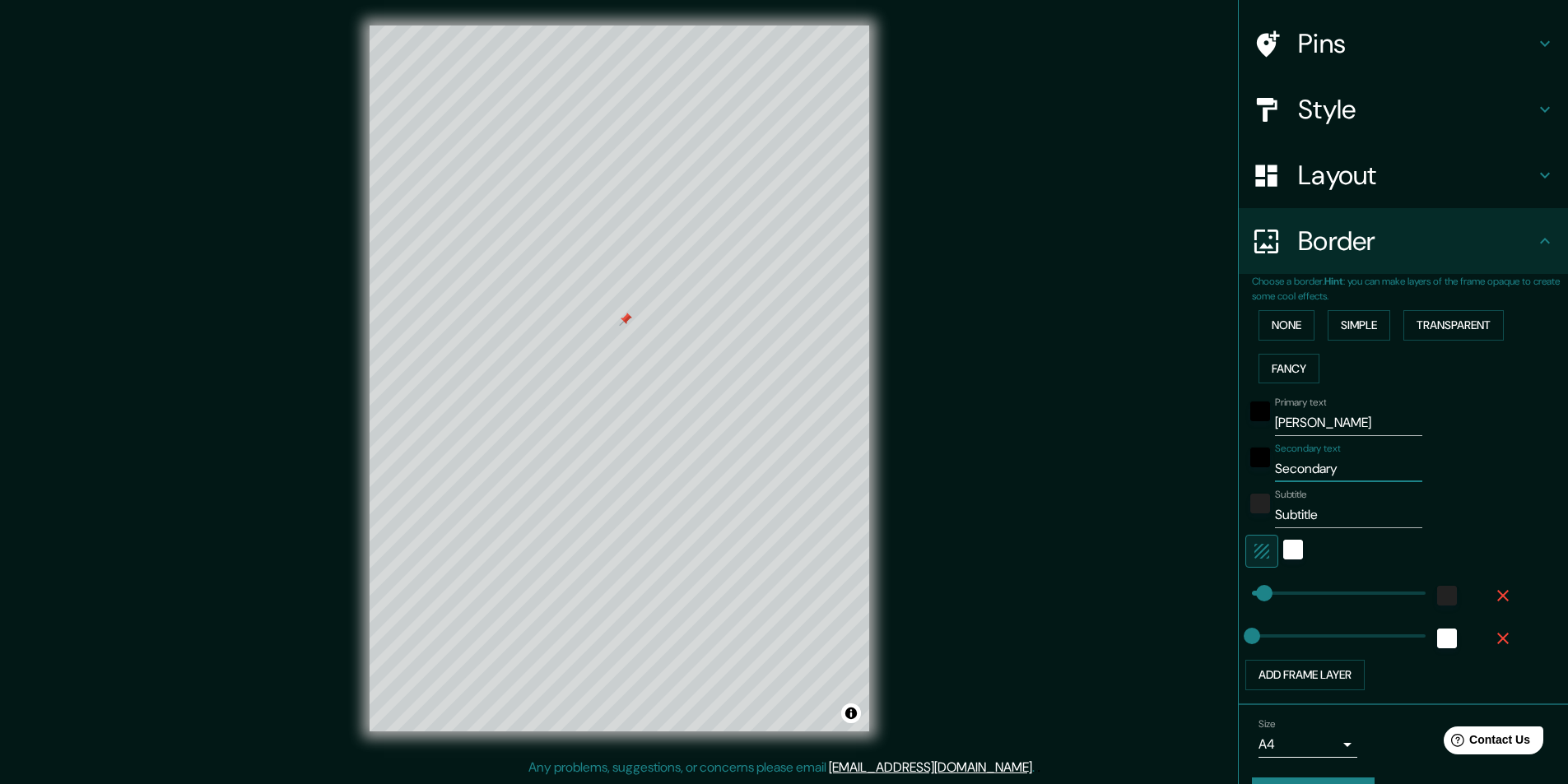
click at [1030, 433] on div "Mappin Location [STREET_ADDRESS] [GEOGRAPHIC_DATA] 4041 Pins Style Layout Borde…" at bounding box center [784, 392] width 1568 height 785
type input "4041"
drag, startPoint x: 1327, startPoint y: 519, endPoint x: 934, endPoint y: 525, distance: 393.0
click at [941, 524] on div "Mappin Location [STREET_ADDRESS] [GEOGRAPHIC_DATA] 4041 Pins Style Layout Borde…" at bounding box center [784, 392] width 1568 height 785
click at [853, 717] on button "Toggle attribution" at bounding box center [851, 713] width 20 height 20
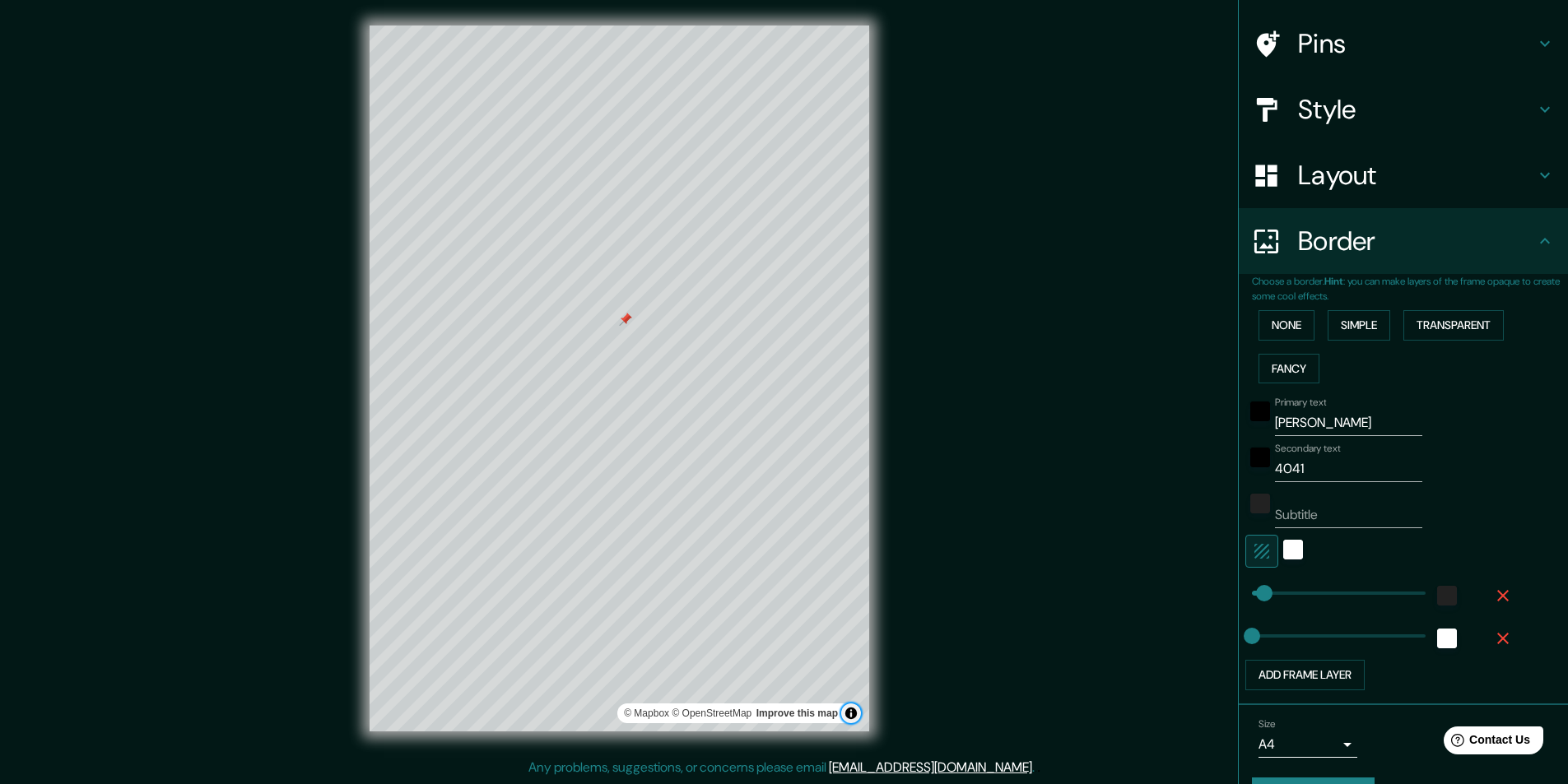
click at [846, 710] on button "Toggle attribution" at bounding box center [851, 713] width 20 height 20
type input "141"
drag, startPoint x: 1252, startPoint y: 588, endPoint x: 1280, endPoint y: 599, distance: 30.1
type input "112"
type input "6"
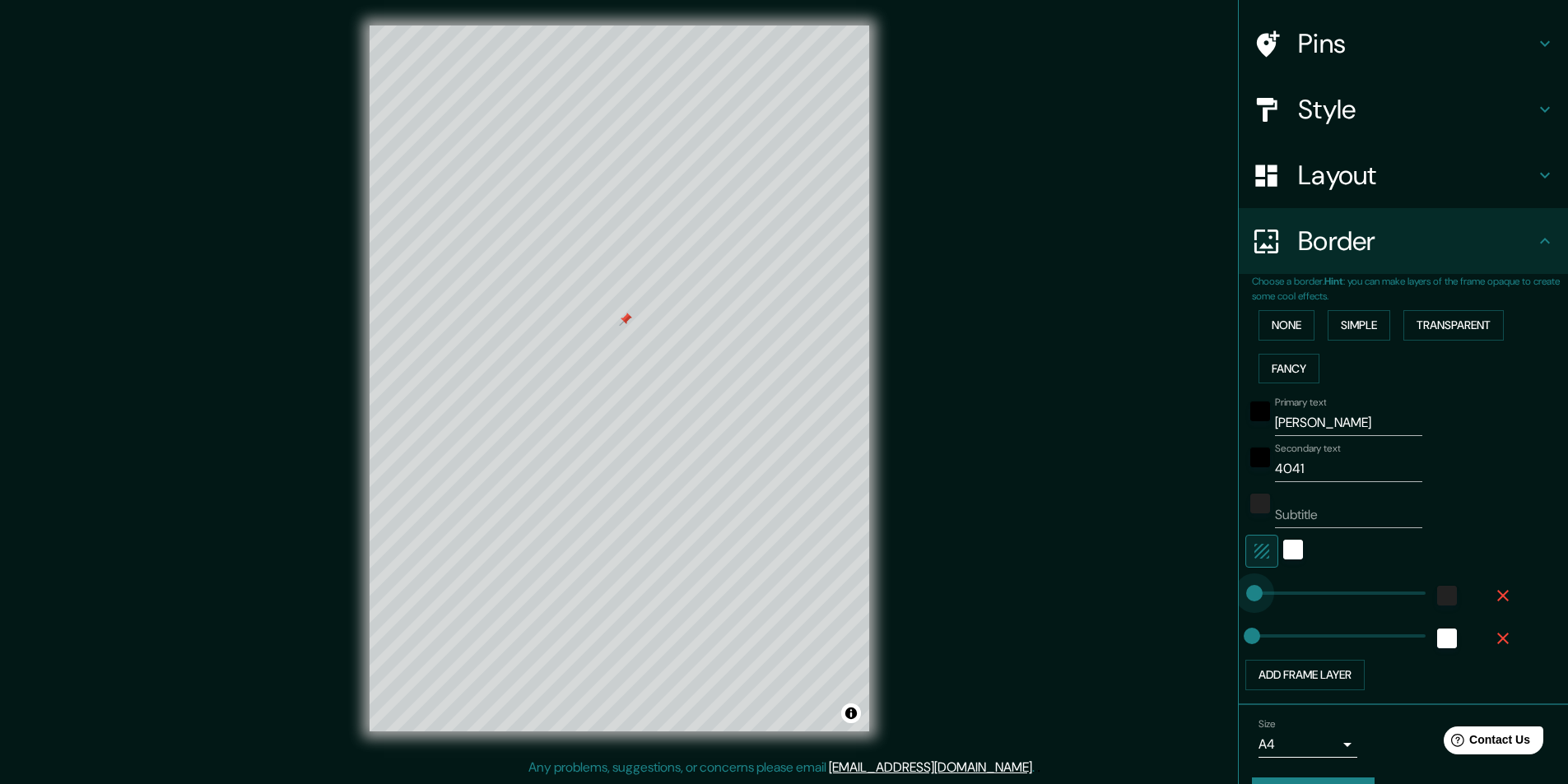
drag, startPoint x: 1274, startPoint y: 595, endPoint x: 1241, endPoint y: 597, distance: 33.1
click at [1251, 503] on div "color-222222" at bounding box center [1260, 503] width 20 height 20
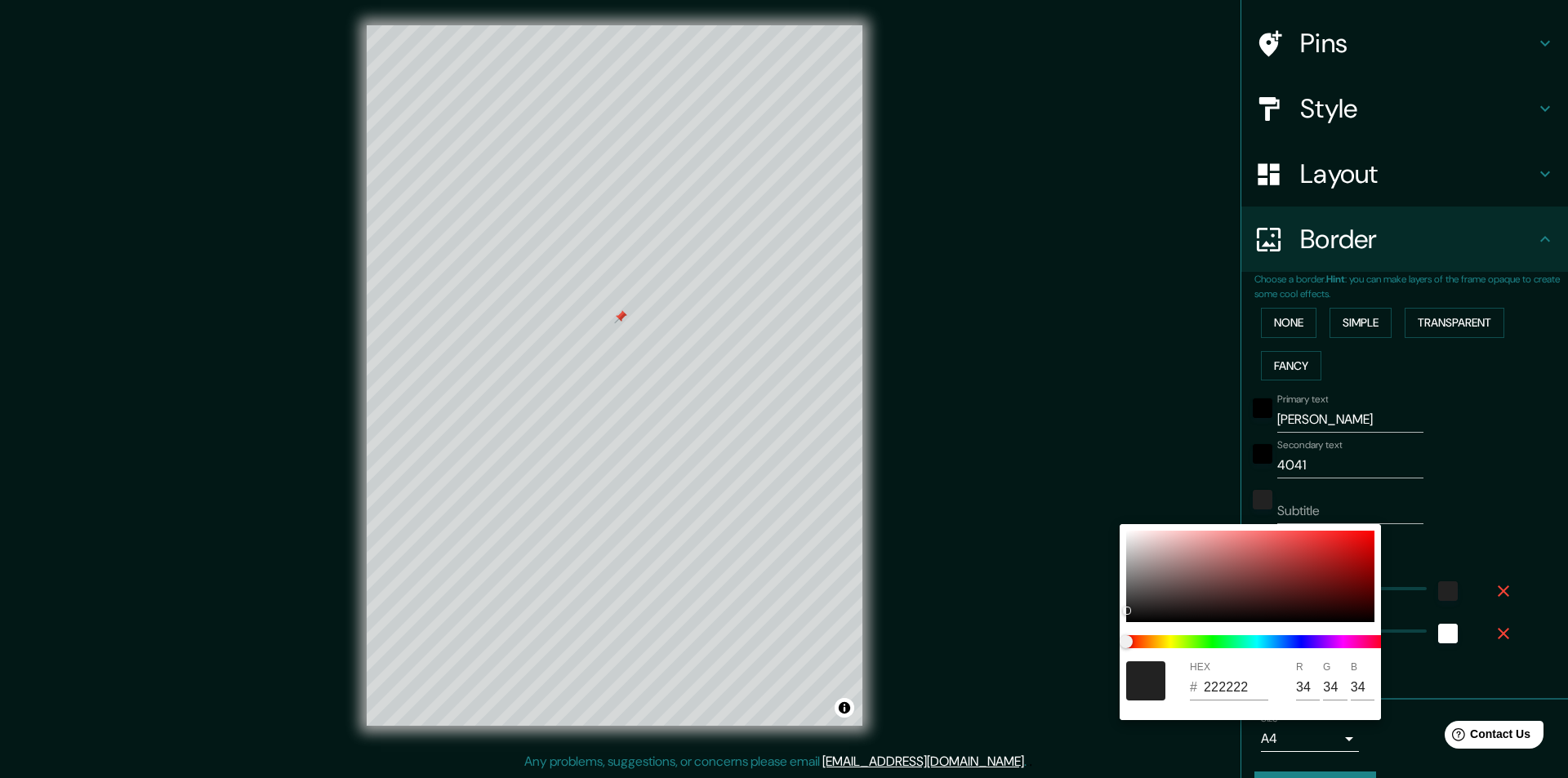
click at [1117, 480] on div at bounding box center [784, 389] width 1568 height 778
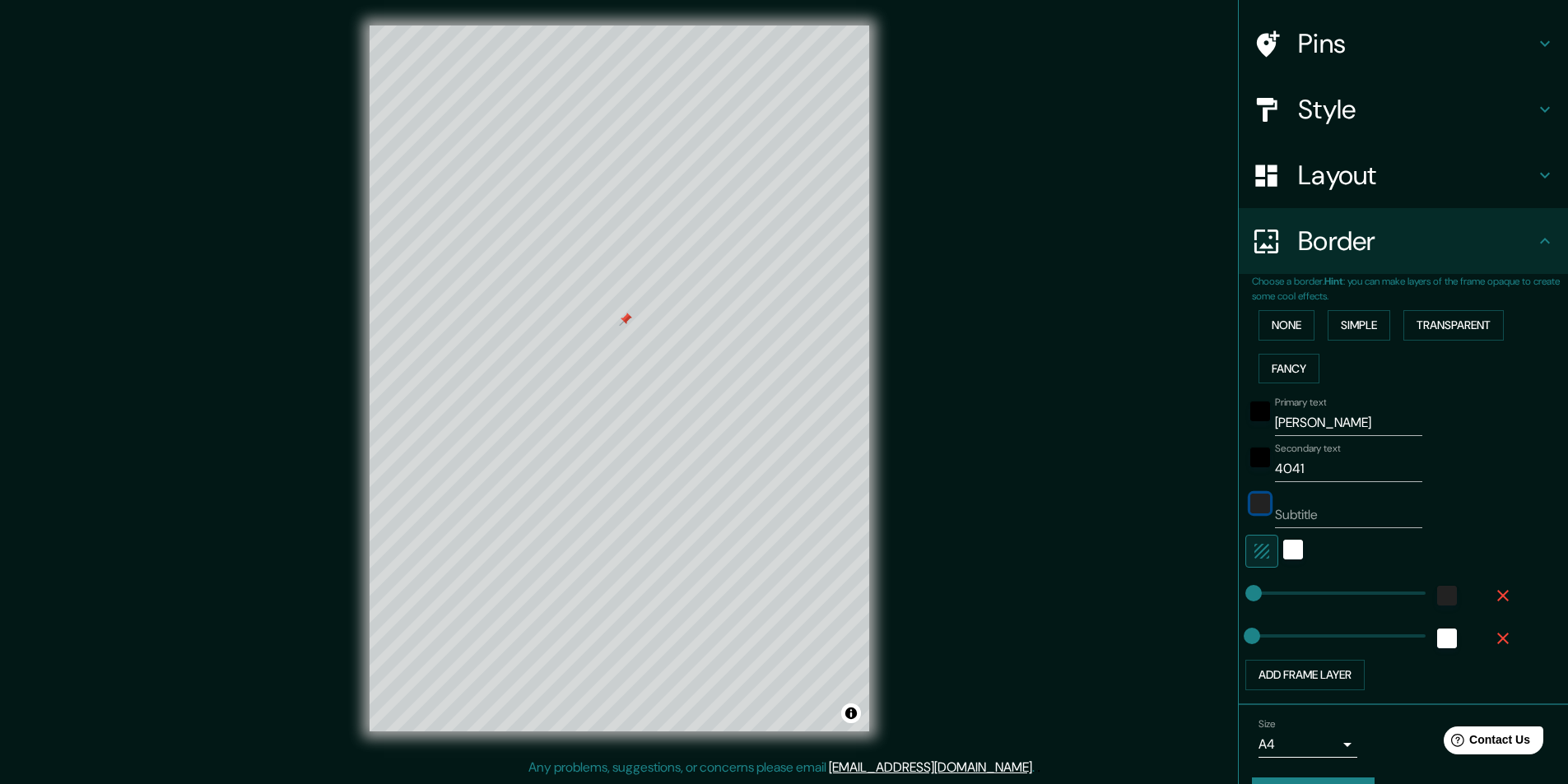
type input "6"
click at [1478, 594] on button "button" at bounding box center [1503, 596] width 53 height 30
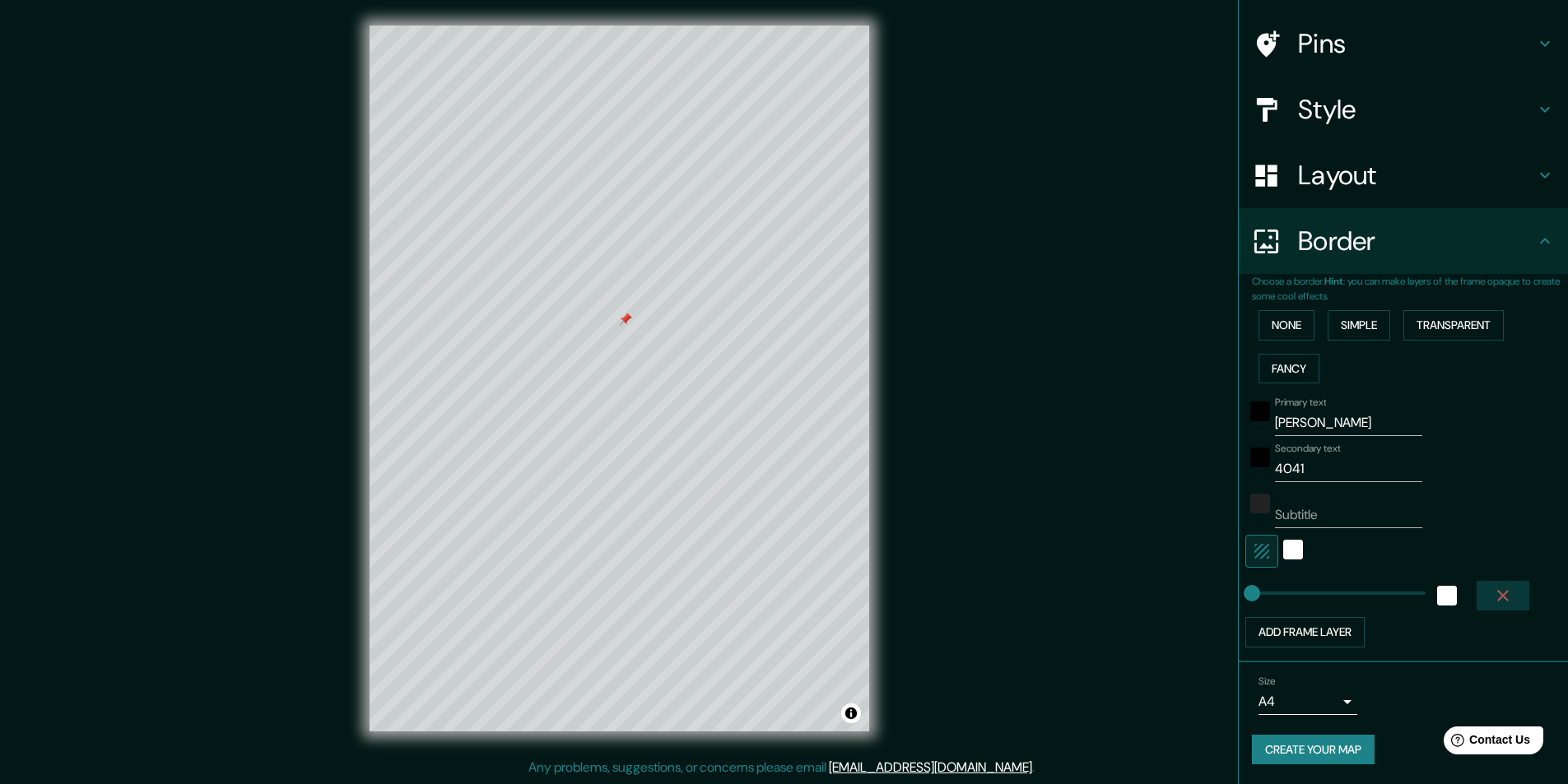
click at [1493, 594] on icon "button" at bounding box center [1502, 595] width 20 height 20
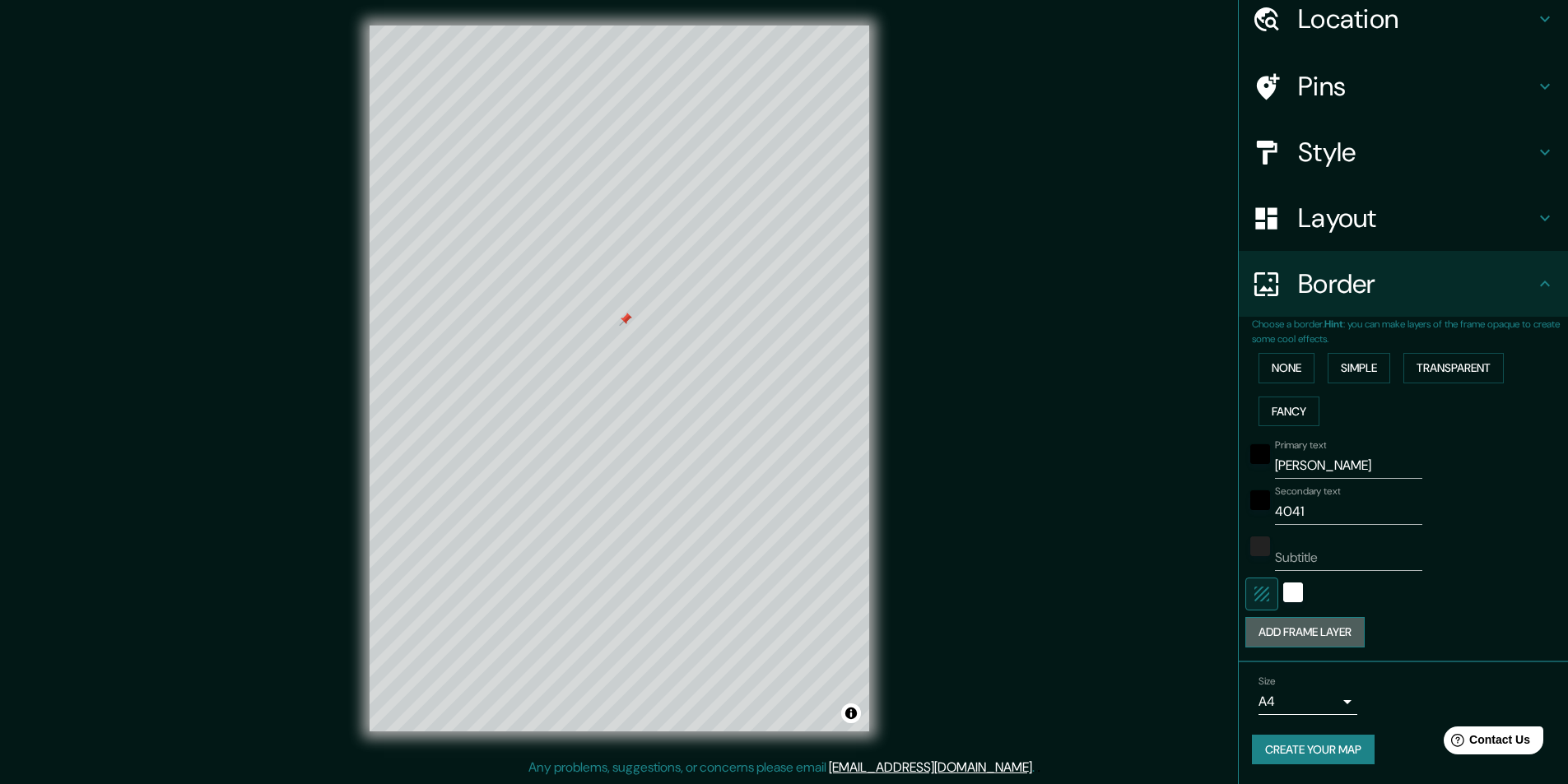
click at [1331, 629] on button "Add frame layer" at bounding box center [1304, 632] width 119 height 30
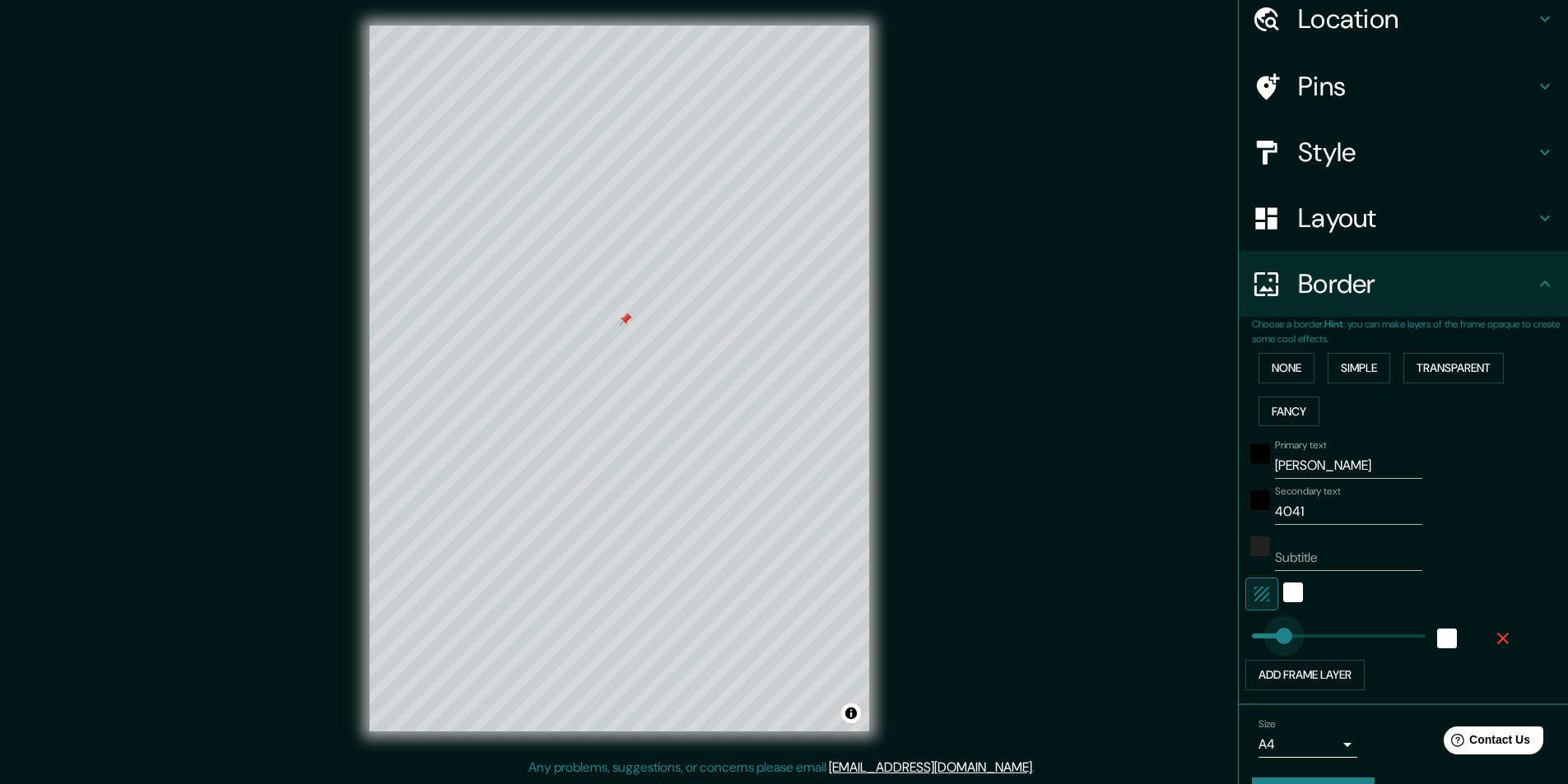
type input "104"
drag, startPoint x: 1298, startPoint y: 632, endPoint x: 1269, endPoint y: 637, distance: 29.4
click at [1333, 671] on button "Add frame layer" at bounding box center [1304, 675] width 119 height 30
type input "104"
type input "243"
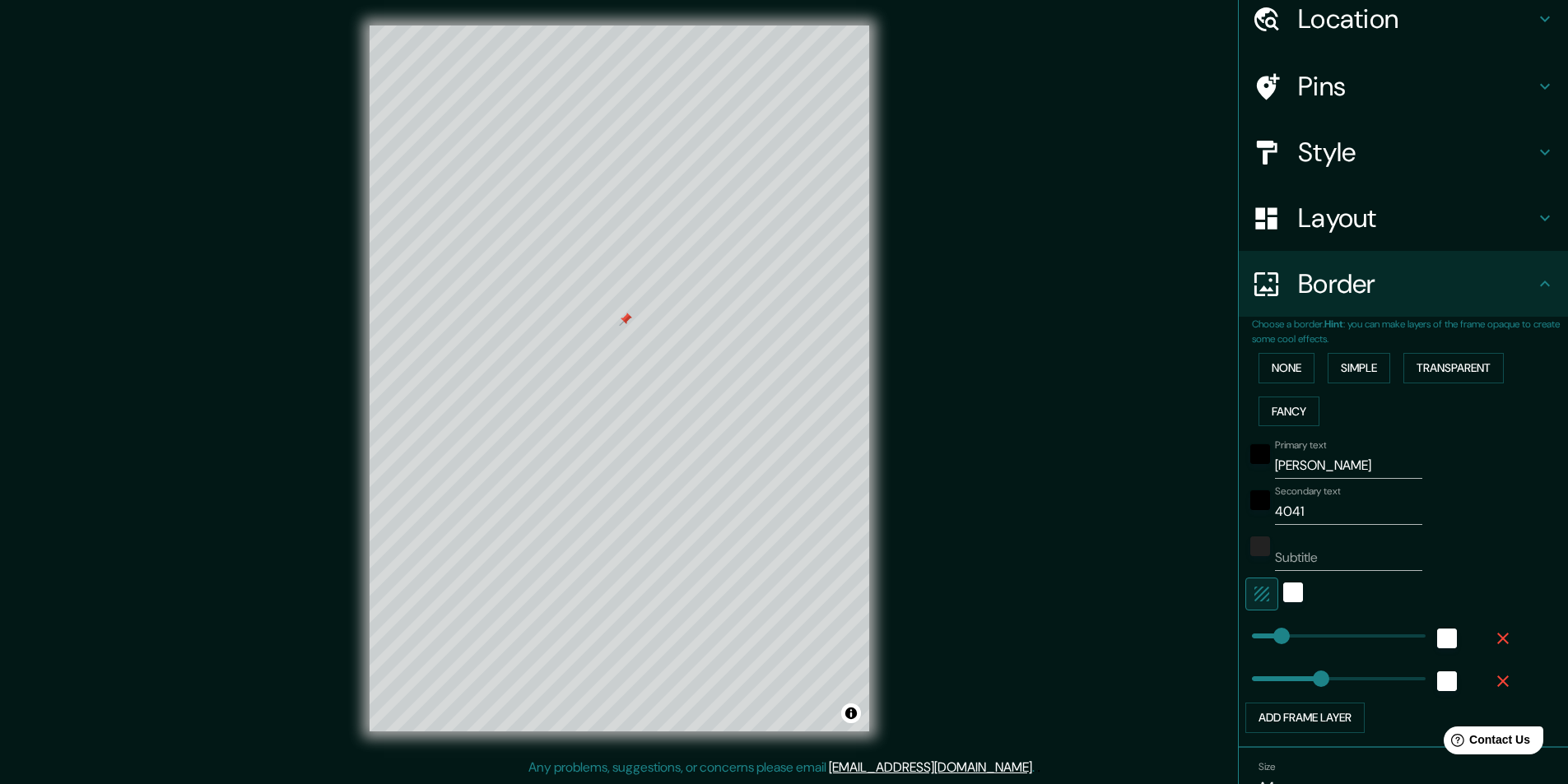
click at [1448, 673] on div at bounding box center [1447, 682] width 30 height 30
click at [1437, 675] on div "white" at bounding box center [1447, 681] width 20 height 20
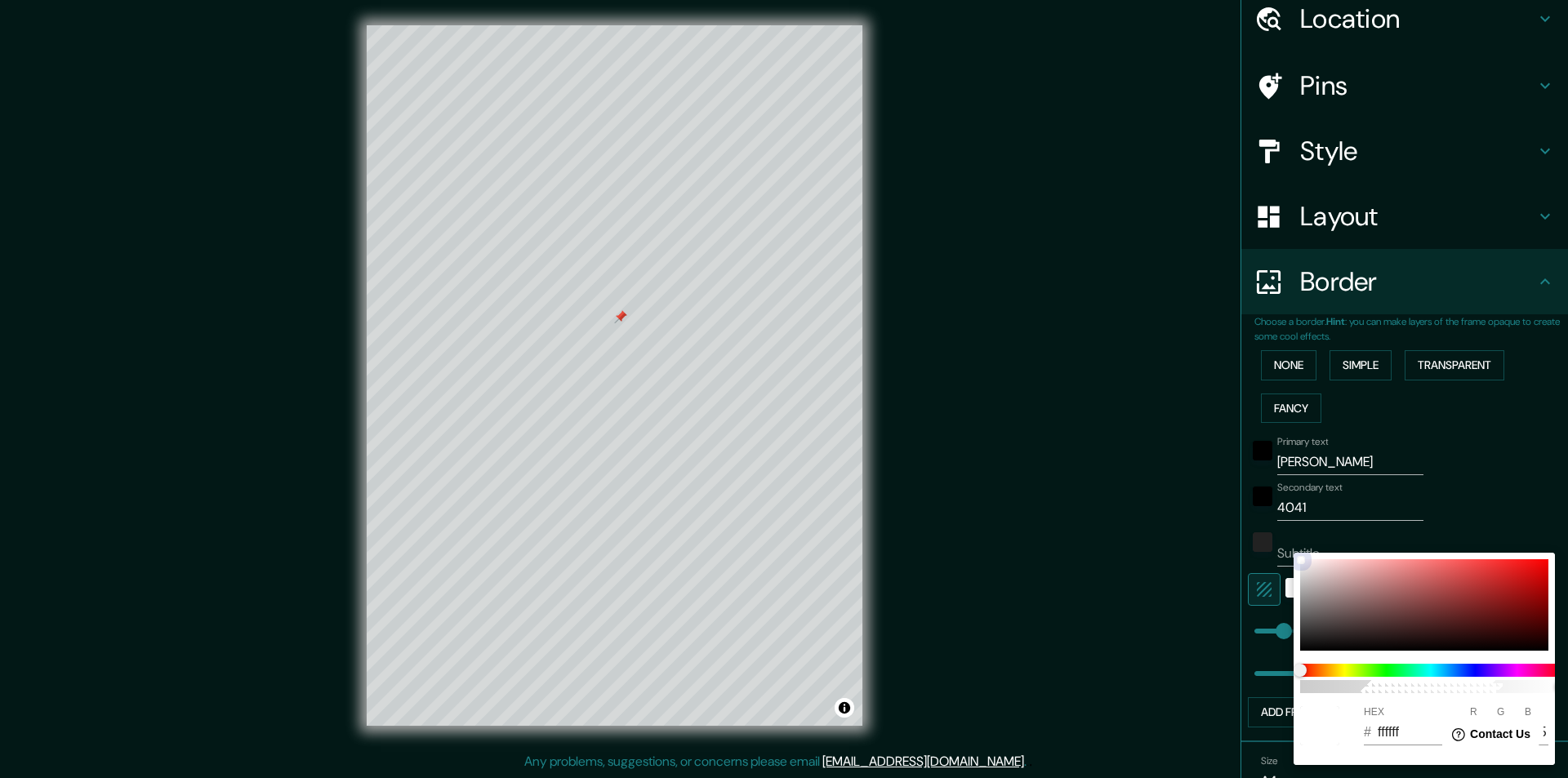
click at [1307, 589] on div at bounding box center [1425, 605] width 248 height 91
type input "104"
type input "243"
type input "ACA7A7"
type input "172"
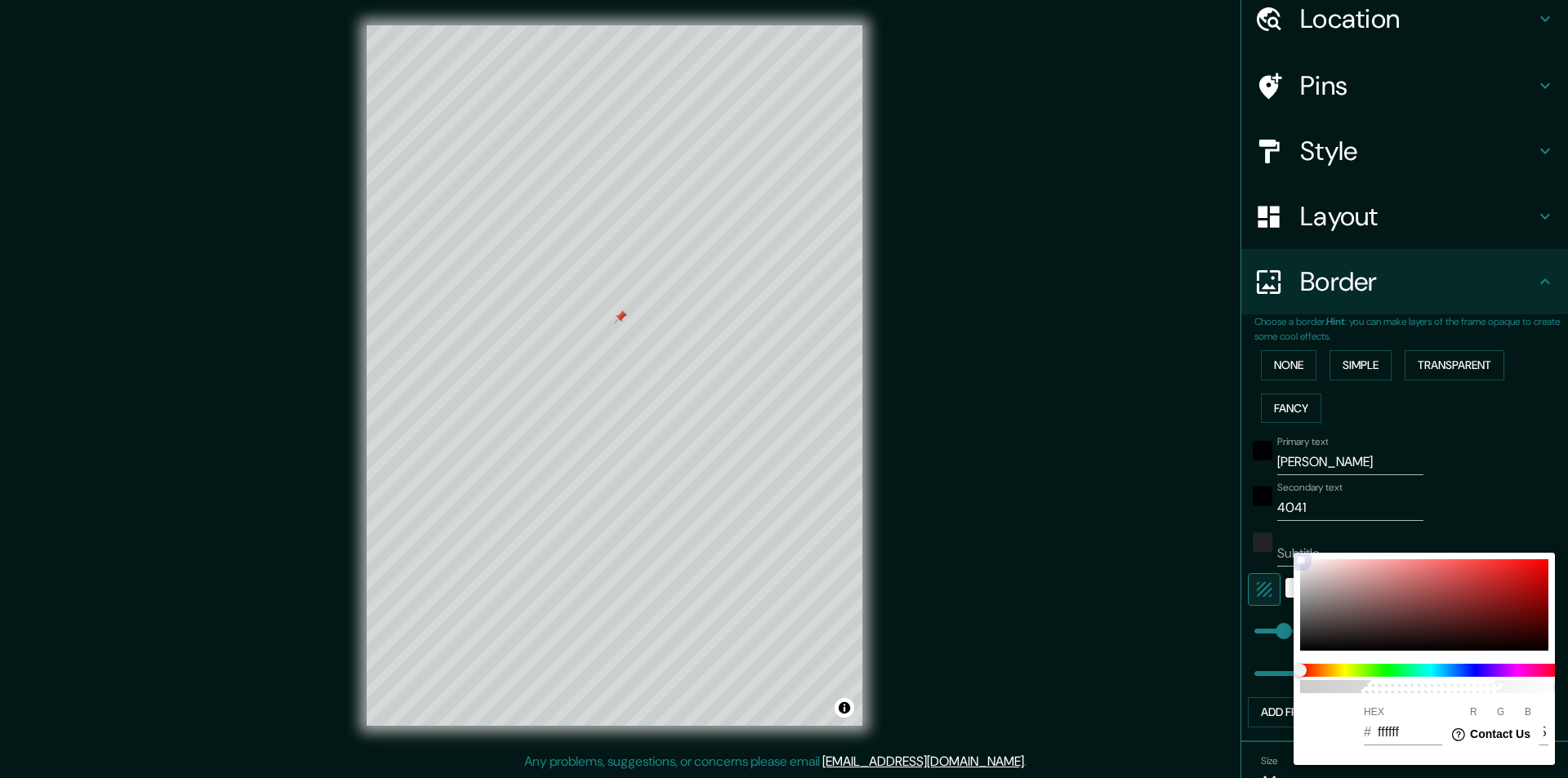
type input "167"
type input "104"
type input "243"
type input "A39D9D"
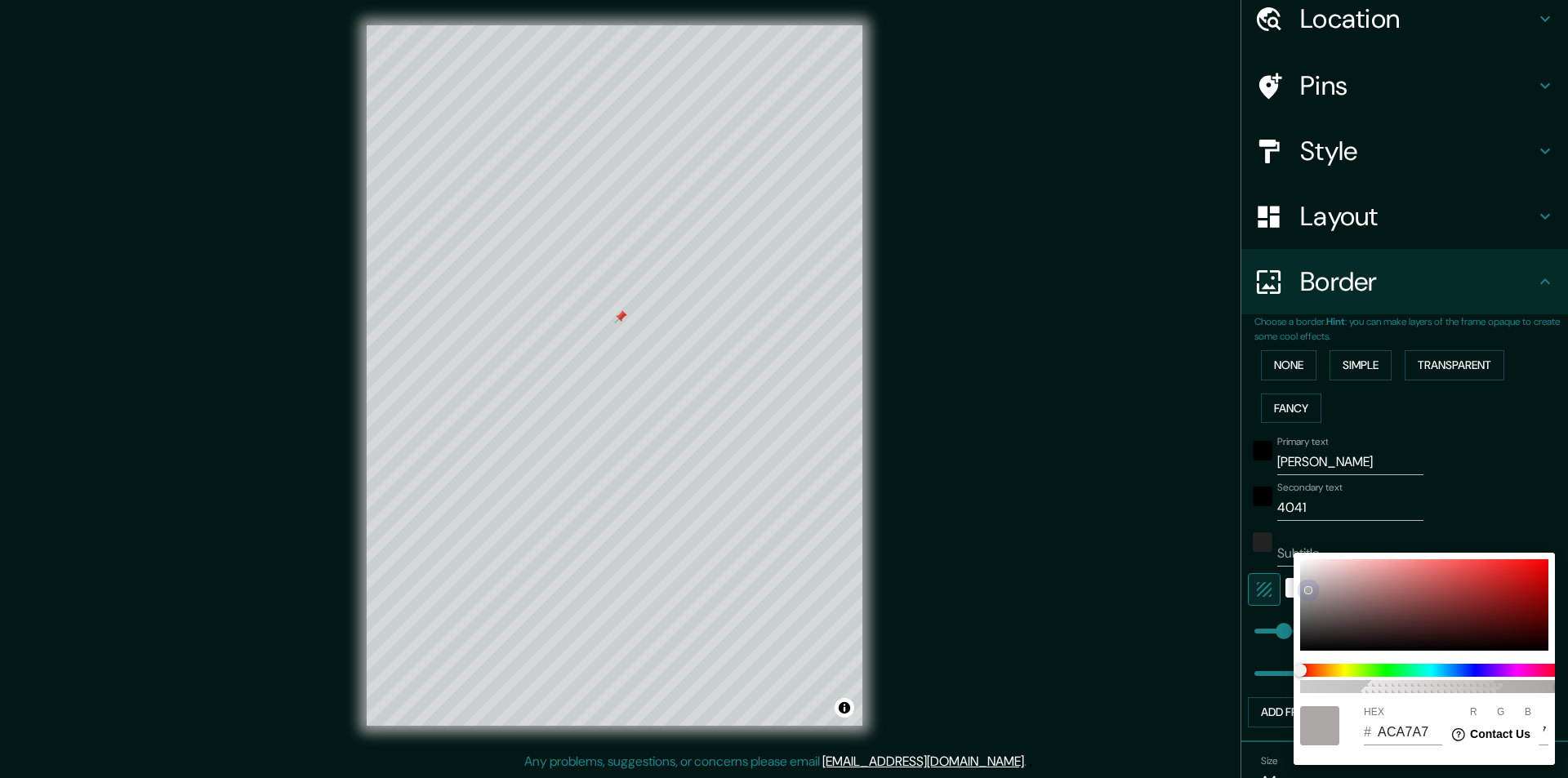
type input "163"
type input "157"
type input "104"
type input "243"
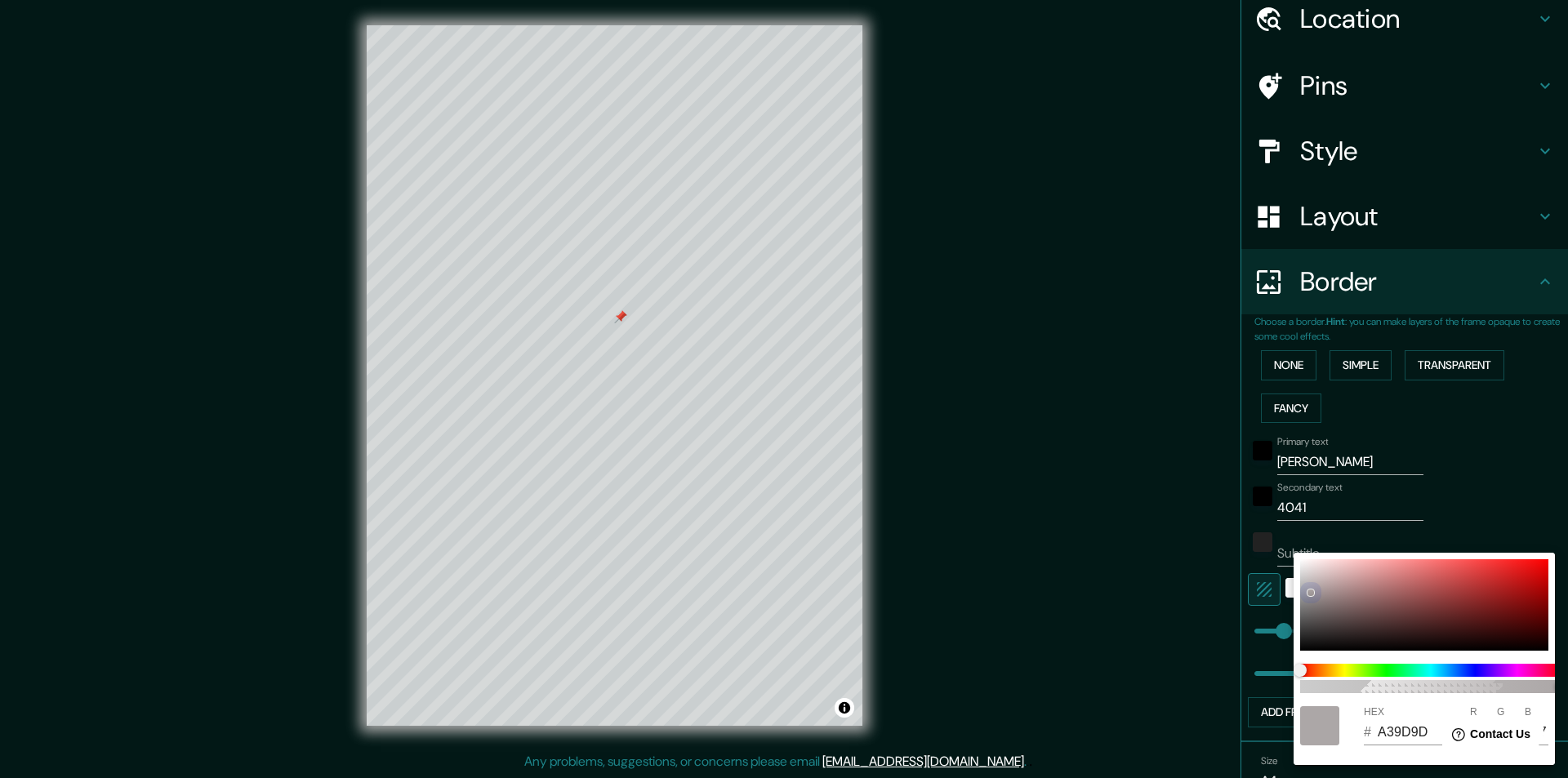
type input "A19A9A"
type input "161"
type input "154"
type input "104"
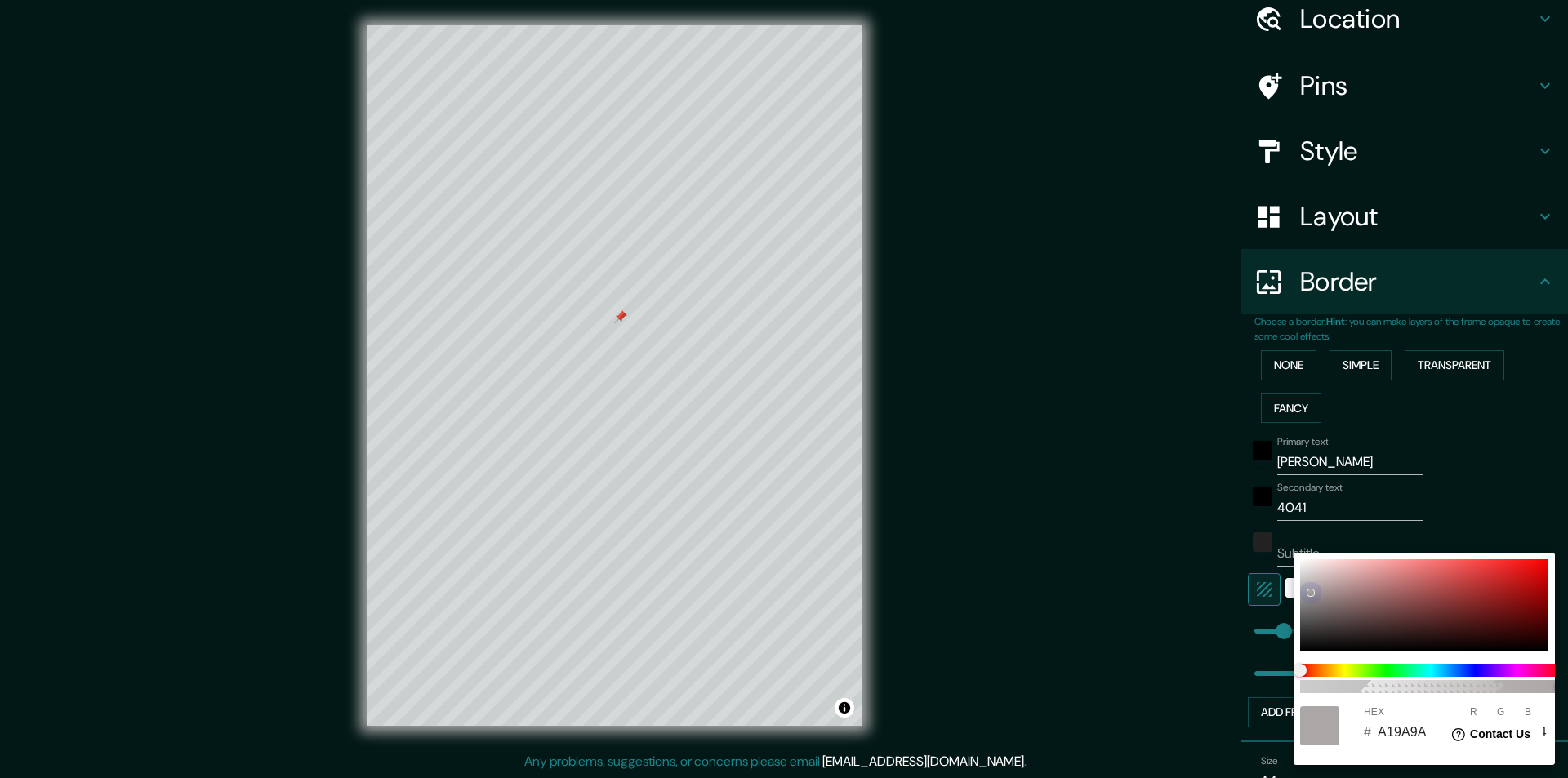
type input "243"
type input "7E7A7A"
type input "126"
type input "122"
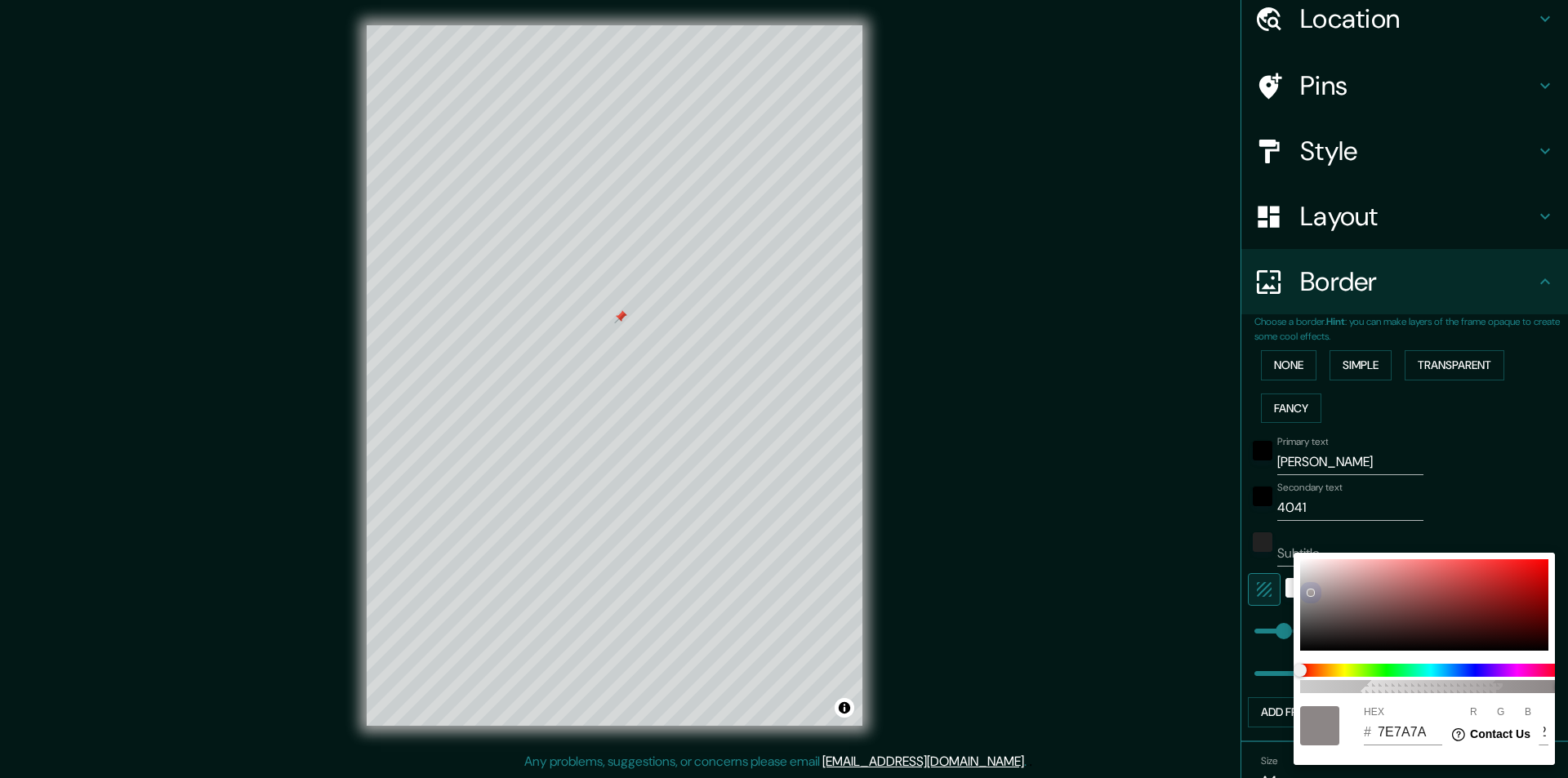
type input "104"
type input "243"
type input "4C4A4A"
type input "76"
type input "74"
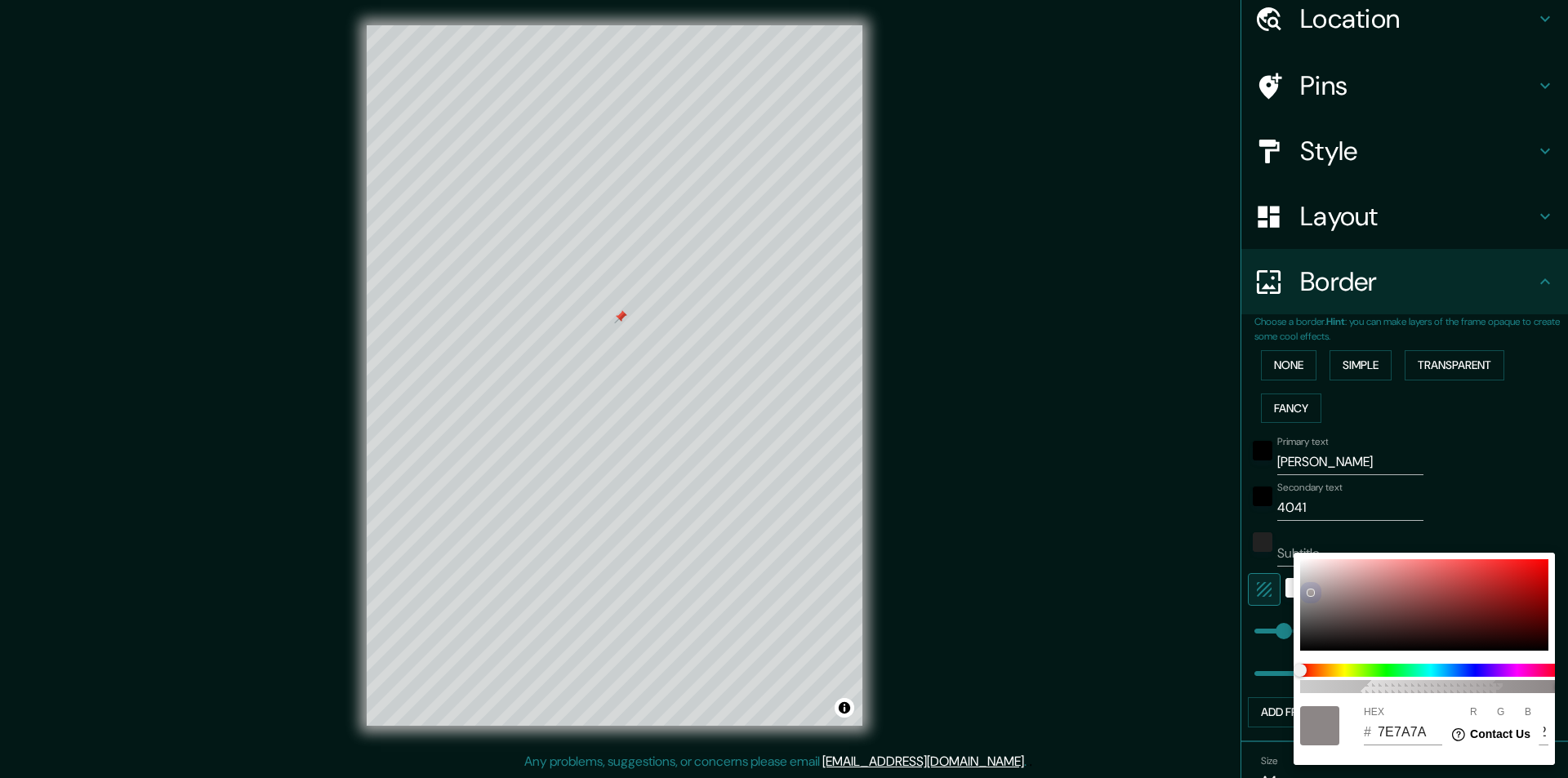
type input "74"
type input "104"
type input "243"
type input "454343"
type input "69"
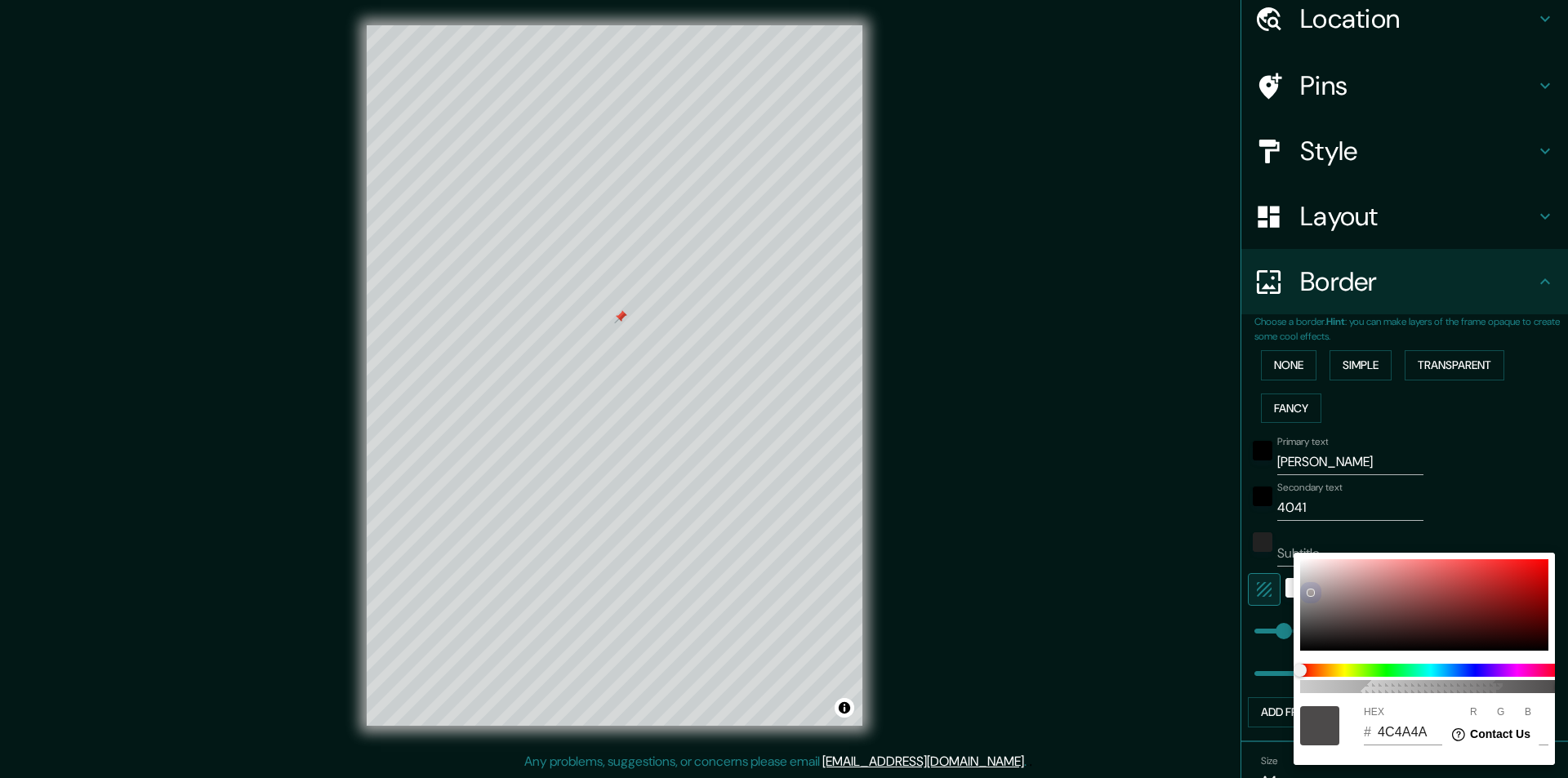
type input "67"
type input "104"
type input "243"
type input "373636"
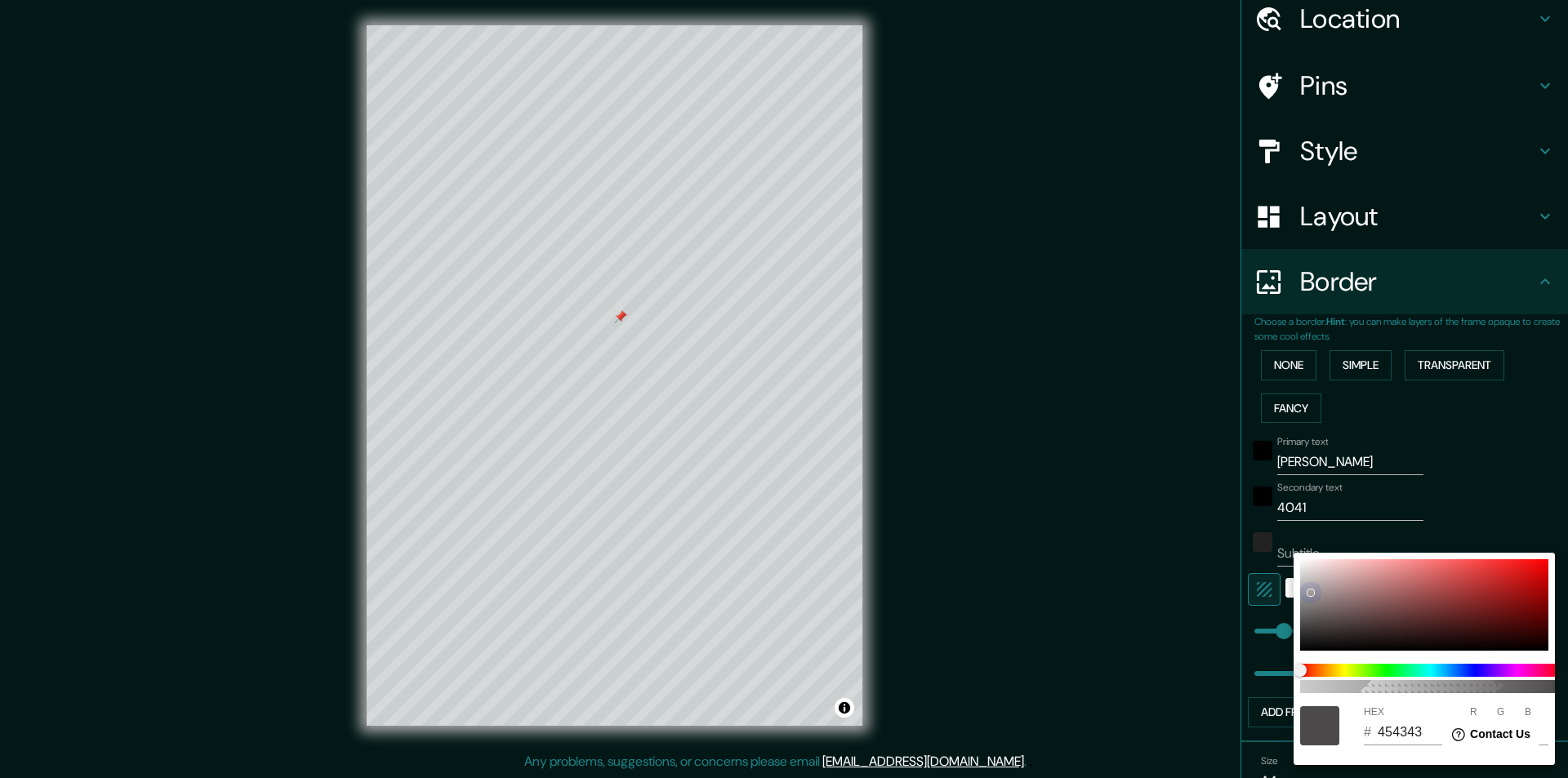
type input "55"
type input "54"
type input "104"
type input "243"
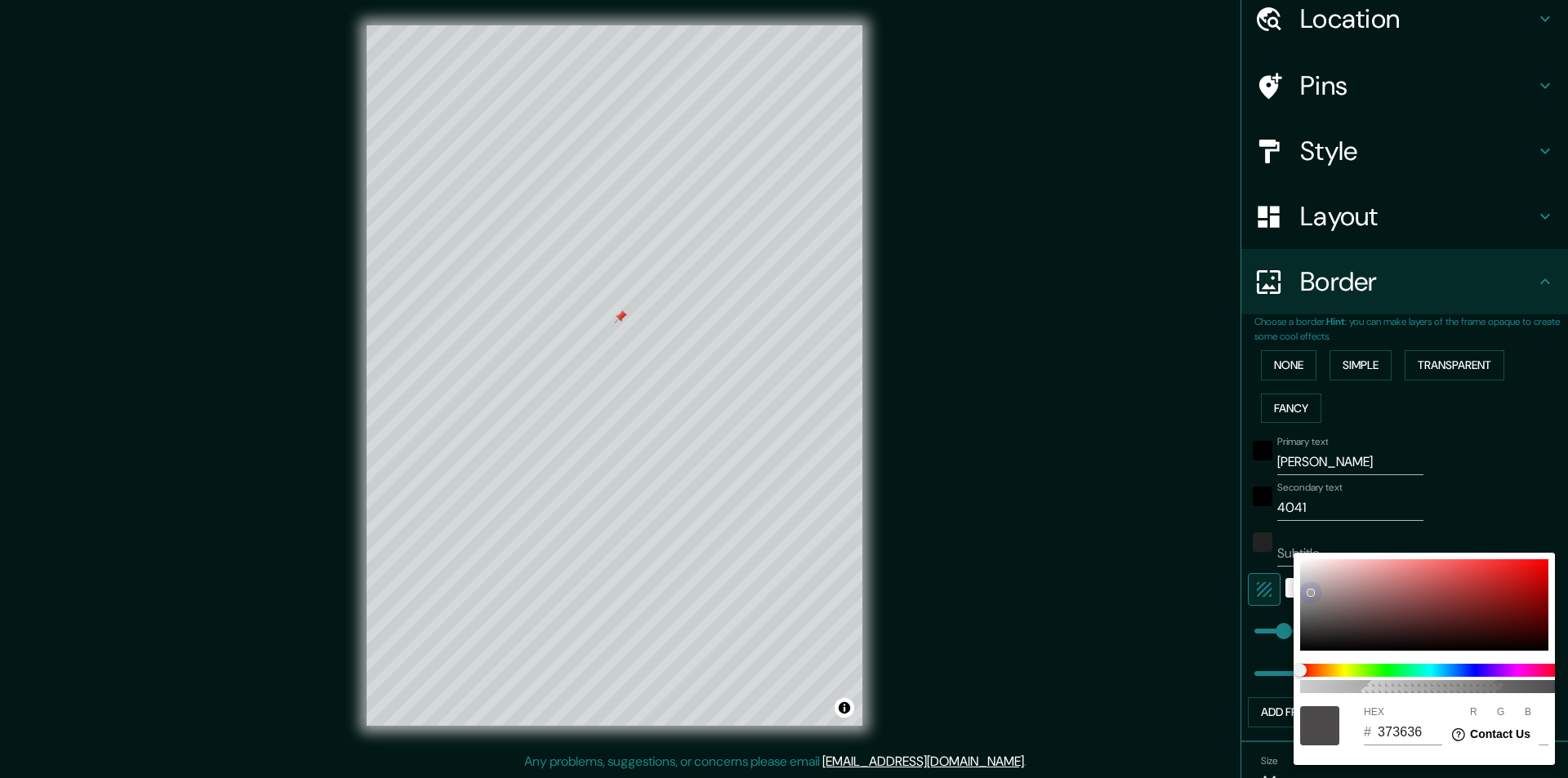
type input "302F2F"
type input "48"
type input "47"
type input "104"
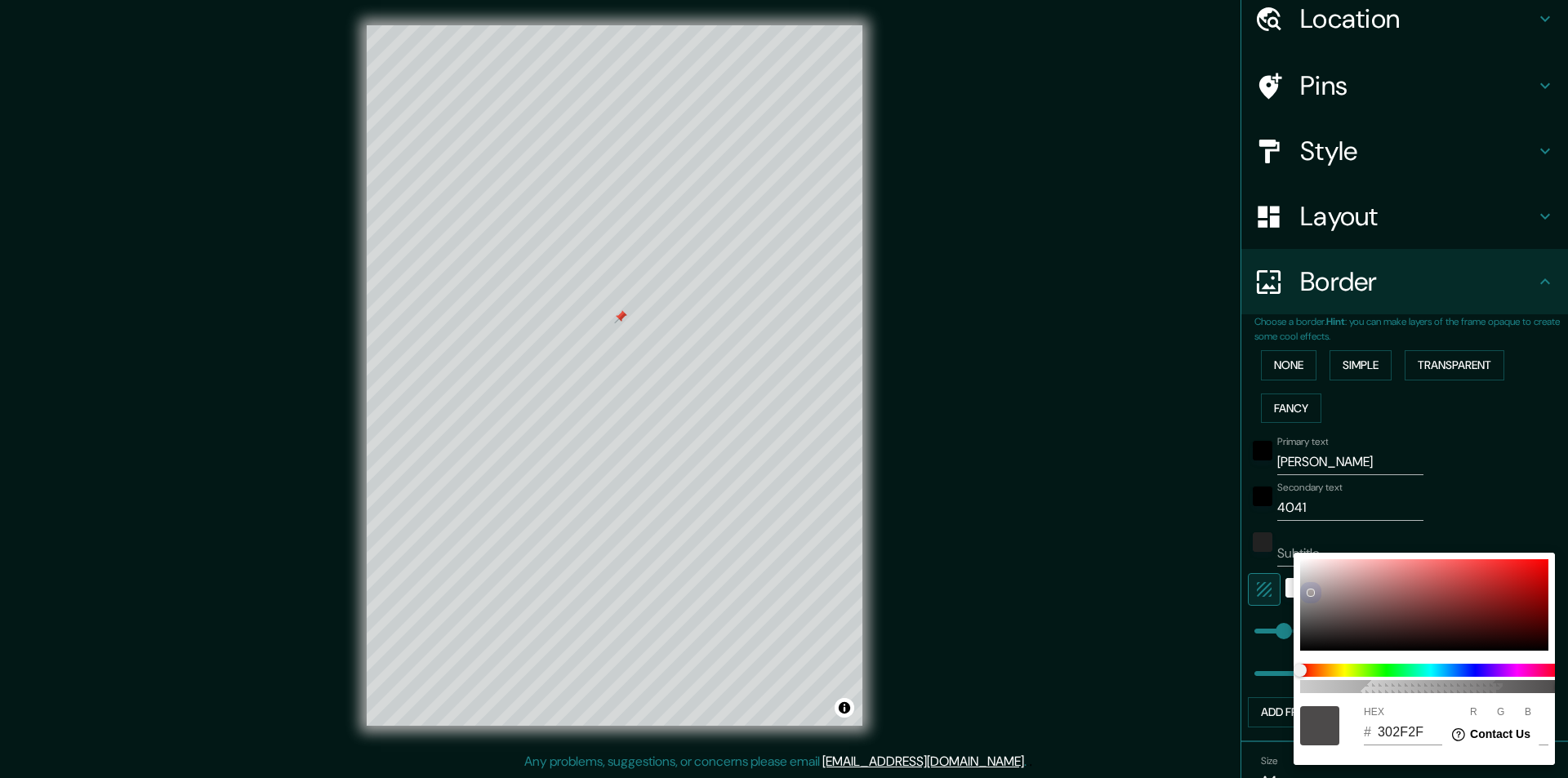
type input "243"
type input "272626"
type input "39"
type input "38"
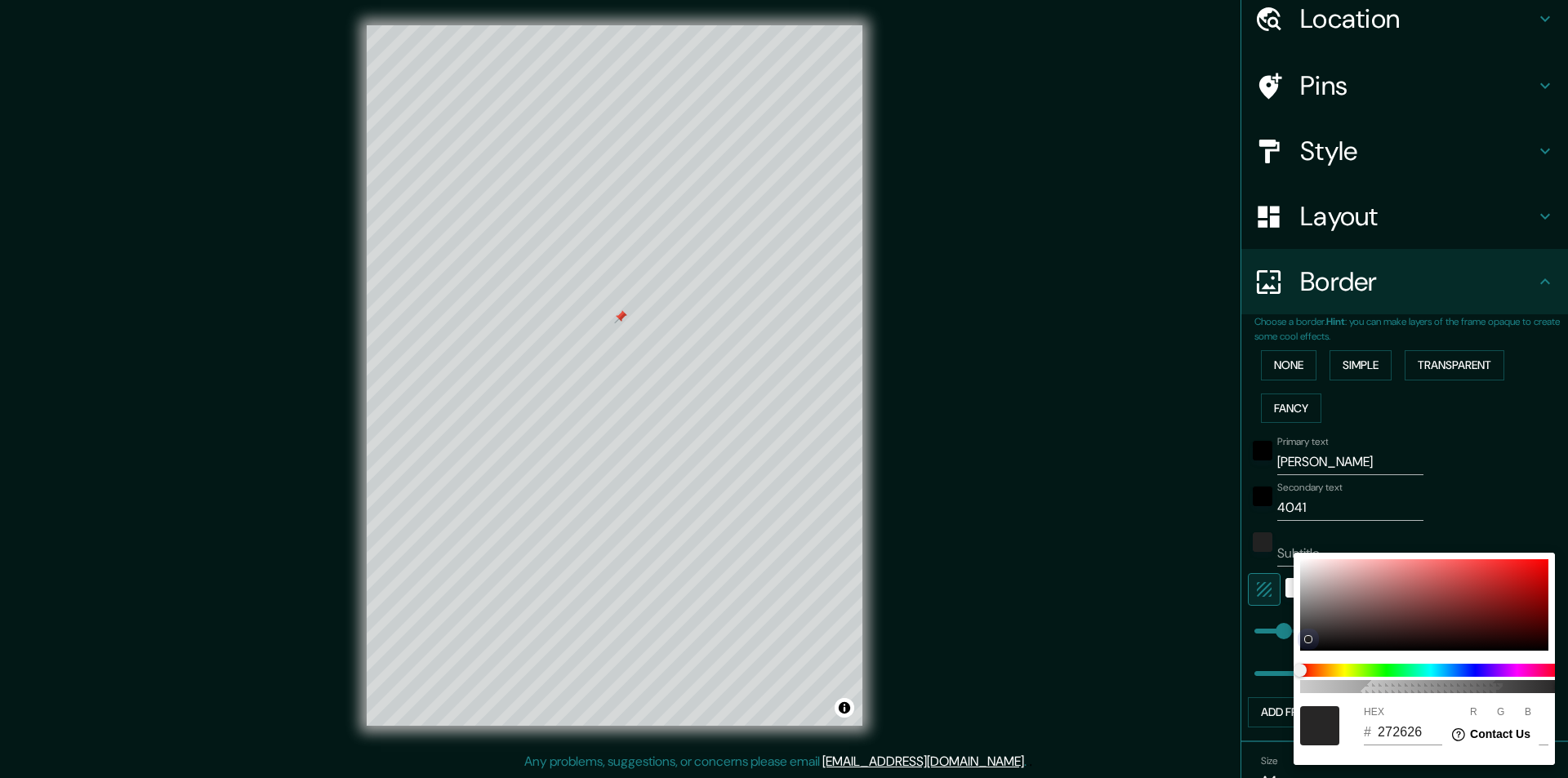
type input "104"
type input "243"
type input "201F1F"
type input "32"
type input "31"
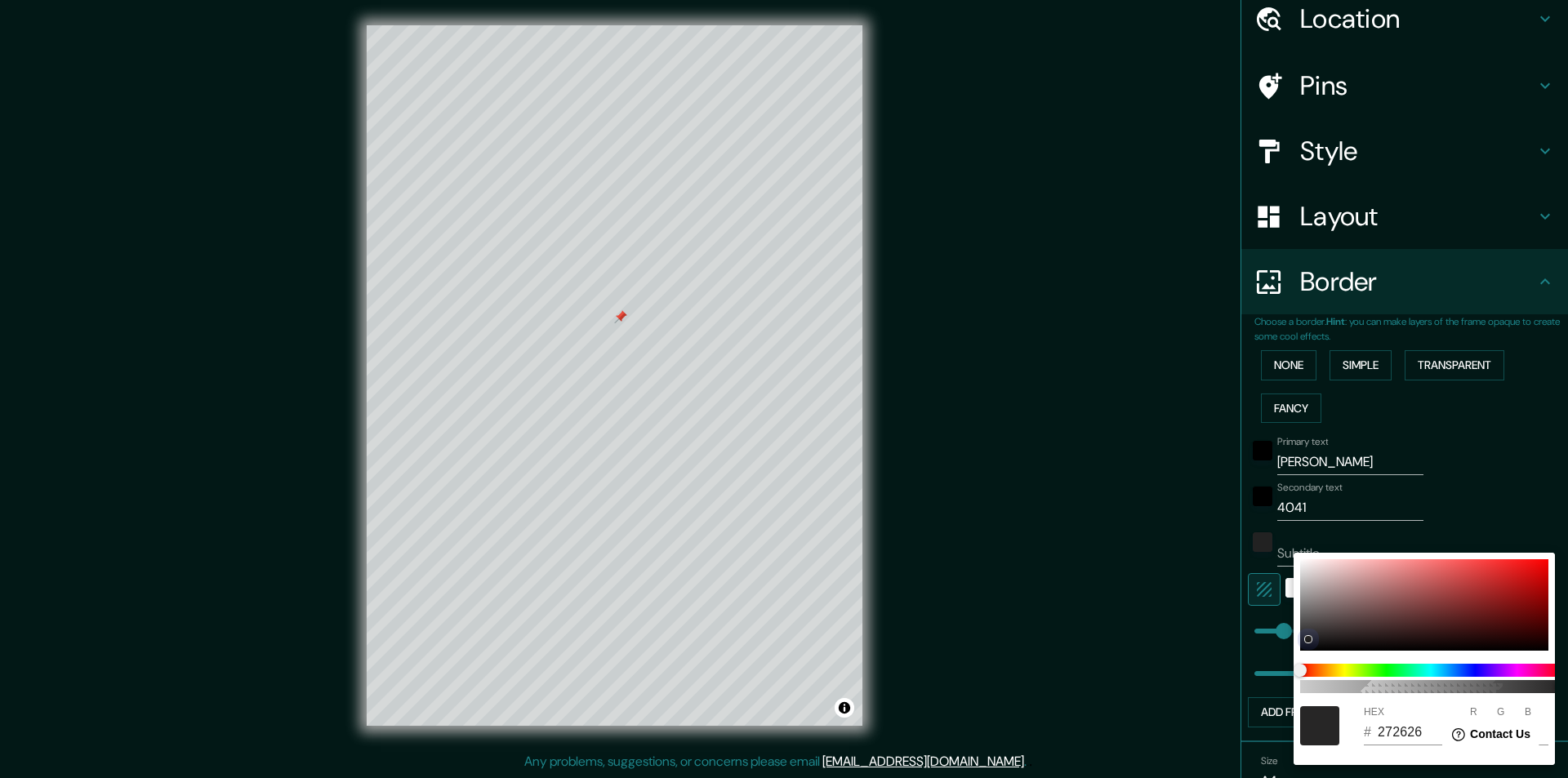
type input "31"
type input "104"
type input "243"
type input "151414"
type input "21"
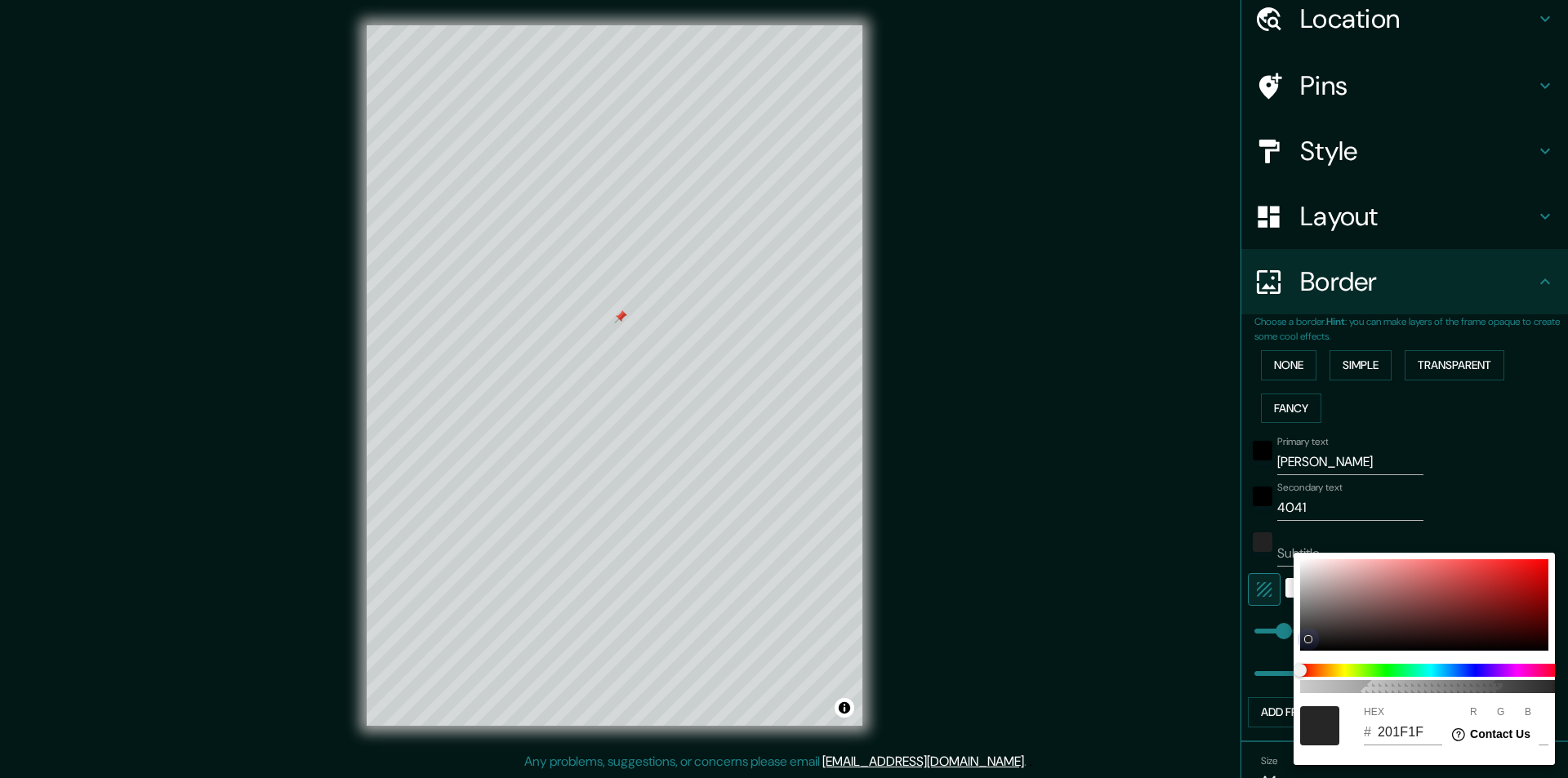
type input "20"
type input "104"
type input "243"
type input "000000"
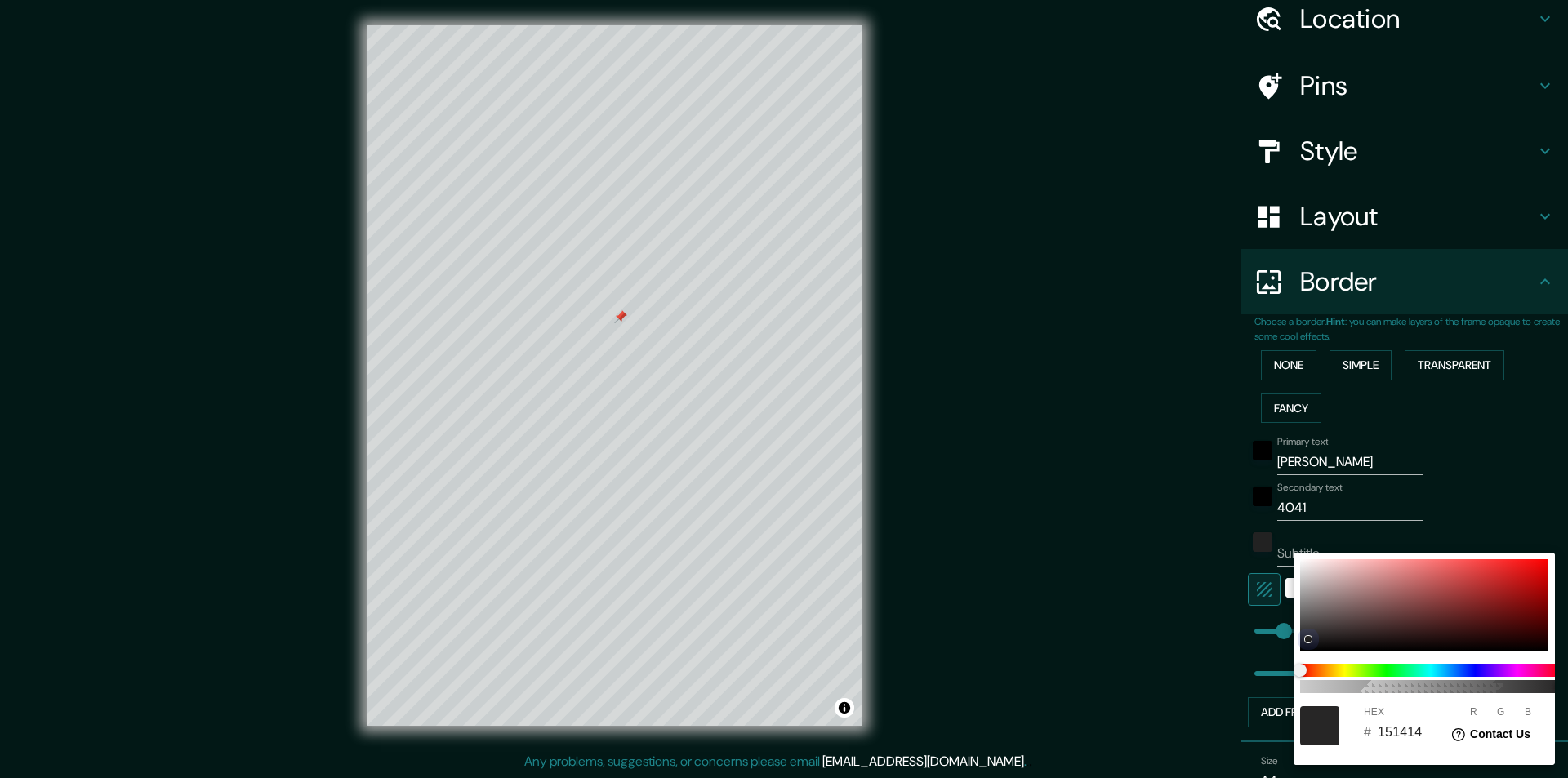
type input "0"
type input "104"
type input "243"
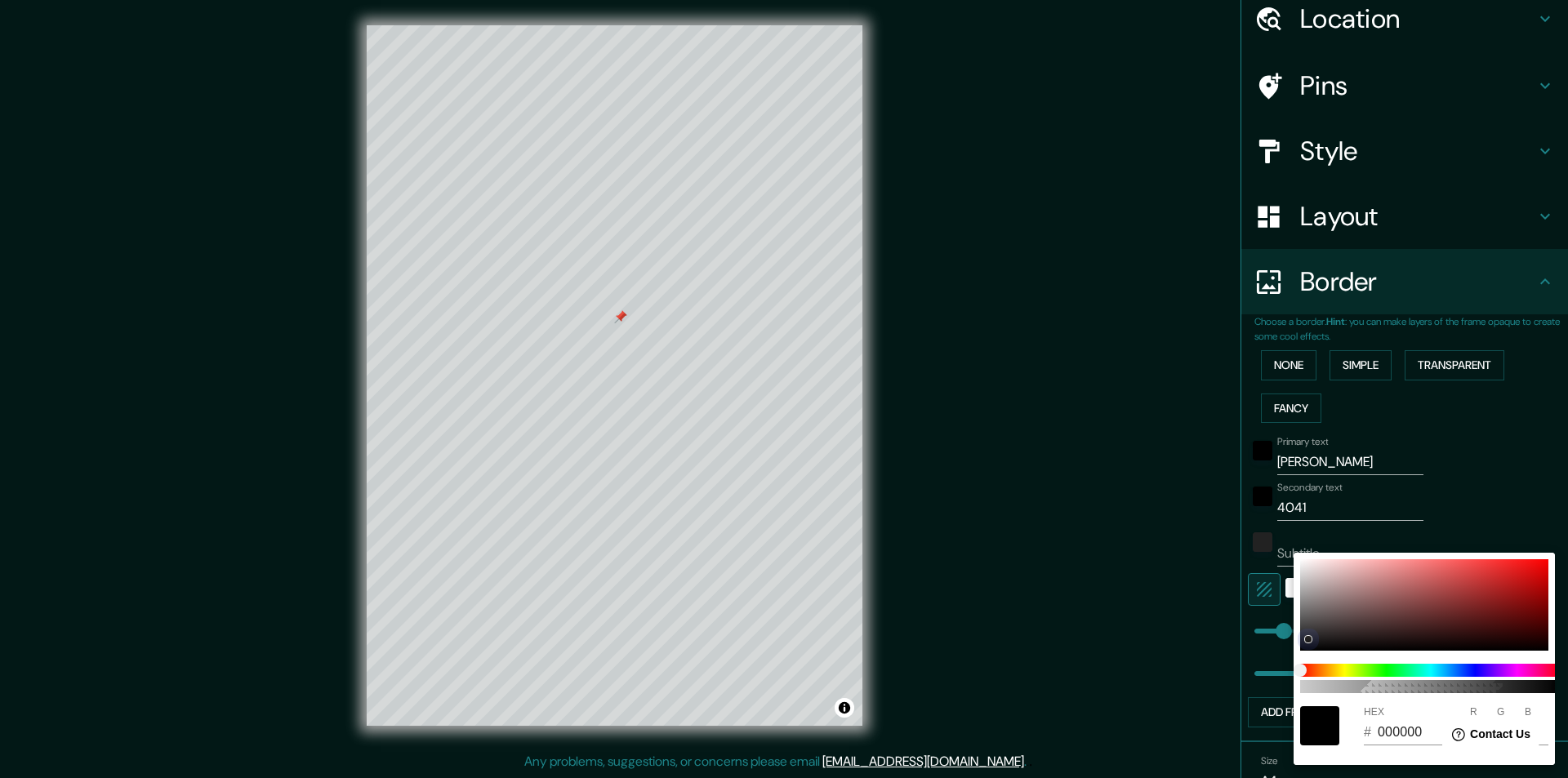
type input "104"
type input "243"
type input "104"
type input "243"
type input "104"
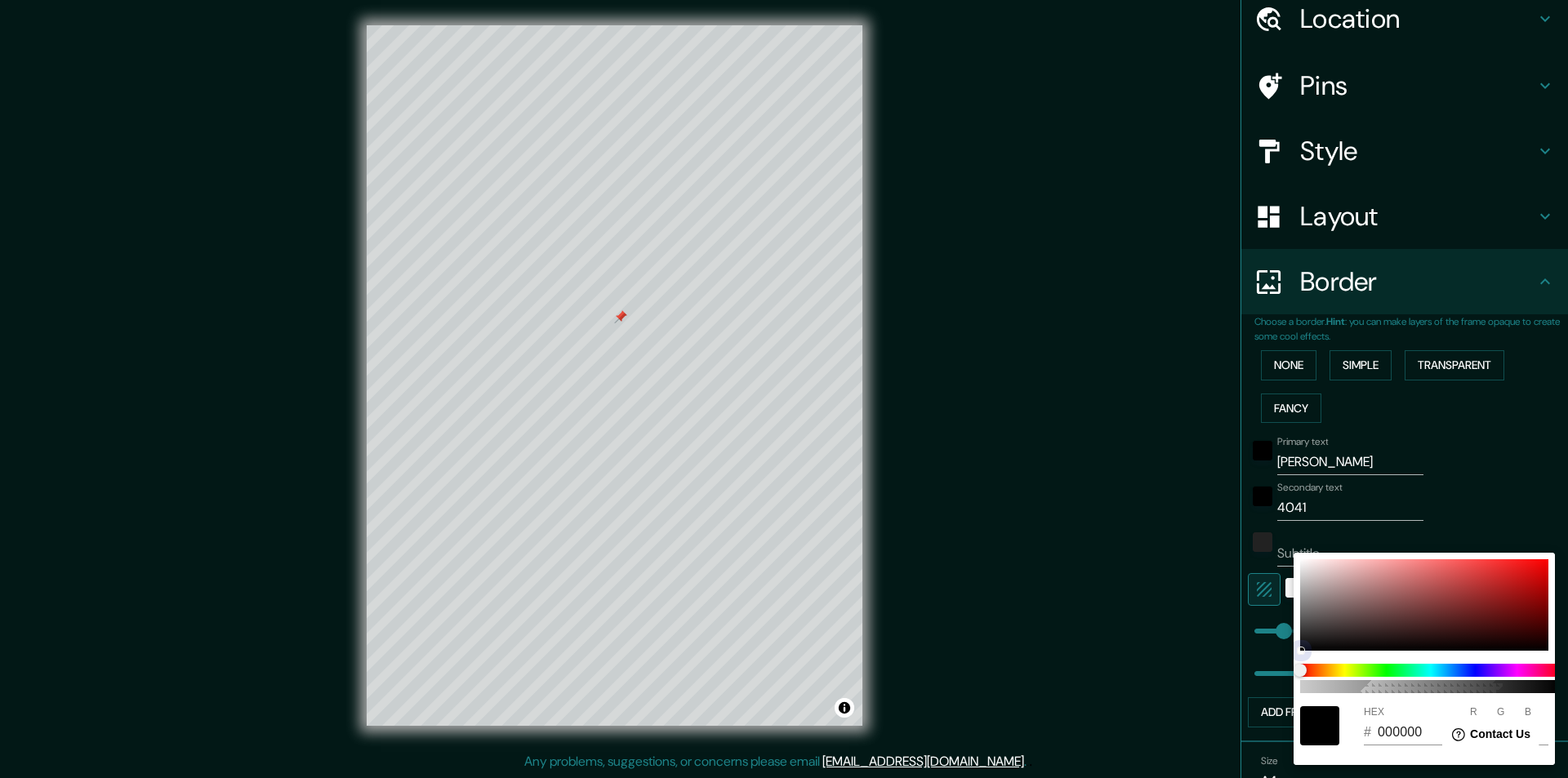
drag, startPoint x: 1310, startPoint y: 593, endPoint x: 1246, endPoint y: 676, distance: 104.8
click at [1246, 676] on div "100 HEX # 000000 R 0 G 0 B 0" at bounding box center [784, 389] width 1568 height 778
click at [1158, 635] on div at bounding box center [784, 389] width 1568 height 778
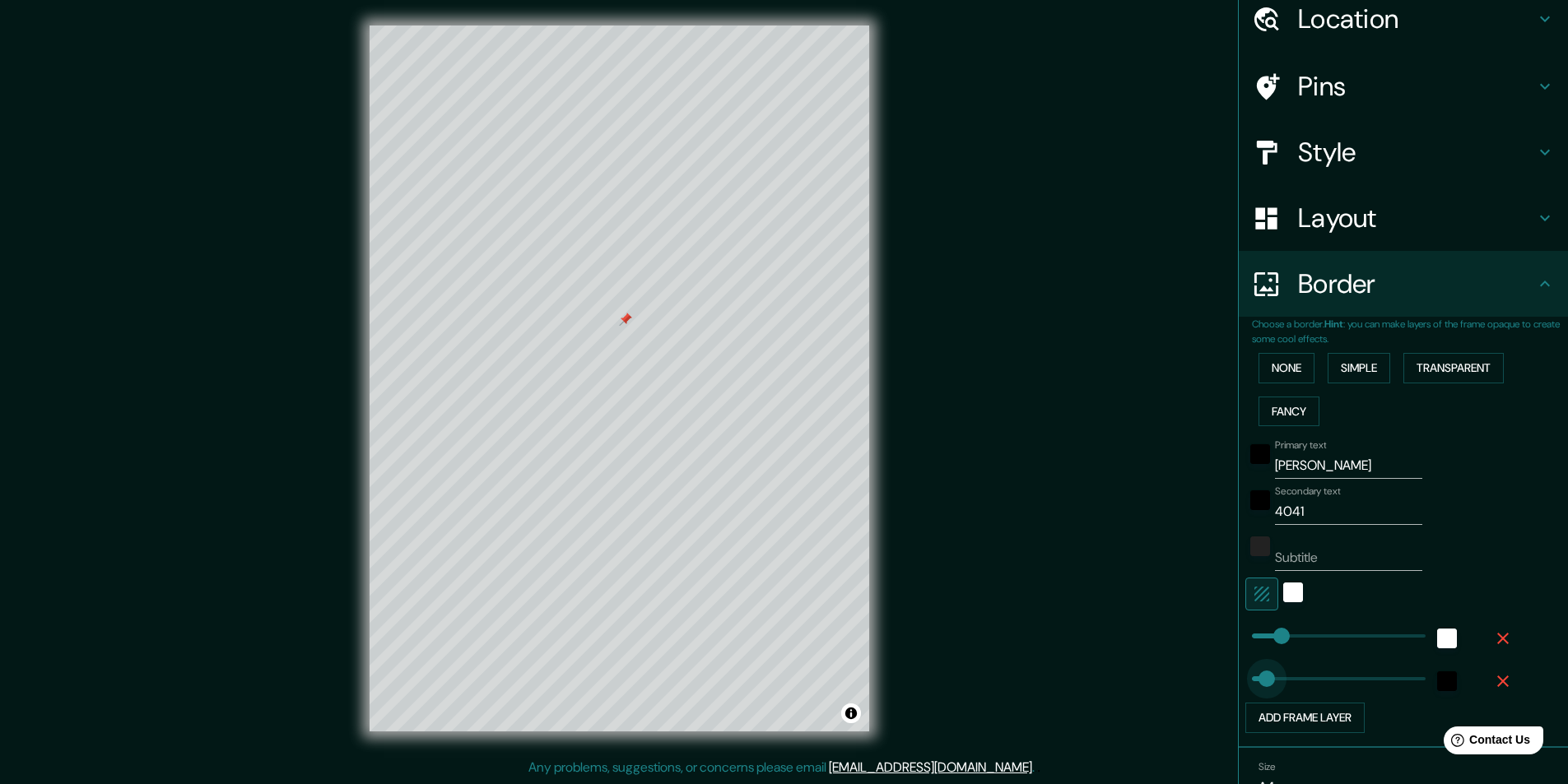
type input "0"
drag, startPoint x: 1285, startPoint y: 677, endPoint x: 1222, endPoint y: 680, distance: 63.1
type input "104"
type input "69"
drag, startPoint x: 1250, startPoint y: 678, endPoint x: 1259, endPoint y: 682, distance: 9.8
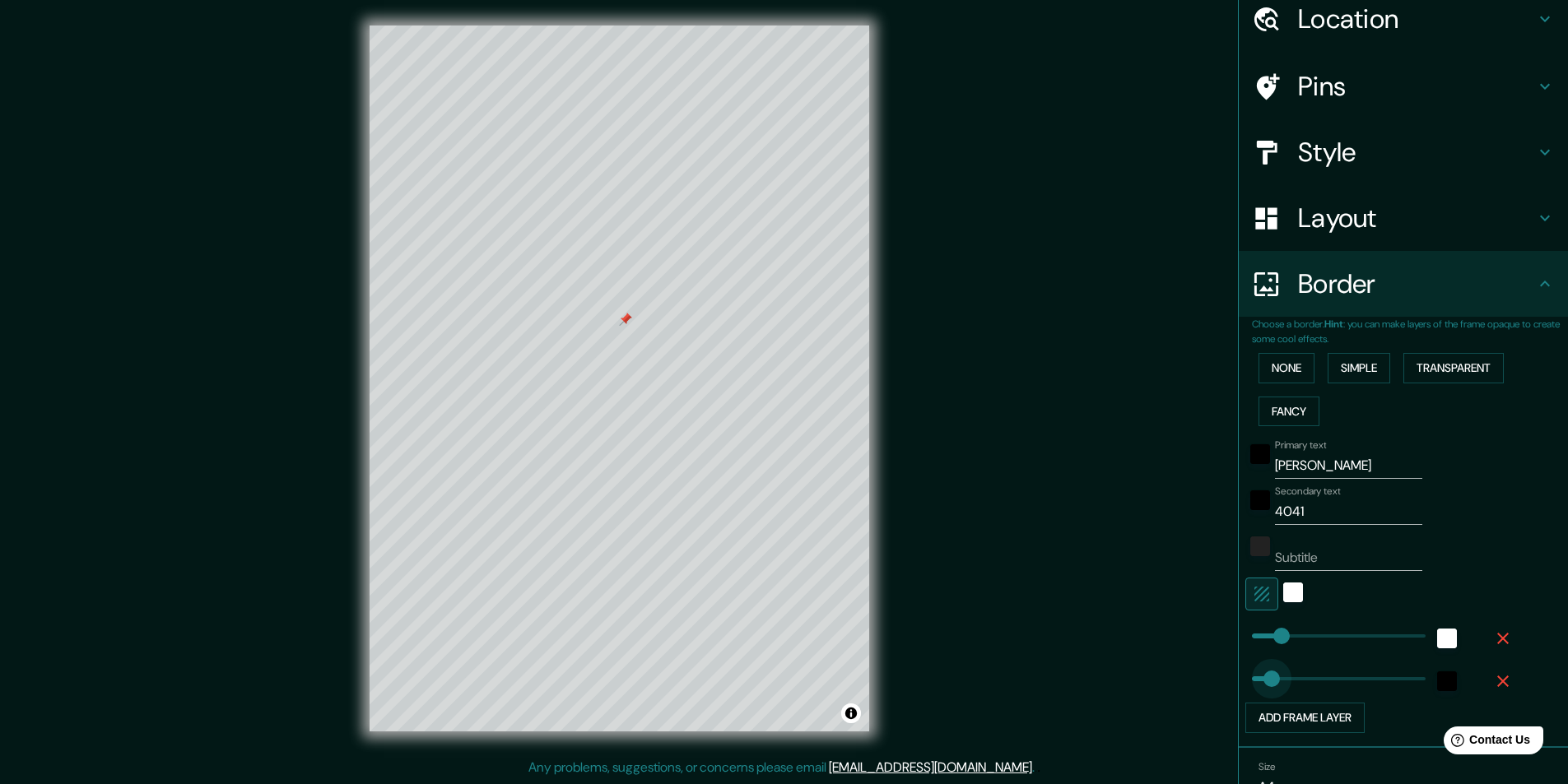
type input "104"
type input "61"
type input "104"
type input "0"
drag, startPoint x: 1257, startPoint y: 680, endPoint x: 1235, endPoint y: 678, distance: 22.1
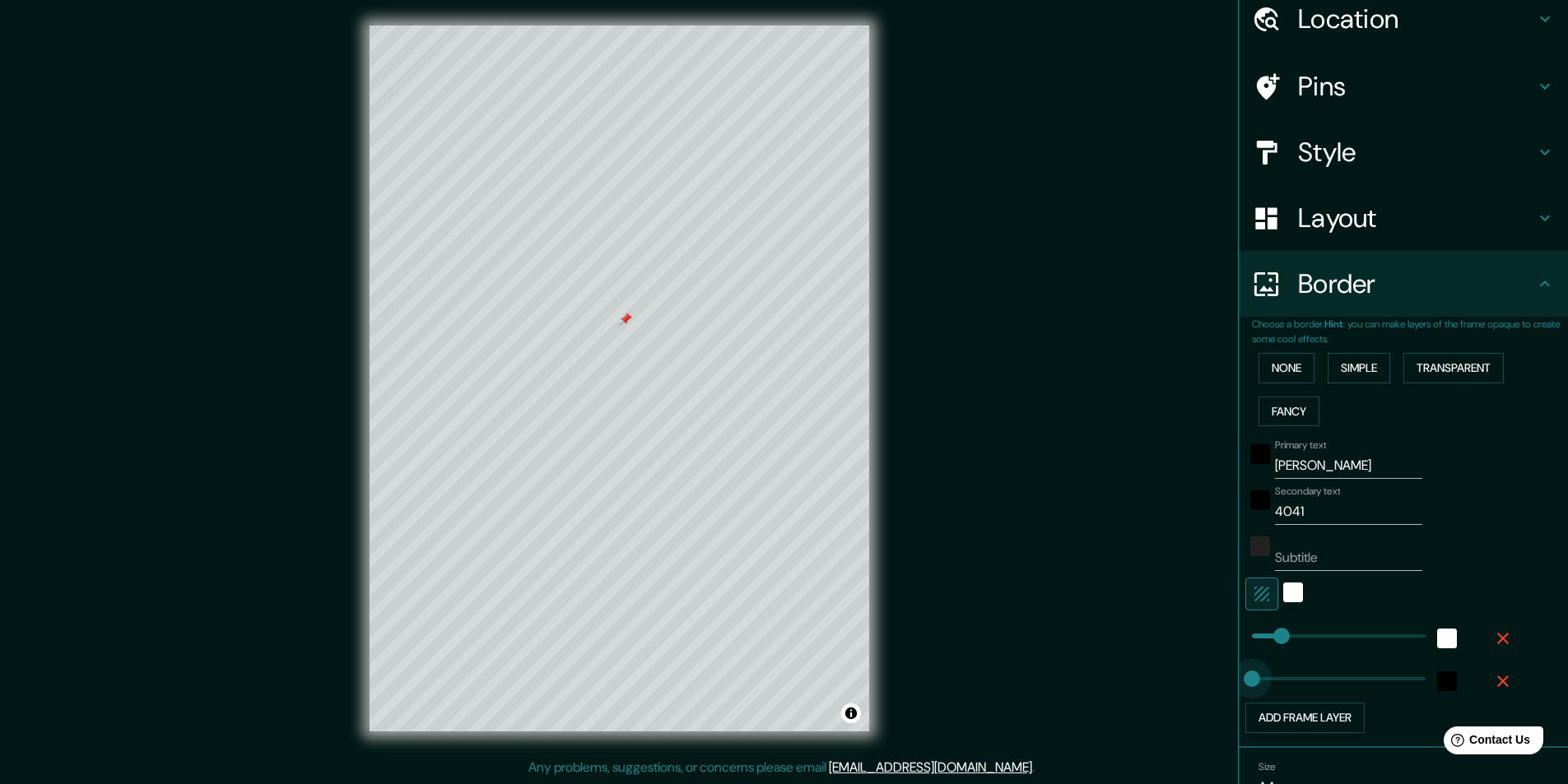
type input "104"
type input "29"
drag, startPoint x: 1236, startPoint y: 675, endPoint x: 1248, endPoint y: 680, distance: 13.0
click at [1334, 70] on h4 "Pins" at bounding box center [1416, 86] width 237 height 33
type input "104"
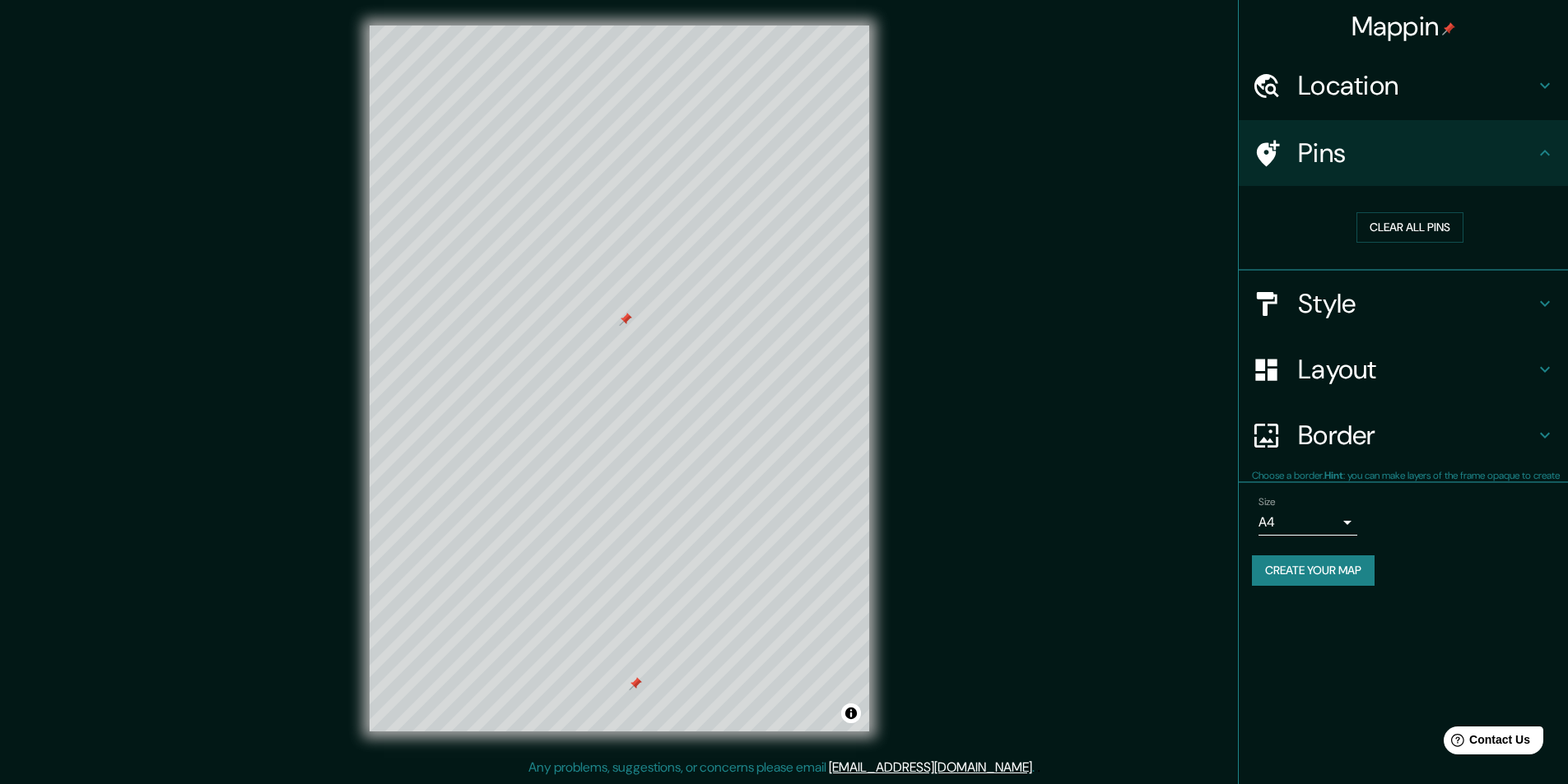
scroll to position [0, 0]
click at [1414, 224] on button "Clear all pins" at bounding box center [1410, 227] width 107 height 30
click at [1333, 575] on button "Create your map" at bounding box center [1313, 571] width 123 height 30
click at [1356, 314] on h4 "Style" at bounding box center [1416, 303] width 237 height 33
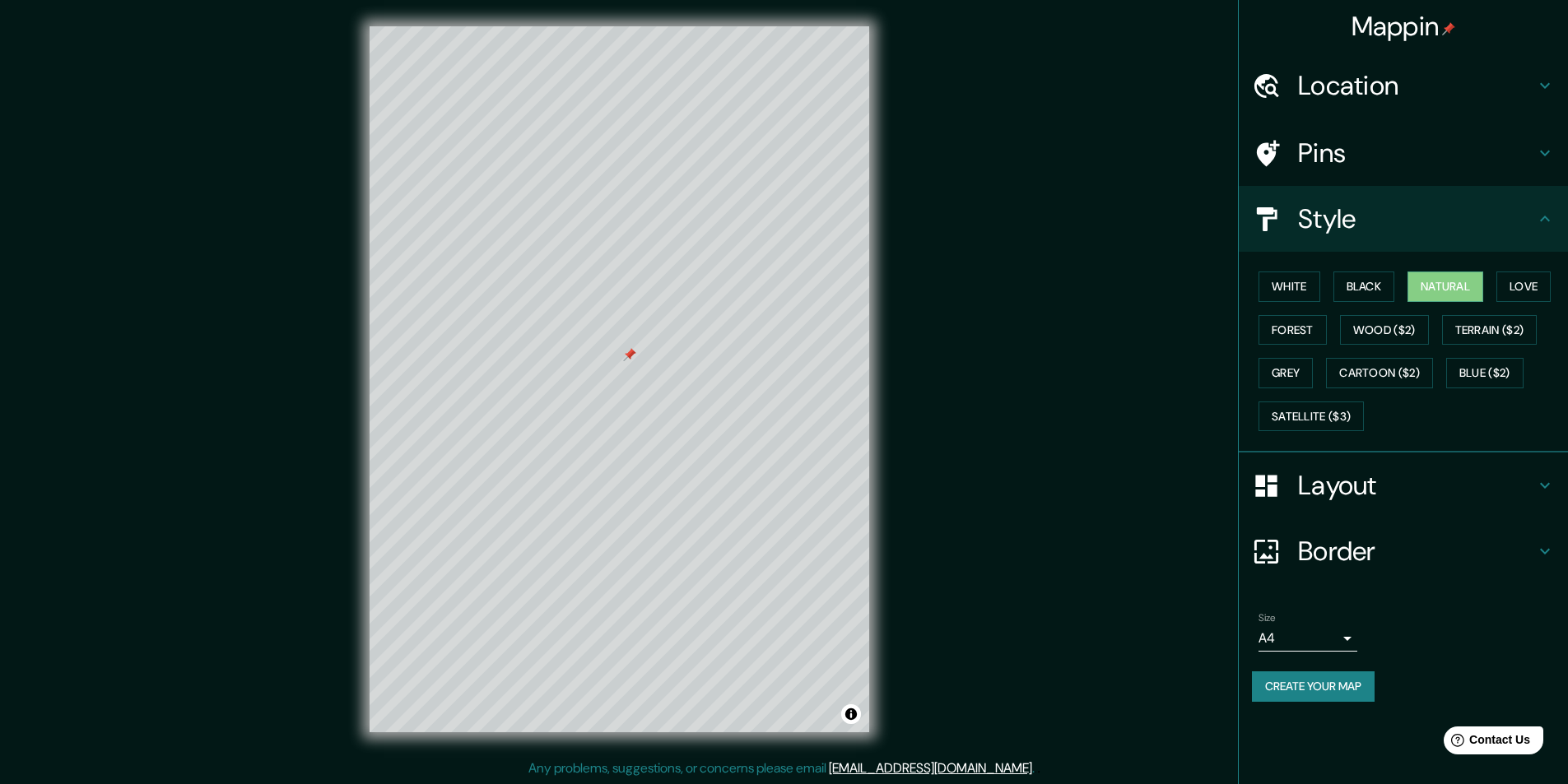
click at [1353, 477] on h4 "Layout" at bounding box center [1416, 485] width 237 height 33
type input "104"
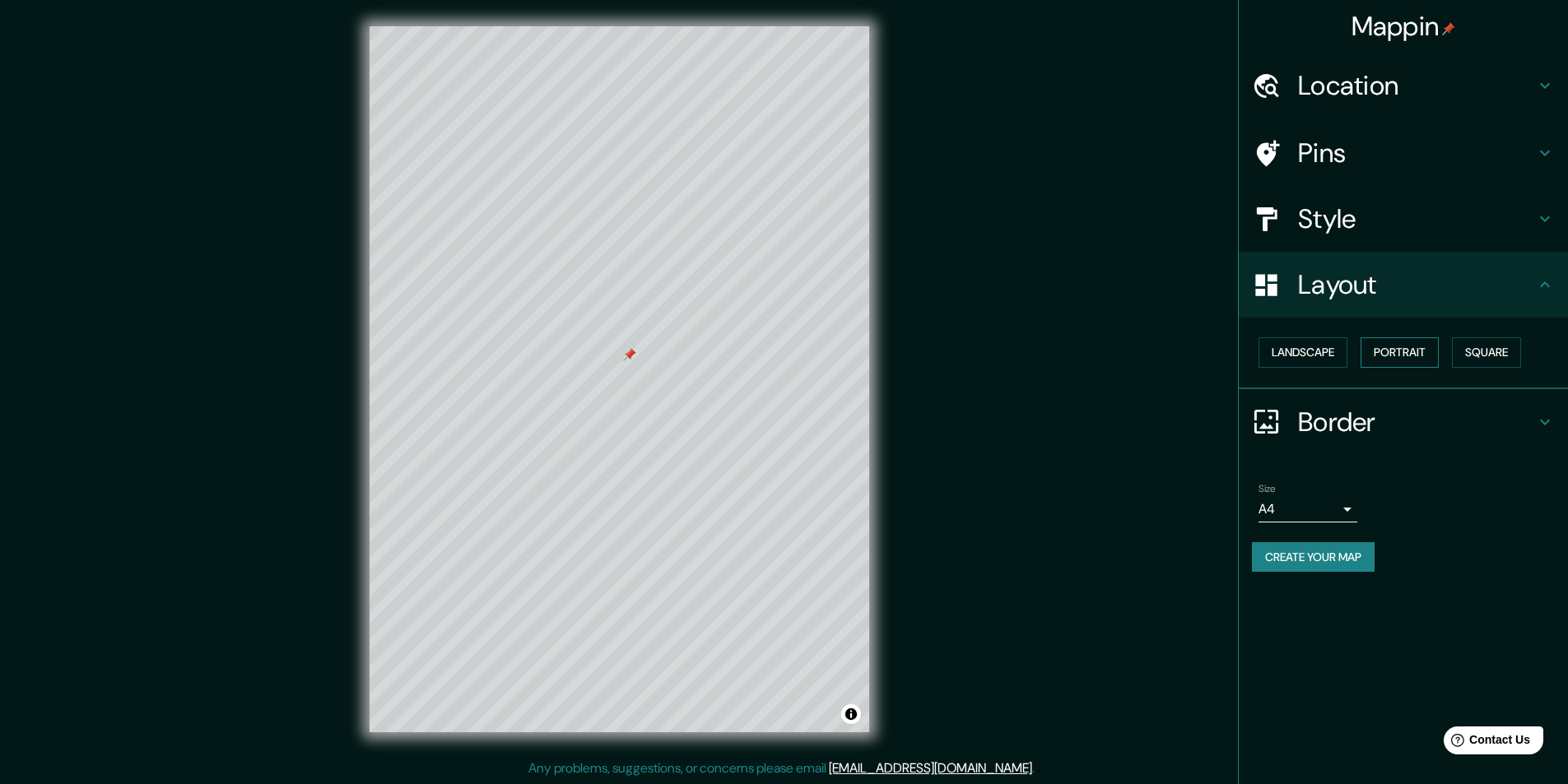
click at [1419, 346] on button "Portrait" at bounding box center [1399, 352] width 78 height 30
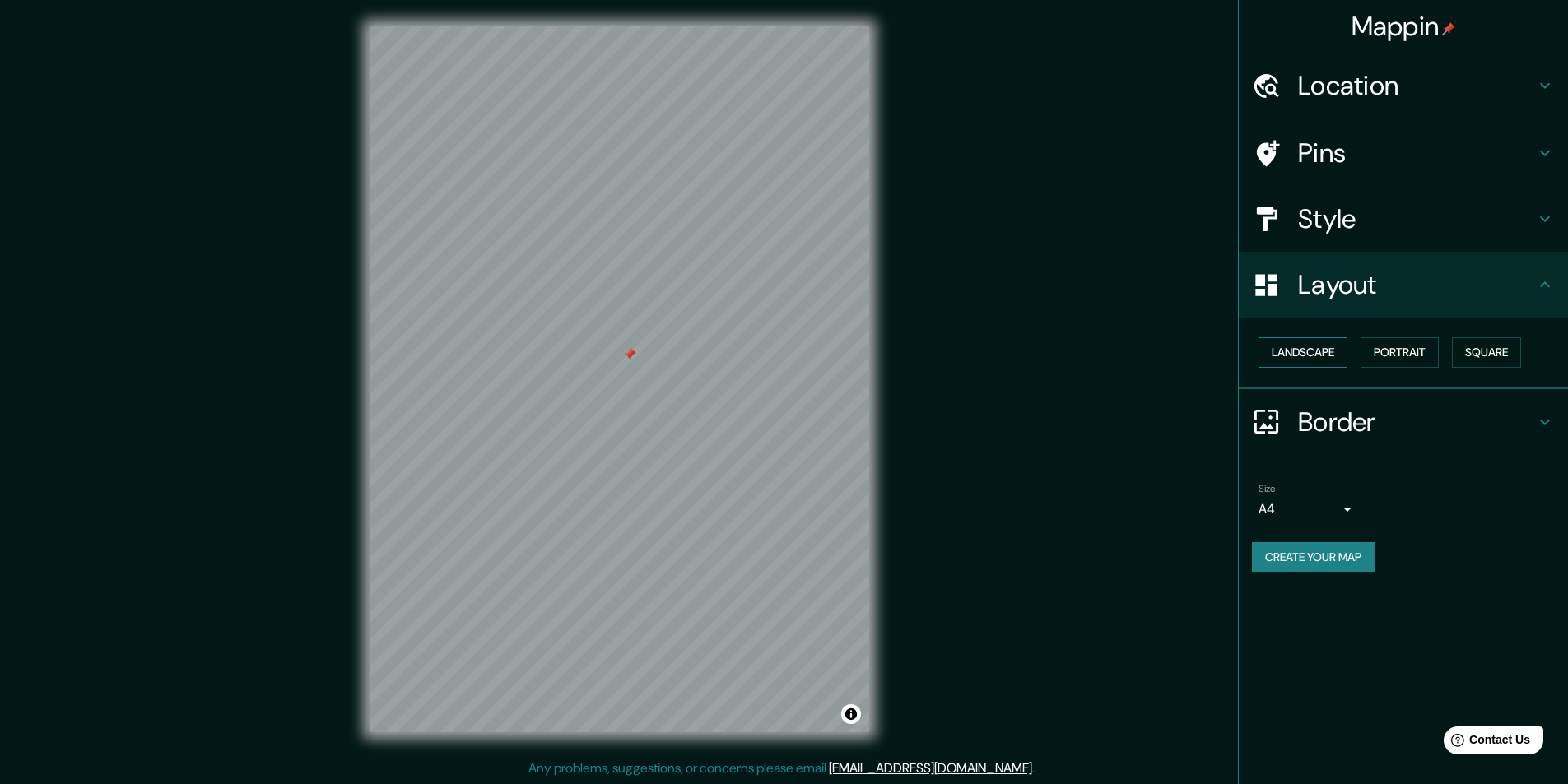
click at [1285, 341] on button "Landscape" at bounding box center [1302, 352] width 89 height 30
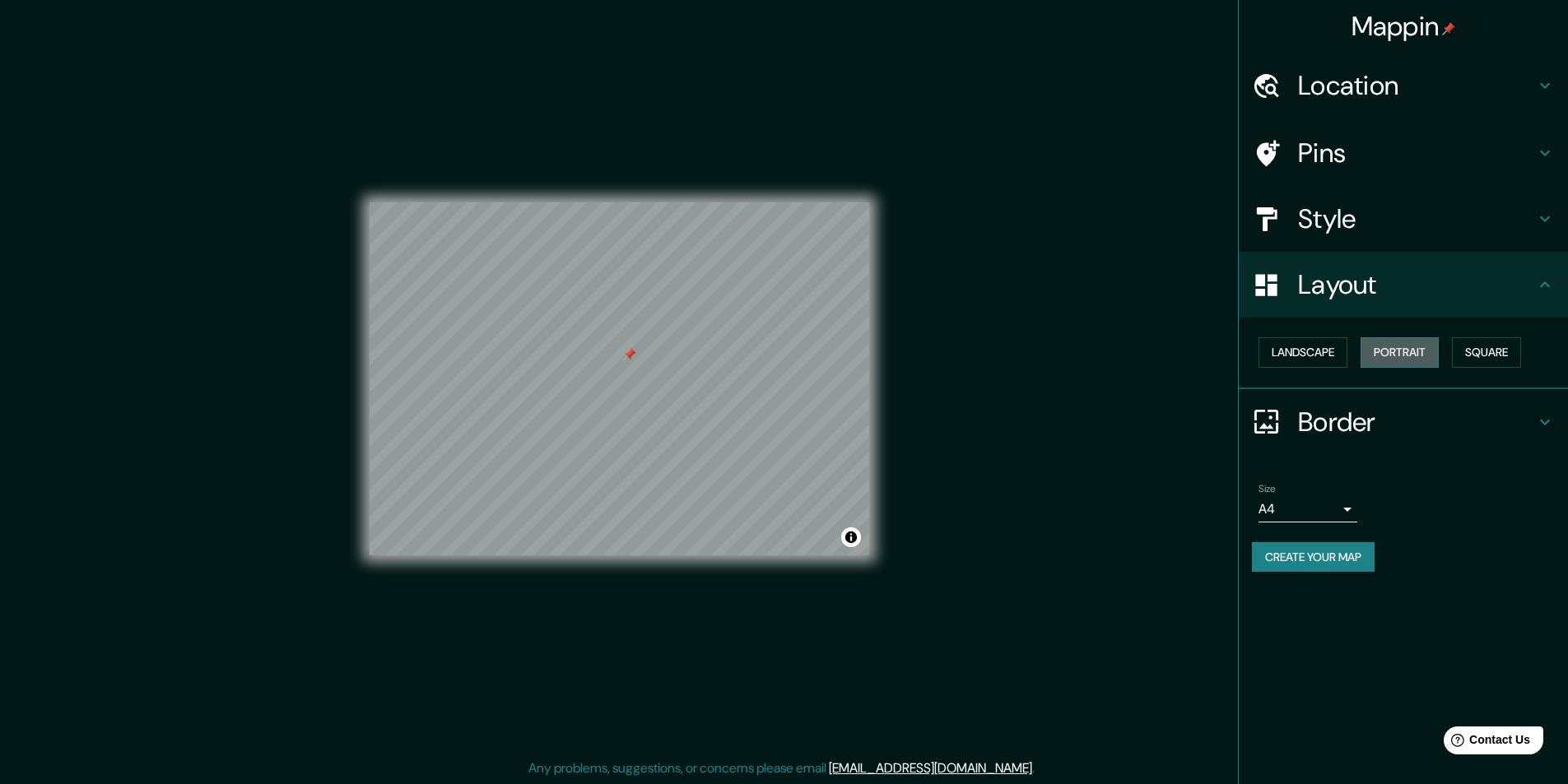
click at [1422, 351] on button "Portrait" at bounding box center [1399, 352] width 78 height 30
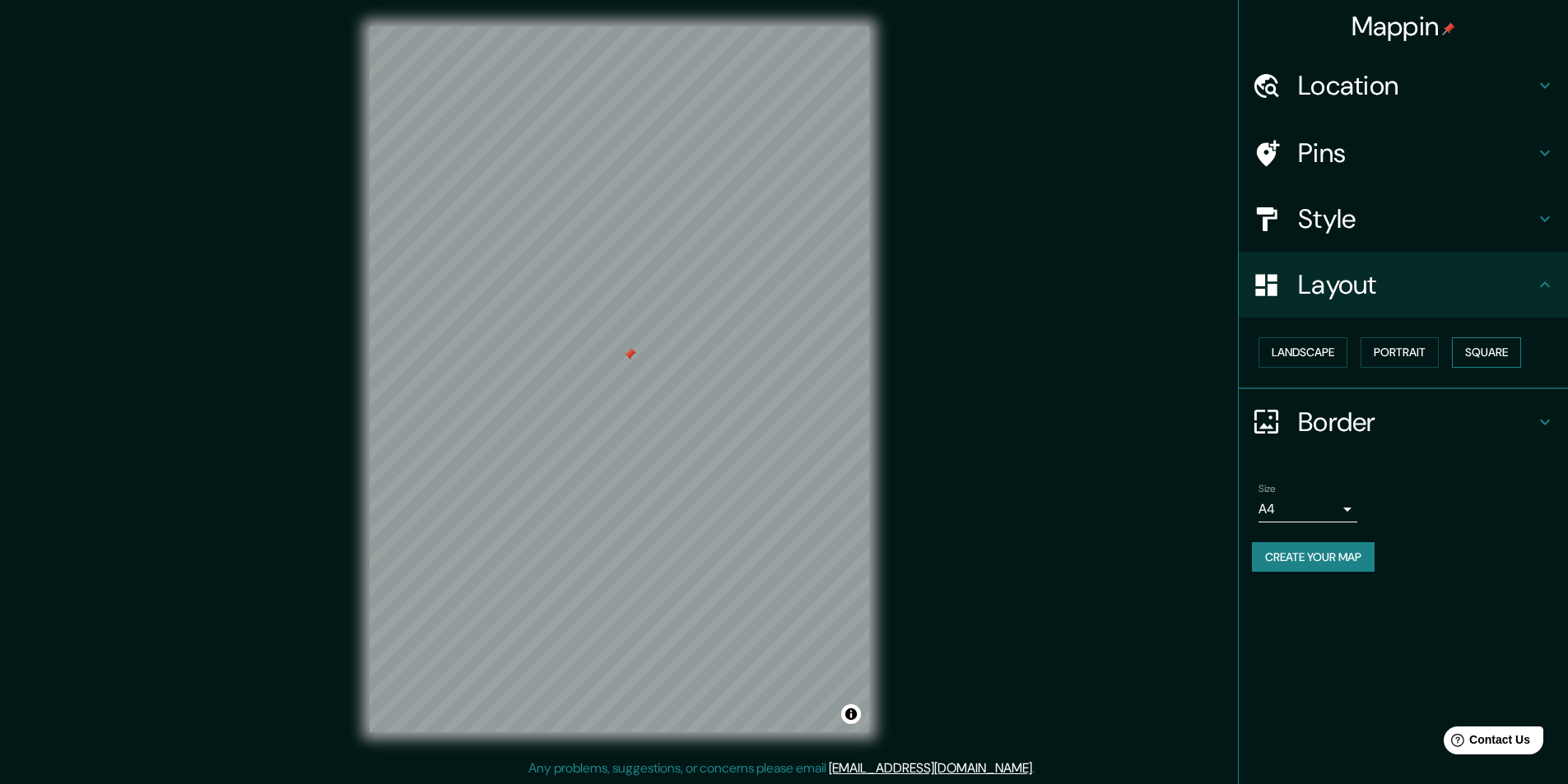
click at [1476, 350] on button "Square" at bounding box center [1486, 352] width 69 height 30
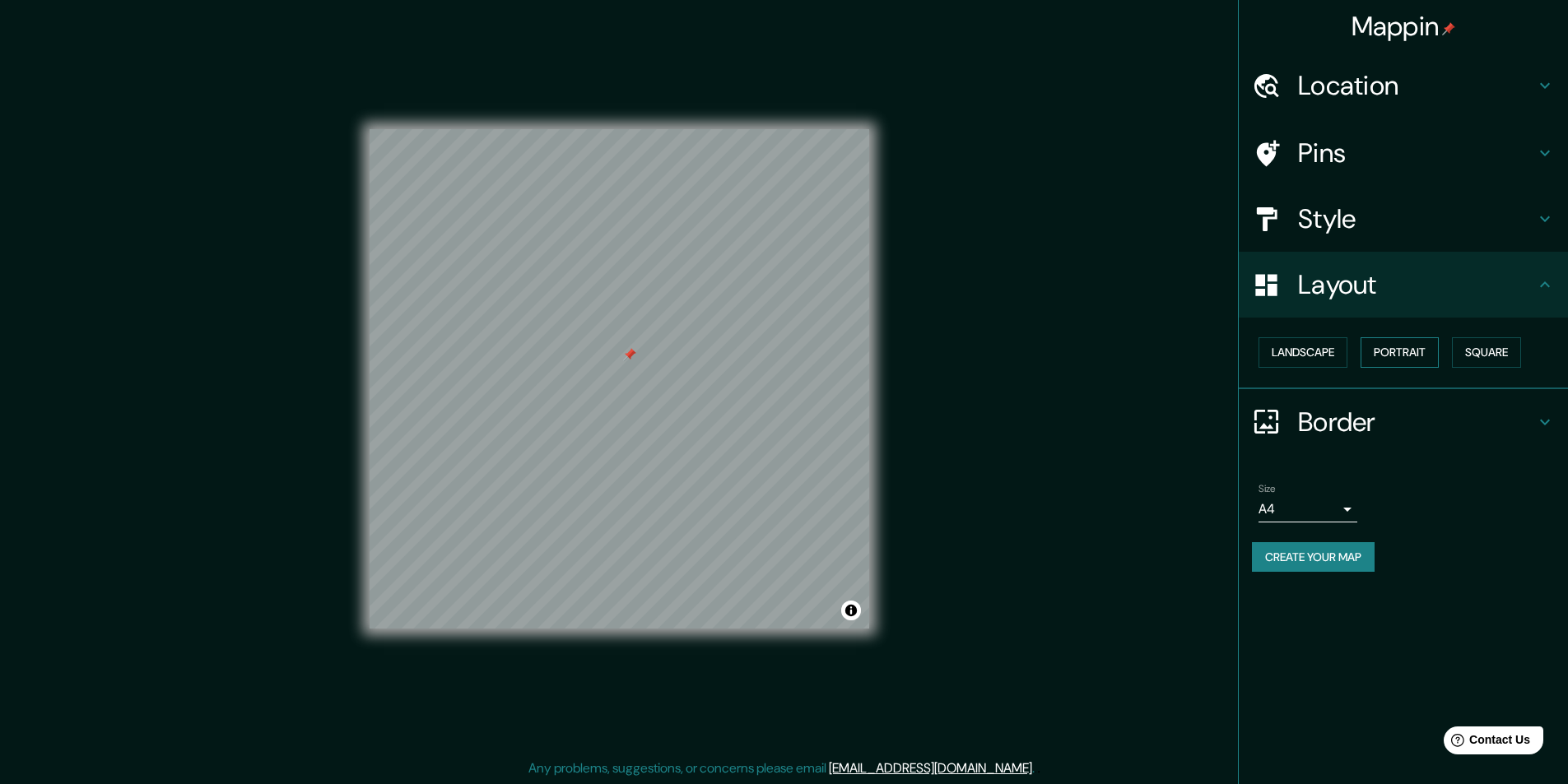
click at [1392, 346] on button "Portrait" at bounding box center [1399, 352] width 78 height 30
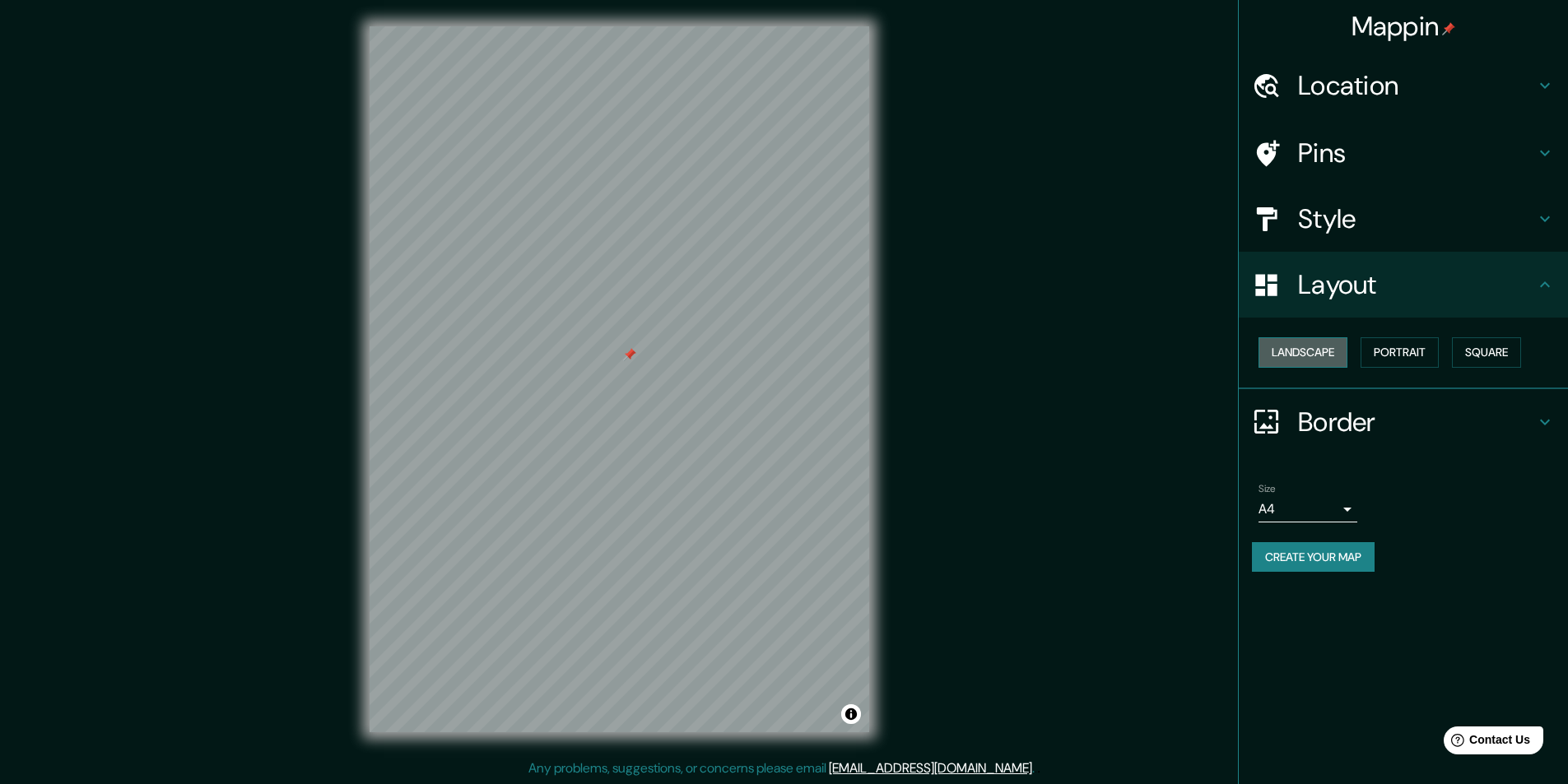
click at [1319, 351] on button "Landscape" at bounding box center [1302, 352] width 89 height 30
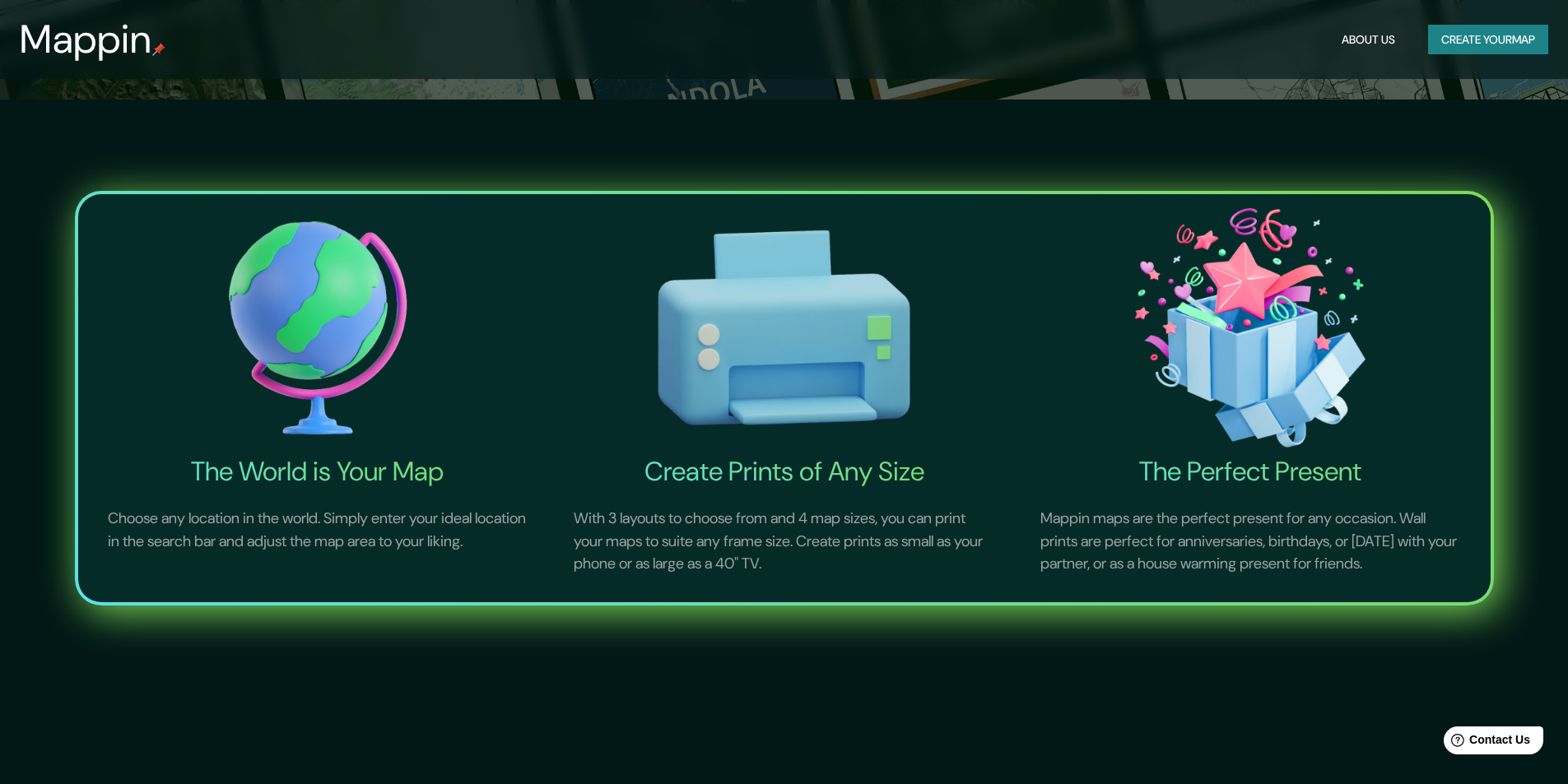
scroll to position [741, 0]
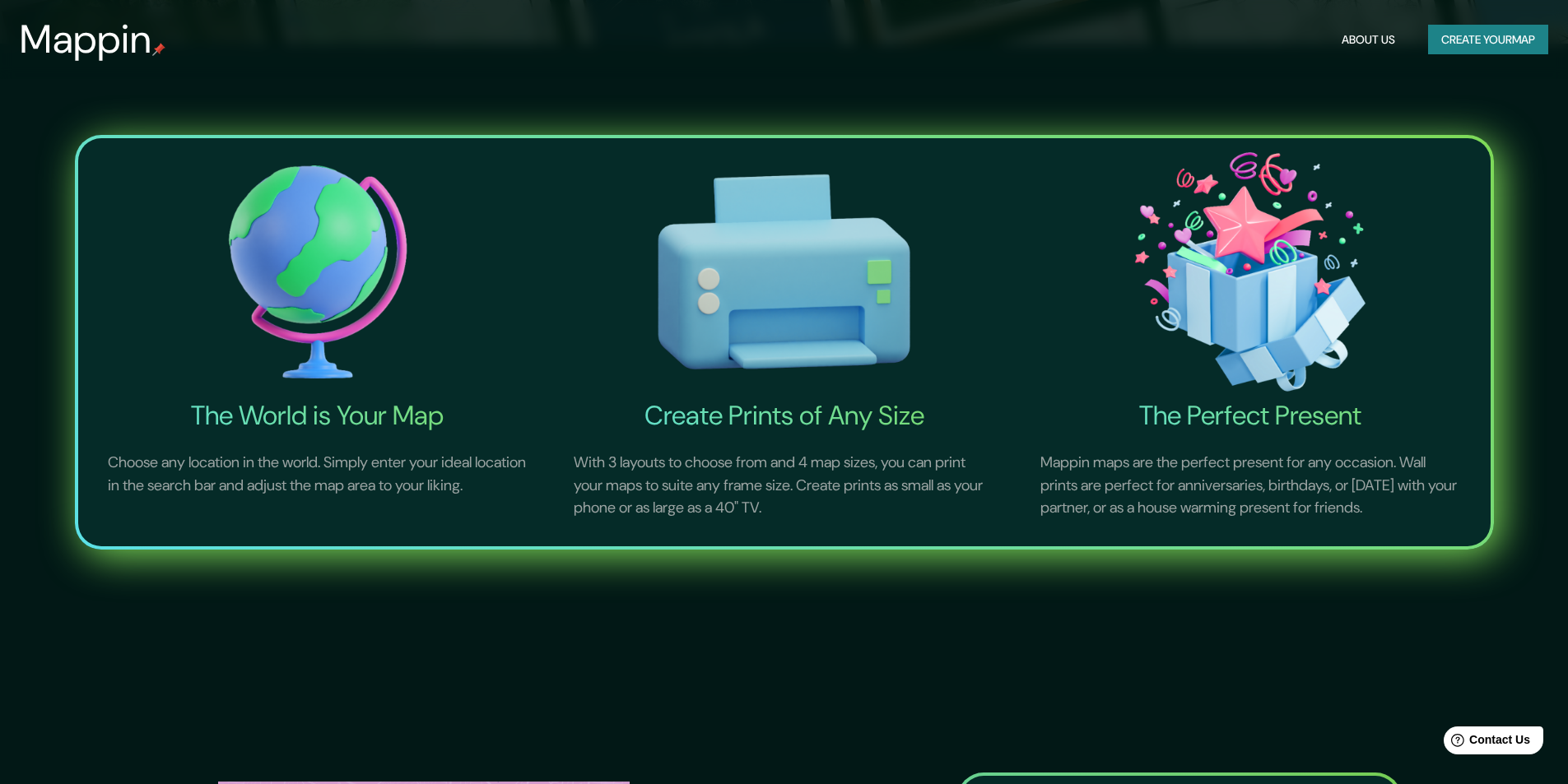
click at [1470, 30] on button "Create your map" at bounding box center [1488, 39] width 120 height 30
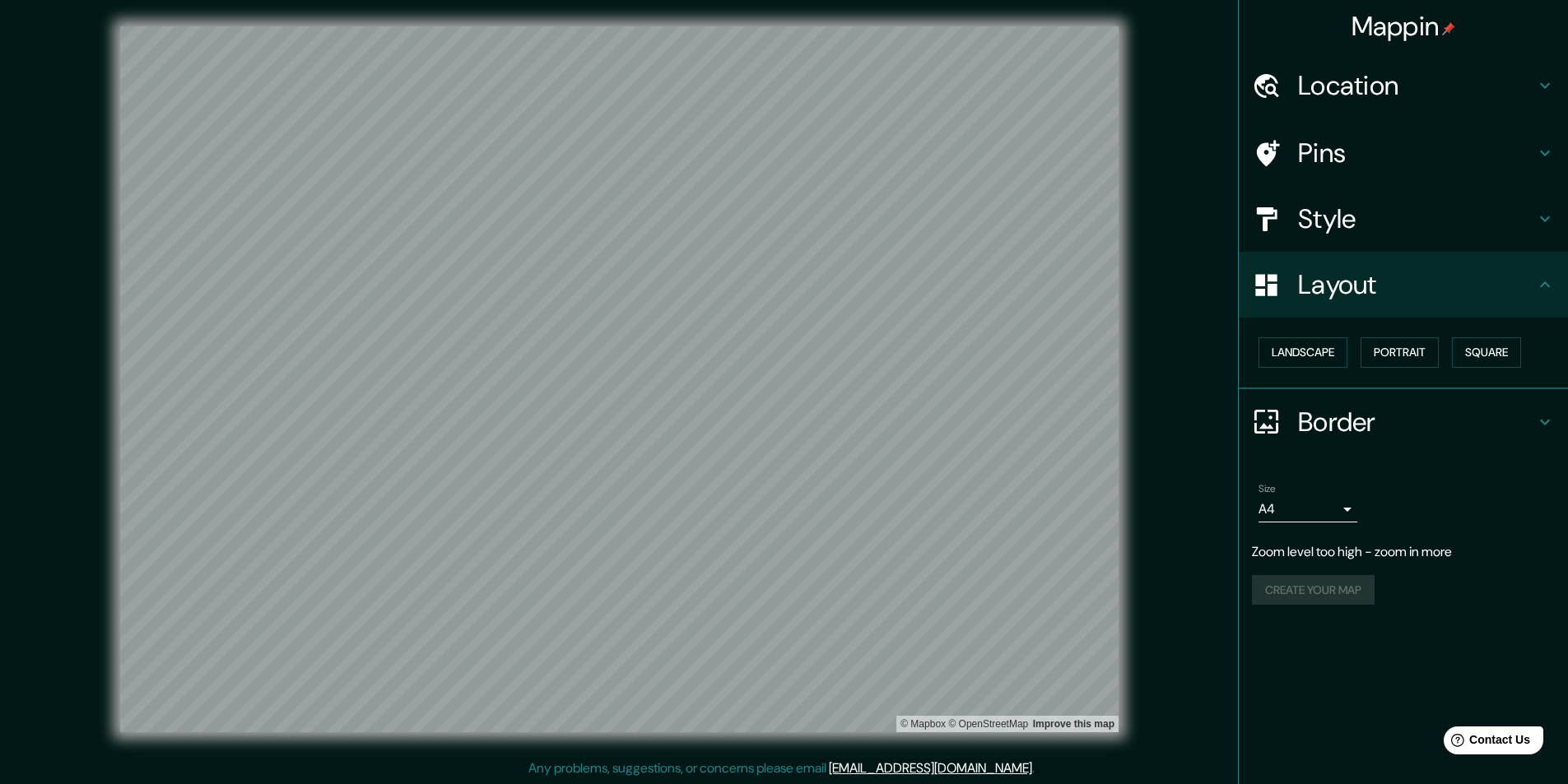
click at [1338, 556] on p "Zoom level too high - zoom in more" at bounding box center [1403, 552] width 303 height 20
click at [657, 595] on div "Mappin Location Pins Style Layout Landscape Portrait Square Border Choose a bor…" at bounding box center [784, 392] width 1568 height 785
drag, startPoint x: 1454, startPoint y: 601, endPoint x: 1522, endPoint y: 589, distance: 69.1
click at [1455, 600] on div "Create your map" at bounding box center [1403, 591] width 303 height 30
click at [1285, 595] on div "Create your map" at bounding box center [1403, 591] width 303 height 30
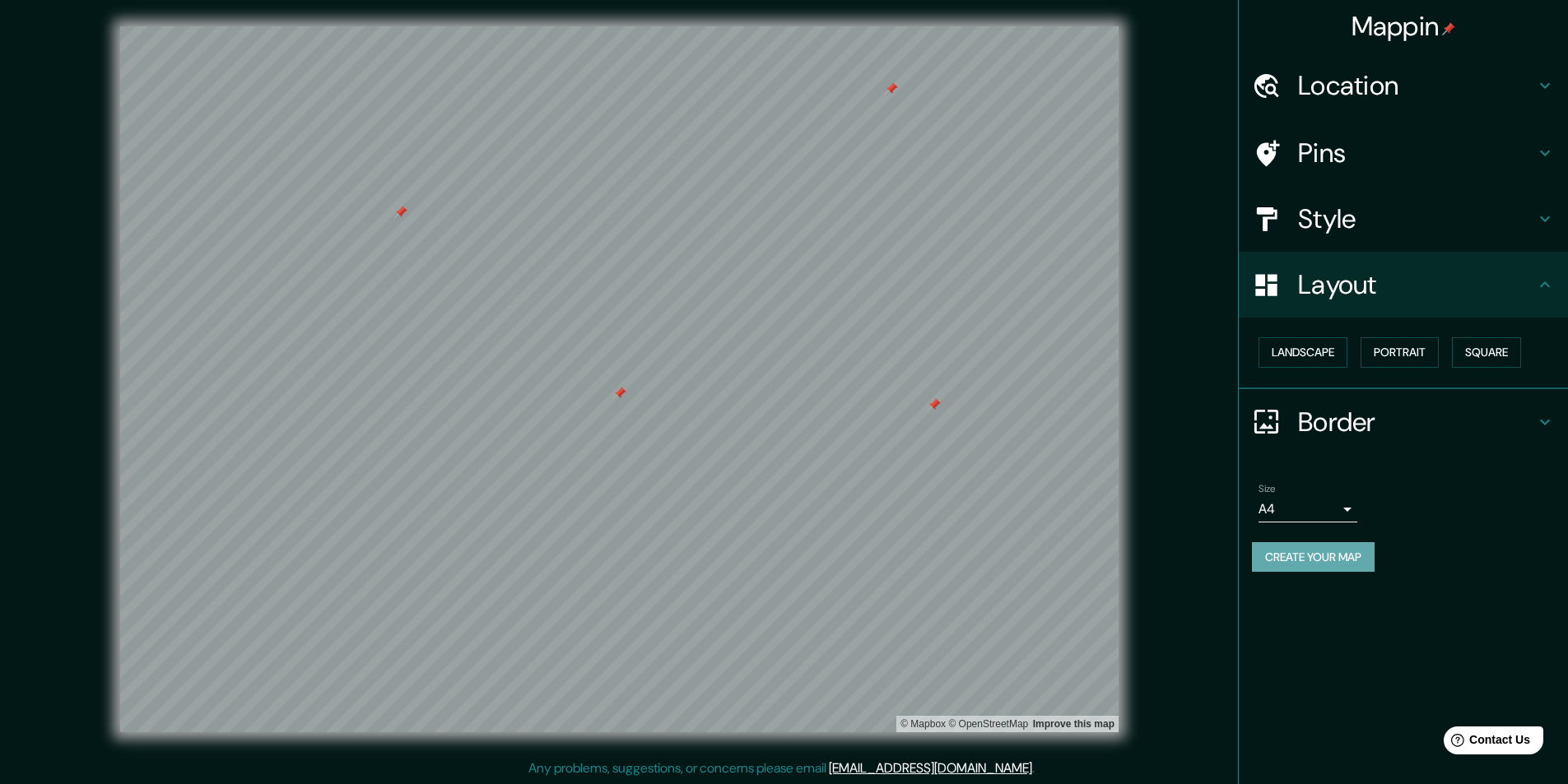
click at [1329, 563] on button "Create your map" at bounding box center [1313, 558] width 123 height 30
